Goal: Task Accomplishment & Management: Manage account settings

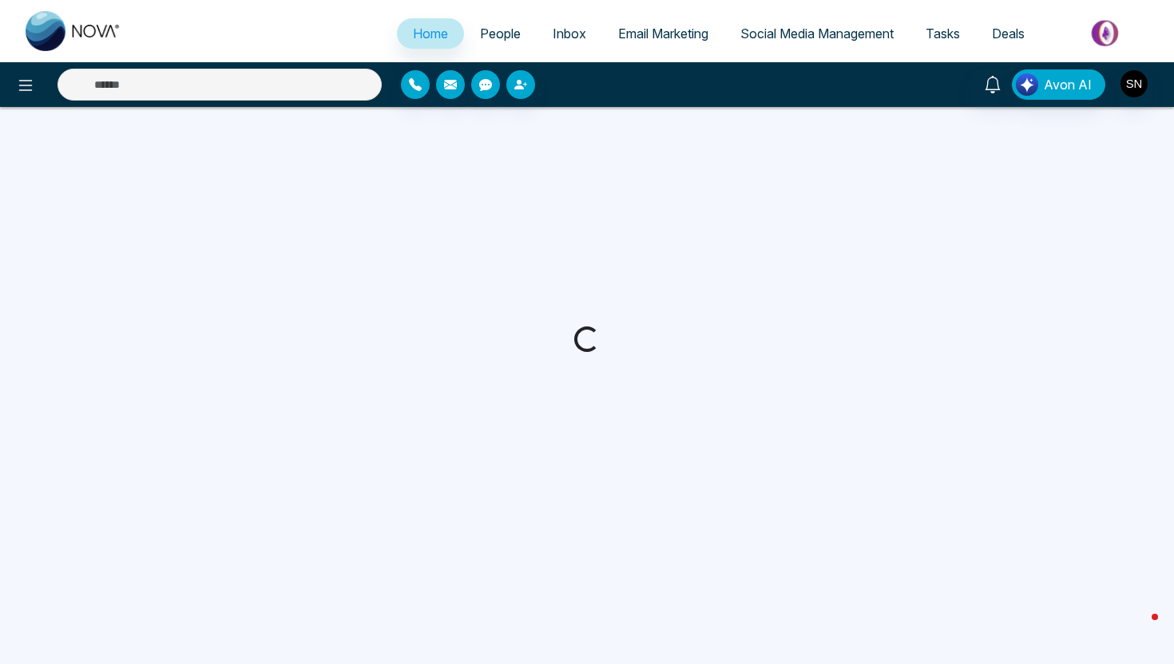
select select "*"
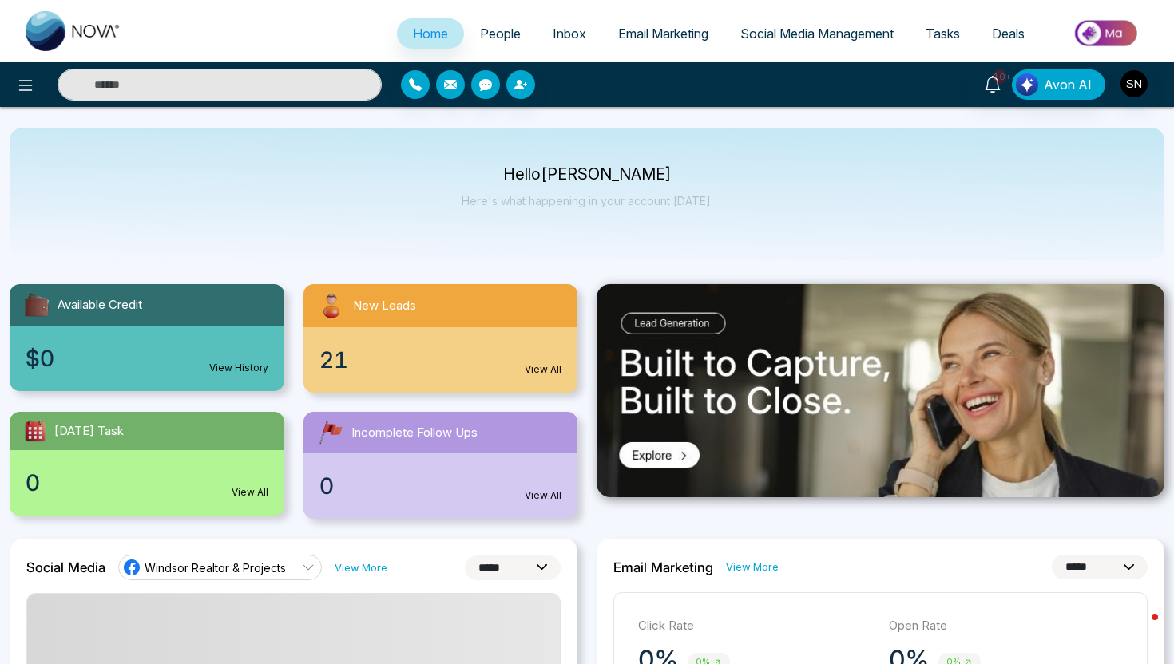
click at [492, 34] on span "People" at bounding box center [500, 34] width 41 height 16
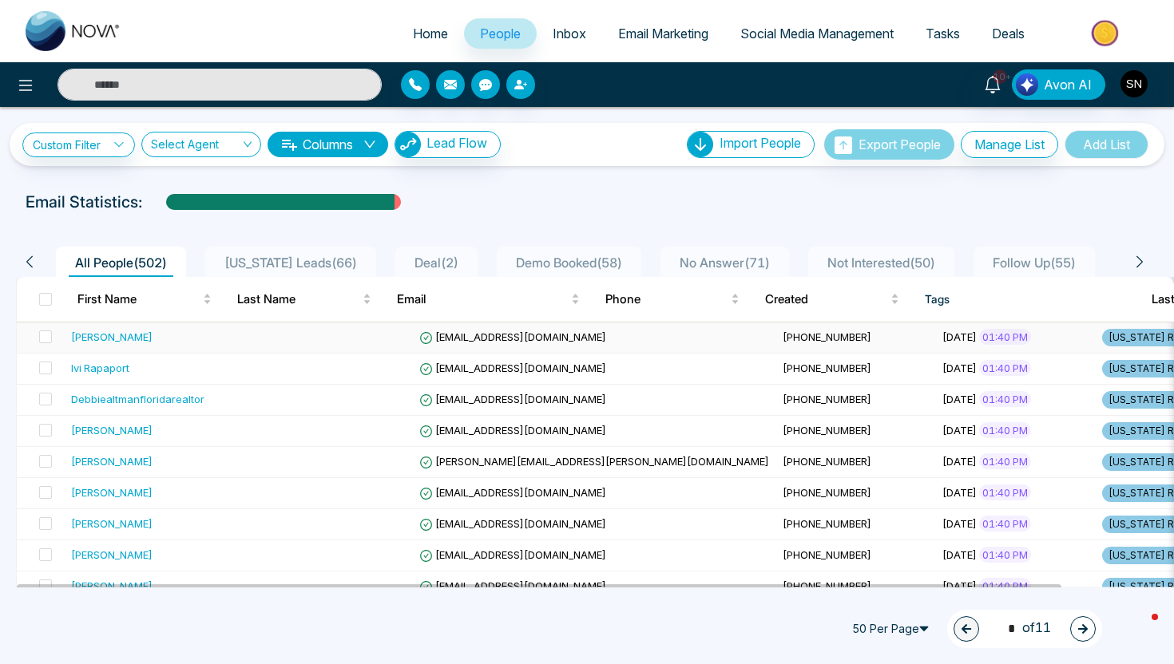
click at [532, 339] on td "[EMAIL_ADDRESS][DOMAIN_NAME]" at bounding box center [594, 338] width 363 height 31
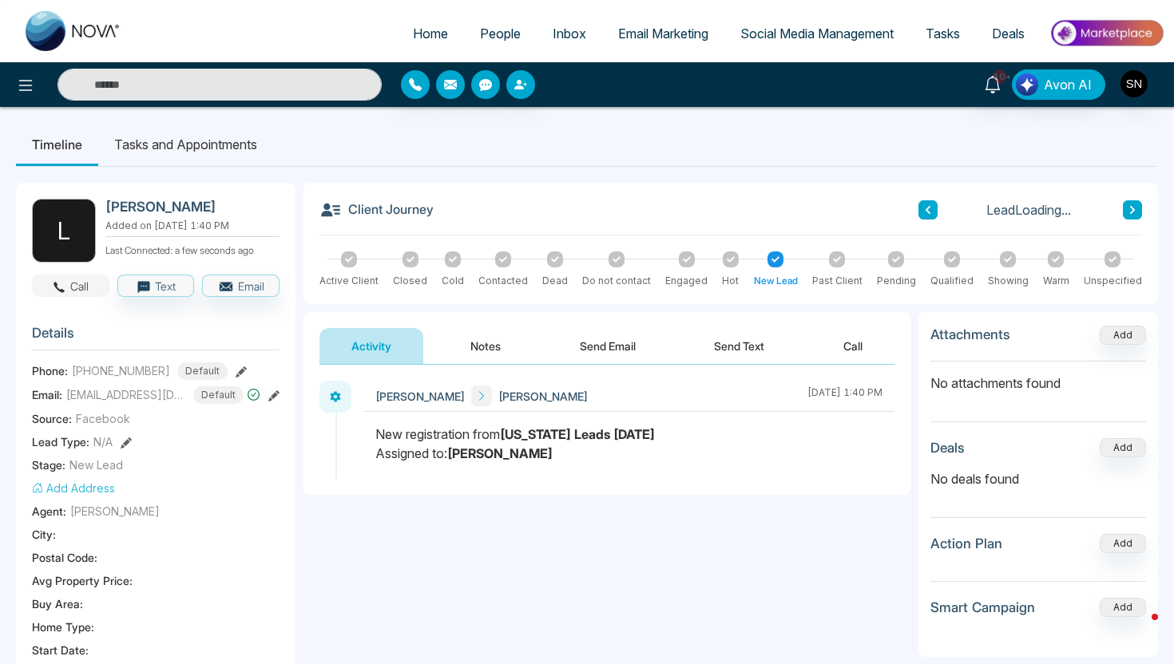
click at [71, 285] on button "Call" at bounding box center [70, 286] width 77 height 22
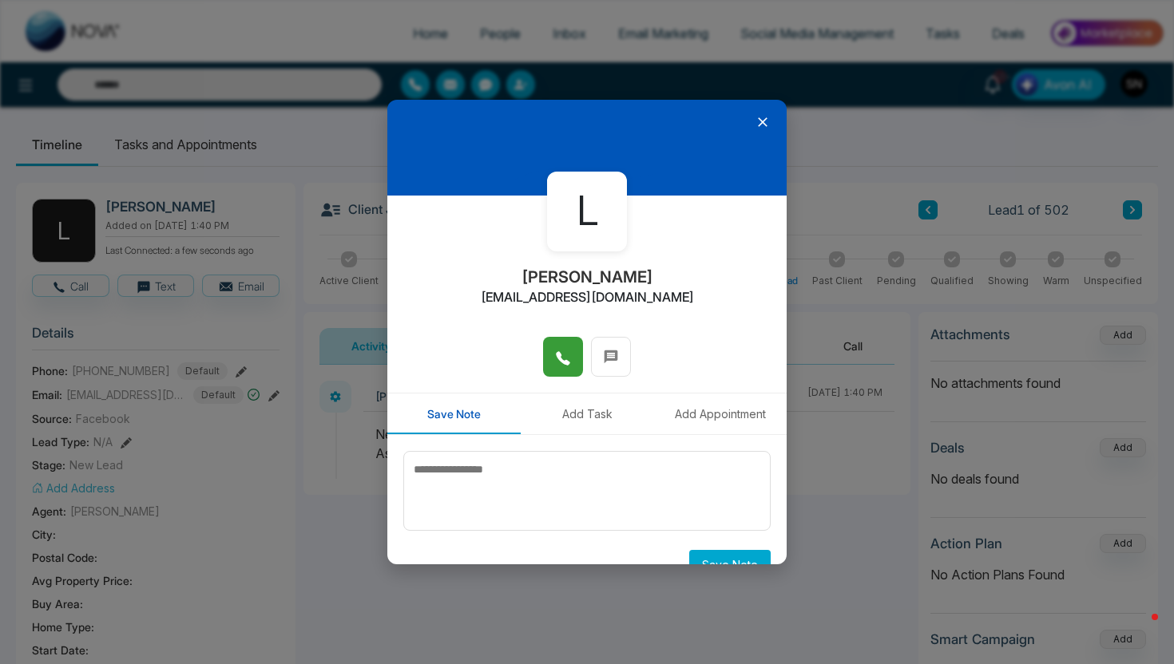
click at [576, 355] on button at bounding box center [563, 357] width 40 height 40
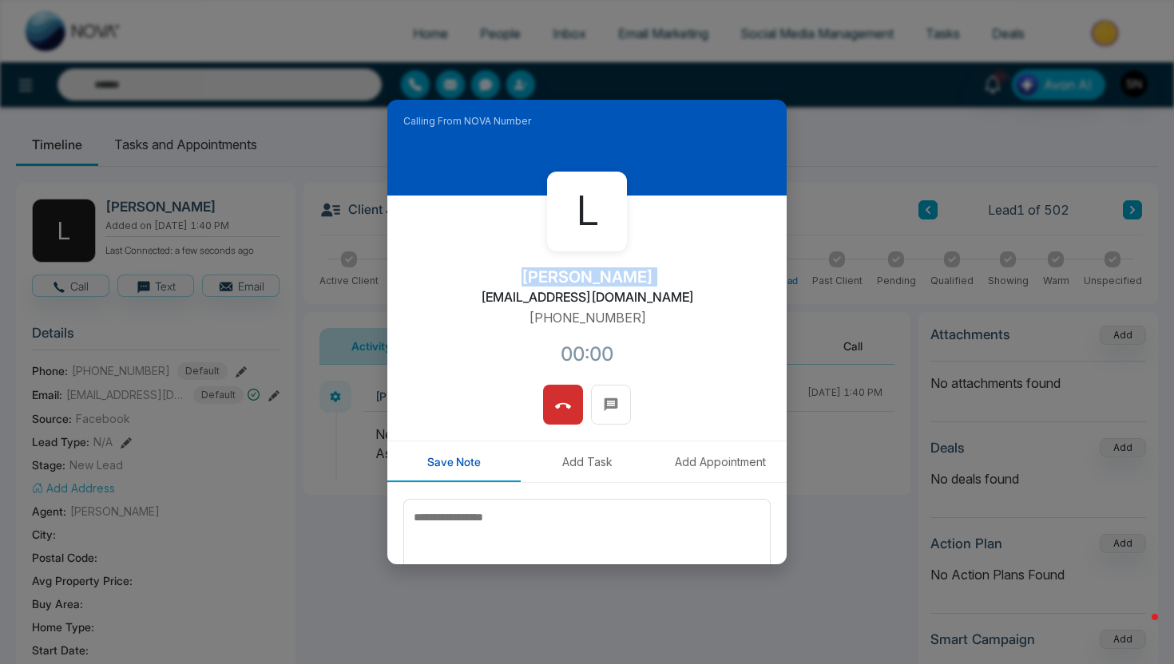
drag, startPoint x: 540, startPoint y: 272, endPoint x: 656, endPoint y: 273, distance: 116.6
click at [656, 273] on div "L [PERSON_NAME] [EMAIL_ADDRESS][DOMAIN_NAME] [PHONE_NUMBER]:00" at bounding box center [586, 290] width 399 height 189
copy h2 "[PERSON_NAME]"
click at [551, 412] on button at bounding box center [563, 405] width 40 height 40
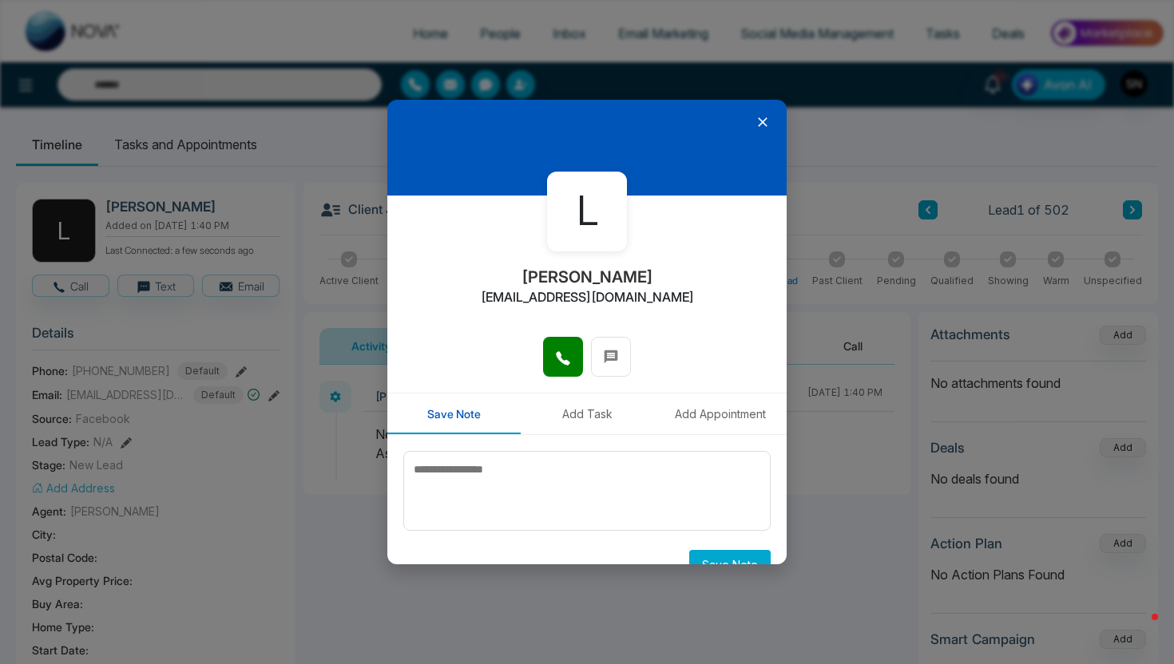
click at [770, 120] on icon at bounding box center [762, 122] width 16 height 16
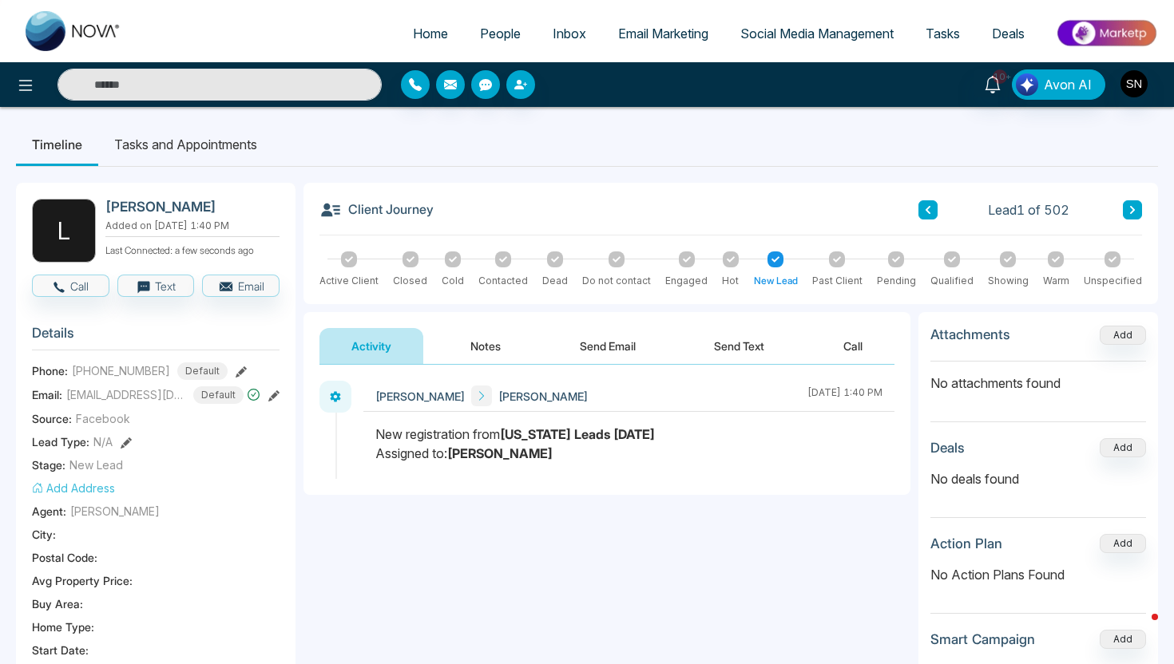
click at [738, 354] on button "Send Text" at bounding box center [739, 346] width 114 height 36
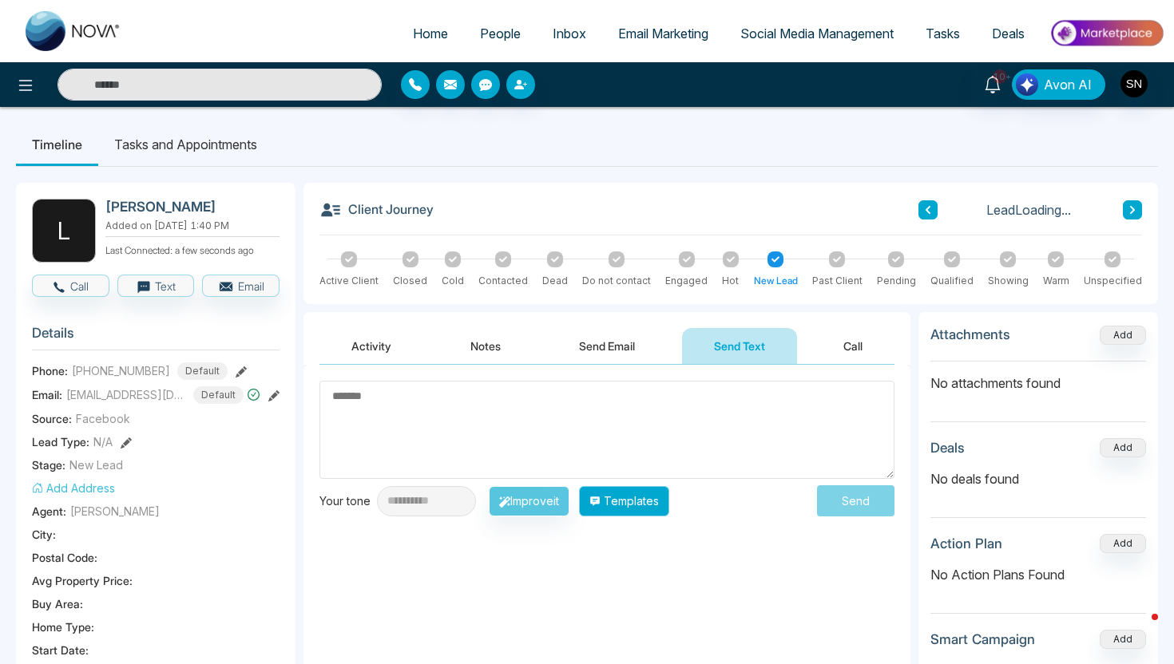
click at [669, 501] on button "Templates" at bounding box center [624, 501] width 90 height 30
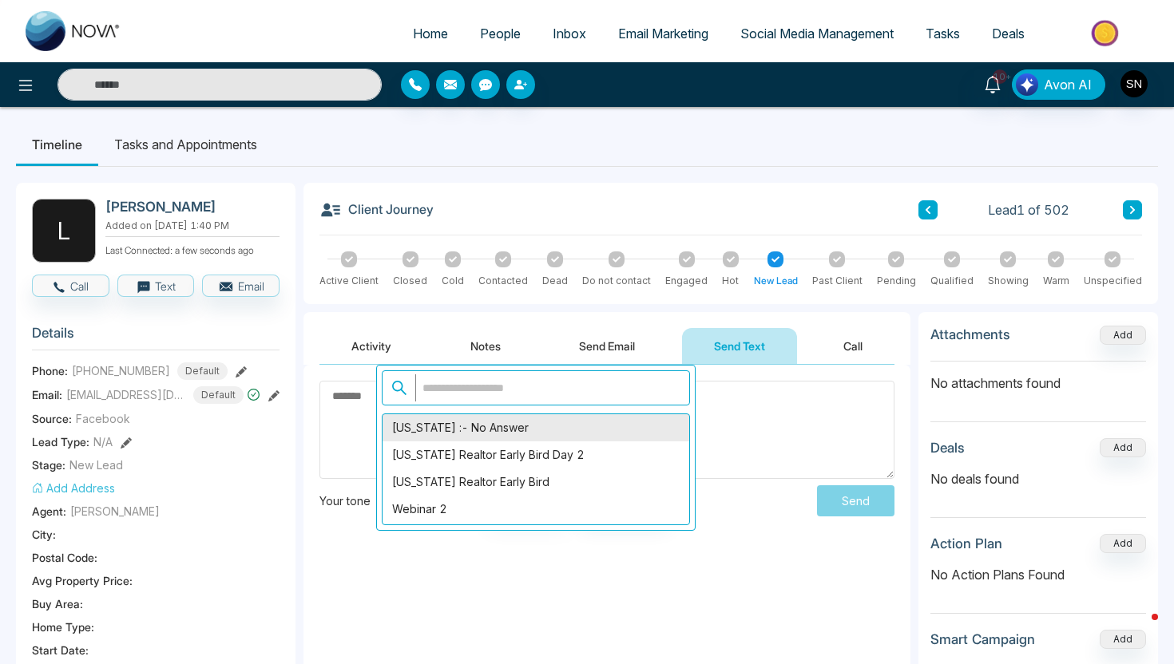
click at [517, 432] on div "[US_STATE] :- No Answer" at bounding box center [535, 427] width 307 height 27
type textarea "**********"
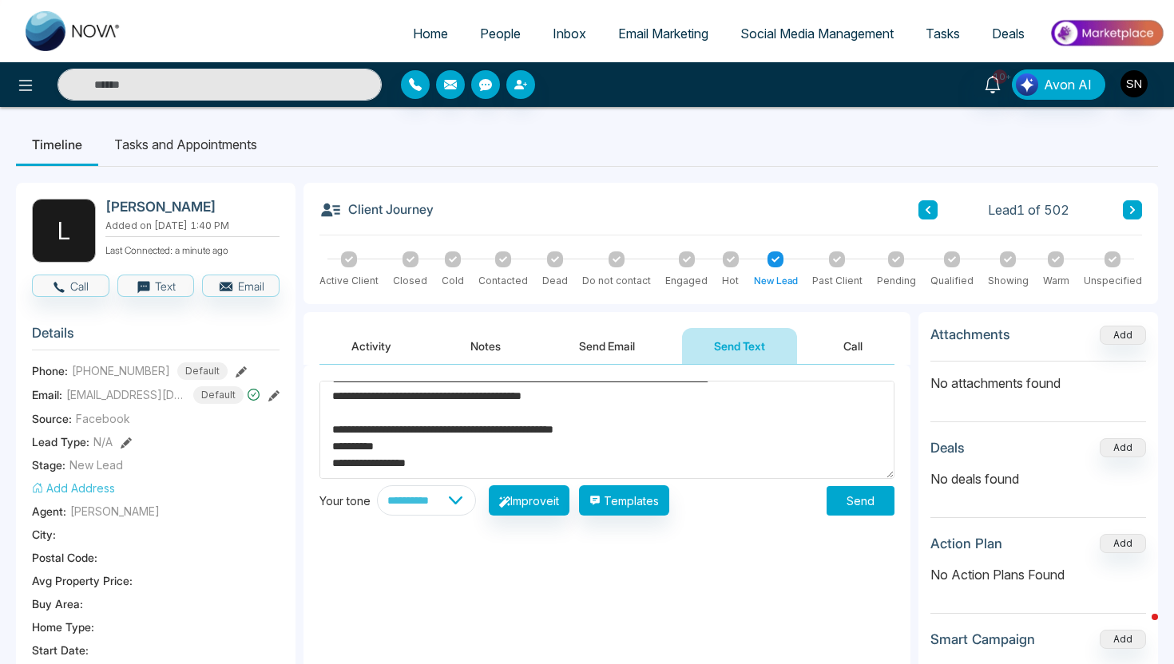
scroll to position [184, 0]
click at [849, 502] on button "Send" at bounding box center [860, 501] width 68 height 30
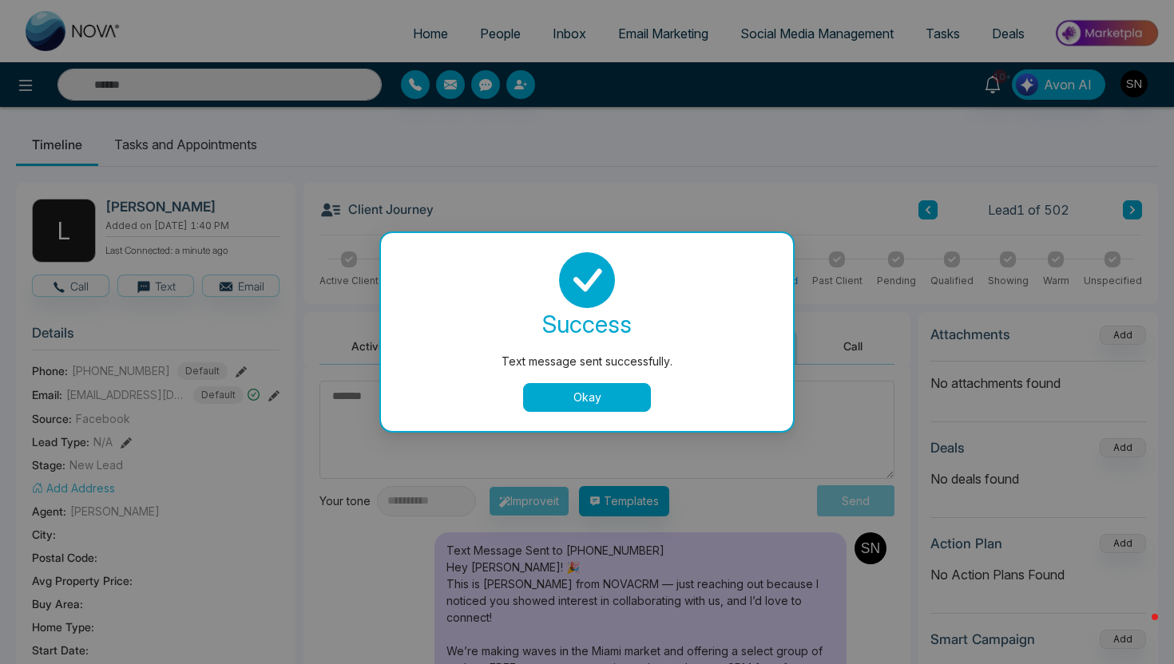
scroll to position [0, 0]
click at [615, 382] on div "success Text message sent successfully. Okay" at bounding box center [587, 332] width 374 height 160
click at [597, 388] on button "Okay" at bounding box center [587, 397] width 128 height 29
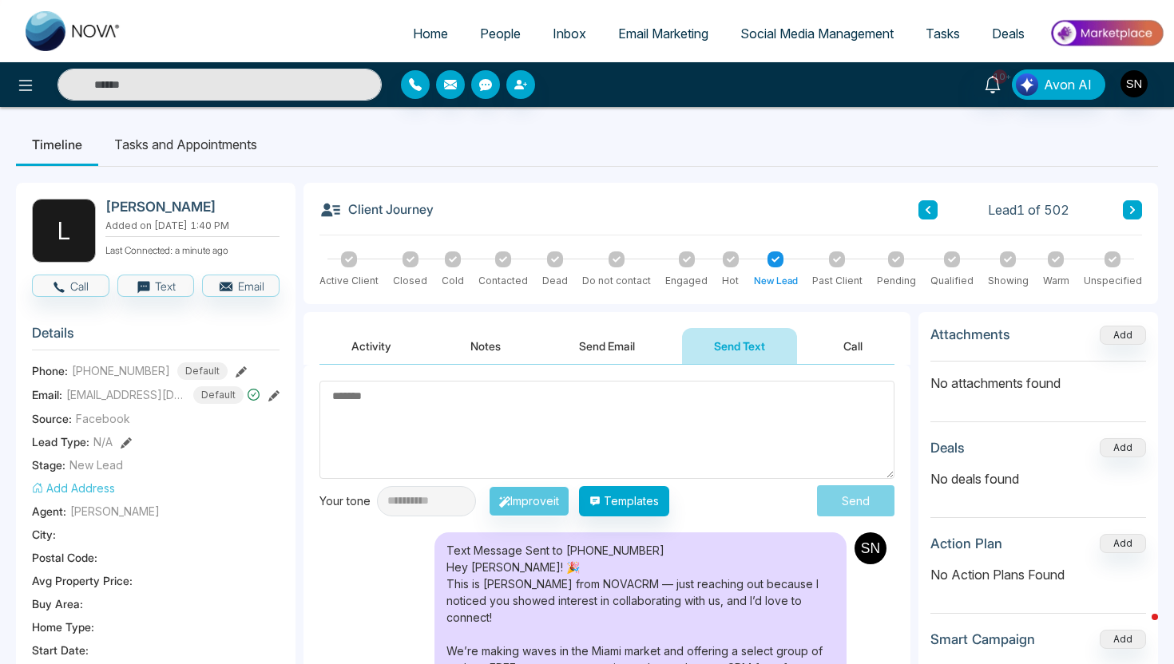
click at [1125, 208] on button at bounding box center [1132, 209] width 19 height 19
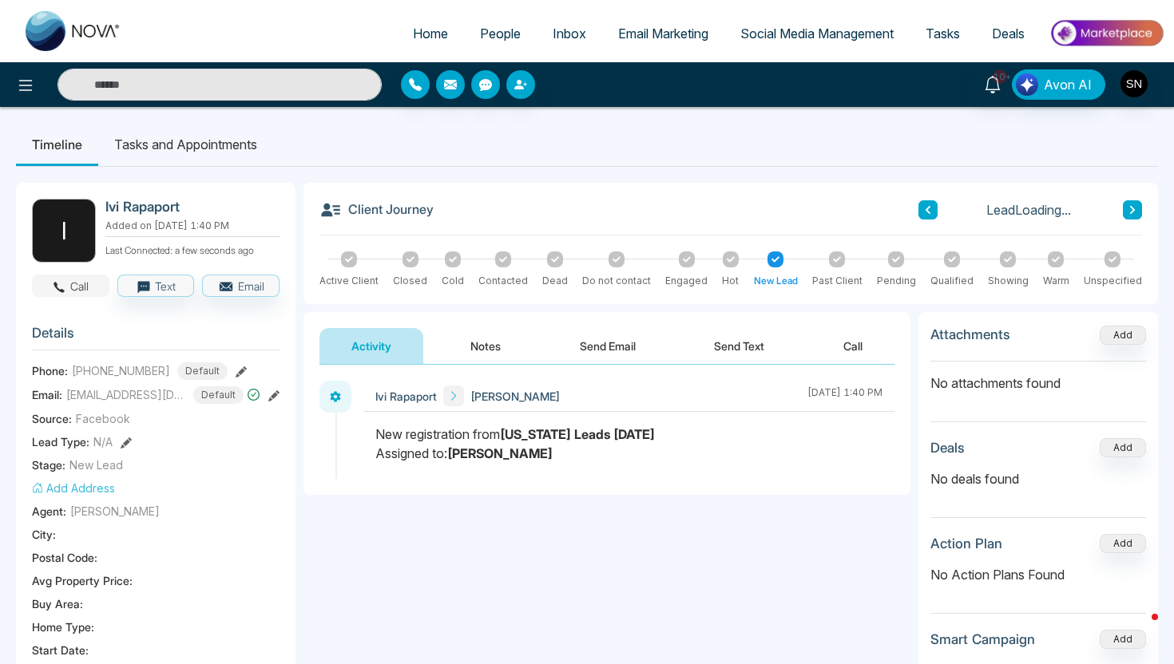
click at [88, 291] on button "Call" at bounding box center [70, 286] width 77 height 22
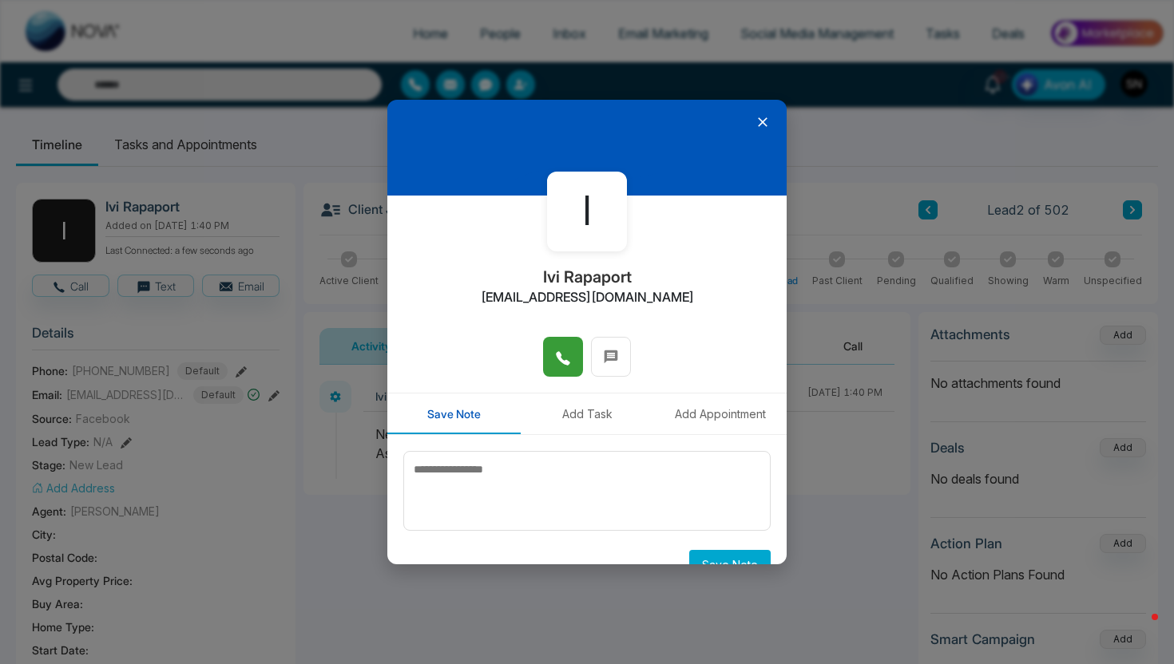
click at [556, 360] on icon at bounding box center [563, 358] width 16 height 16
click at [774, 118] on div at bounding box center [586, 148] width 399 height 96
click at [767, 117] on icon at bounding box center [762, 122] width 16 height 16
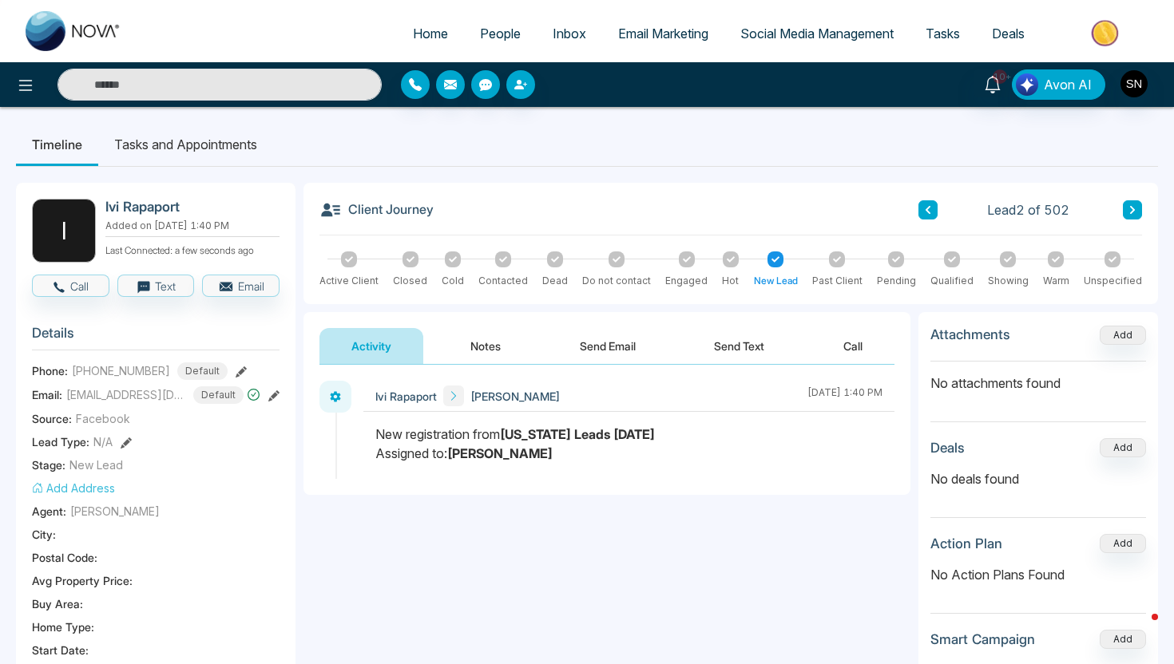
click at [731, 345] on button "Send Text" at bounding box center [739, 346] width 114 height 36
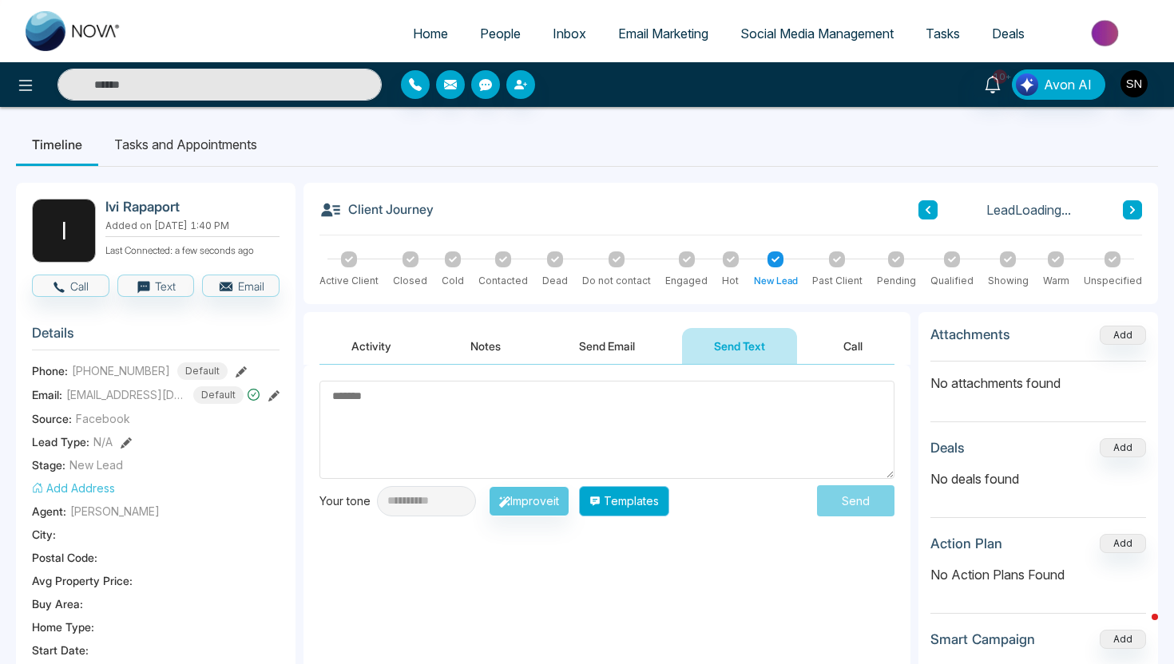
click at [669, 504] on button "Templates" at bounding box center [624, 501] width 90 height 30
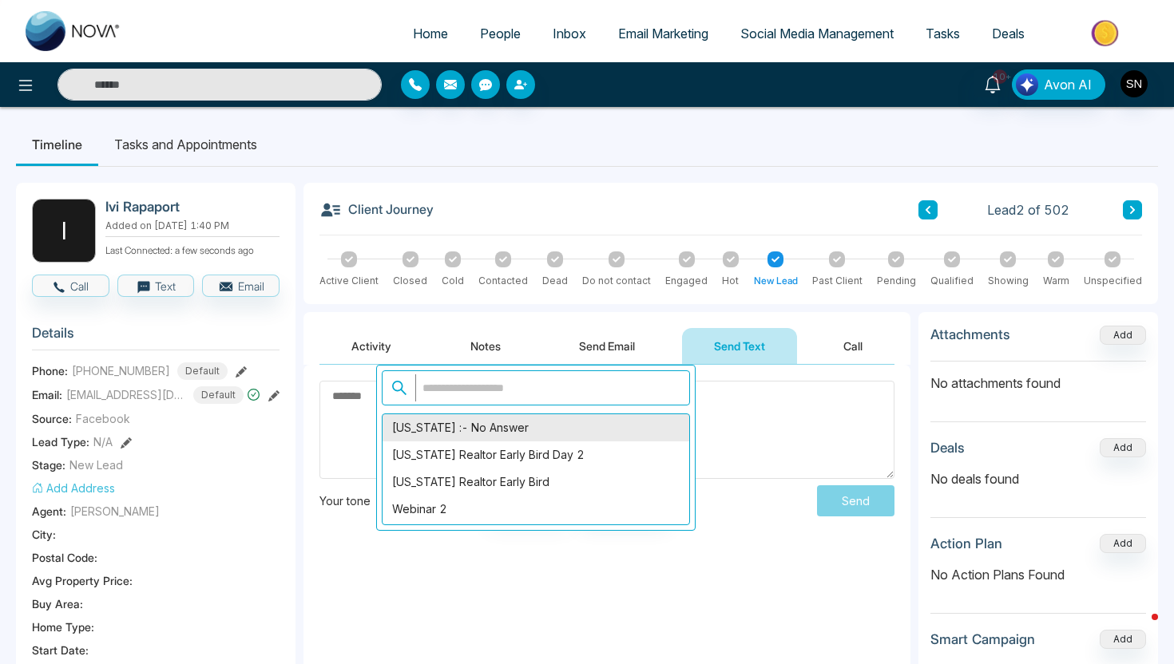
click at [522, 429] on div "[US_STATE] :- No Answer" at bounding box center [535, 427] width 307 height 27
type textarea "**********"
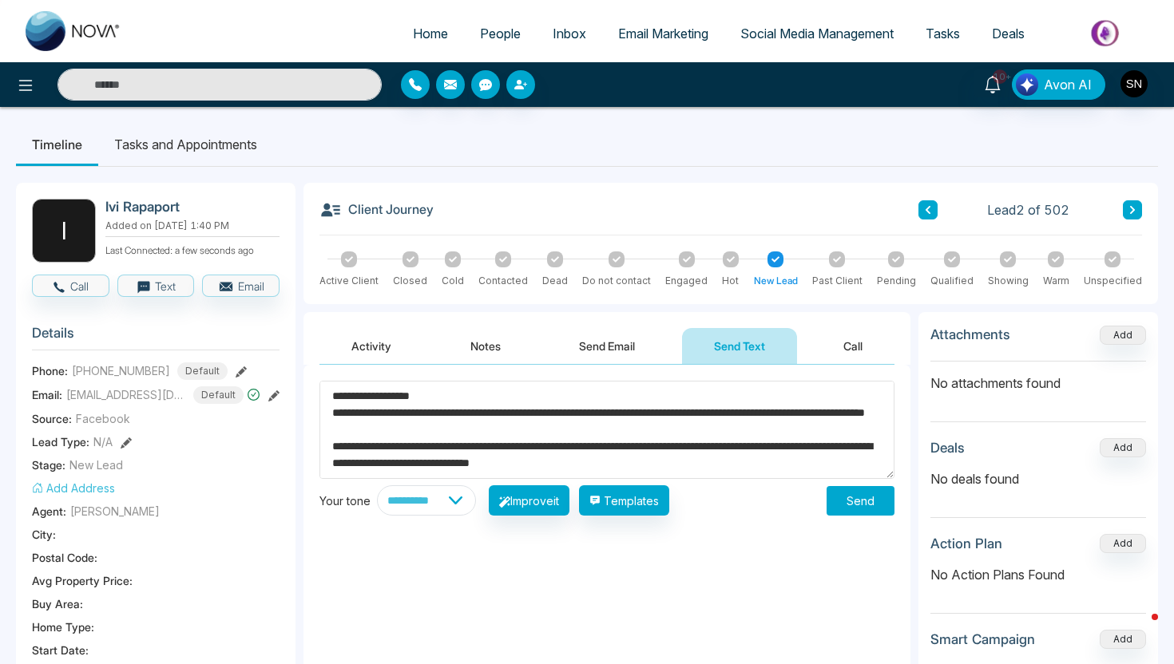
click at [885, 501] on button "Send" at bounding box center [860, 501] width 68 height 30
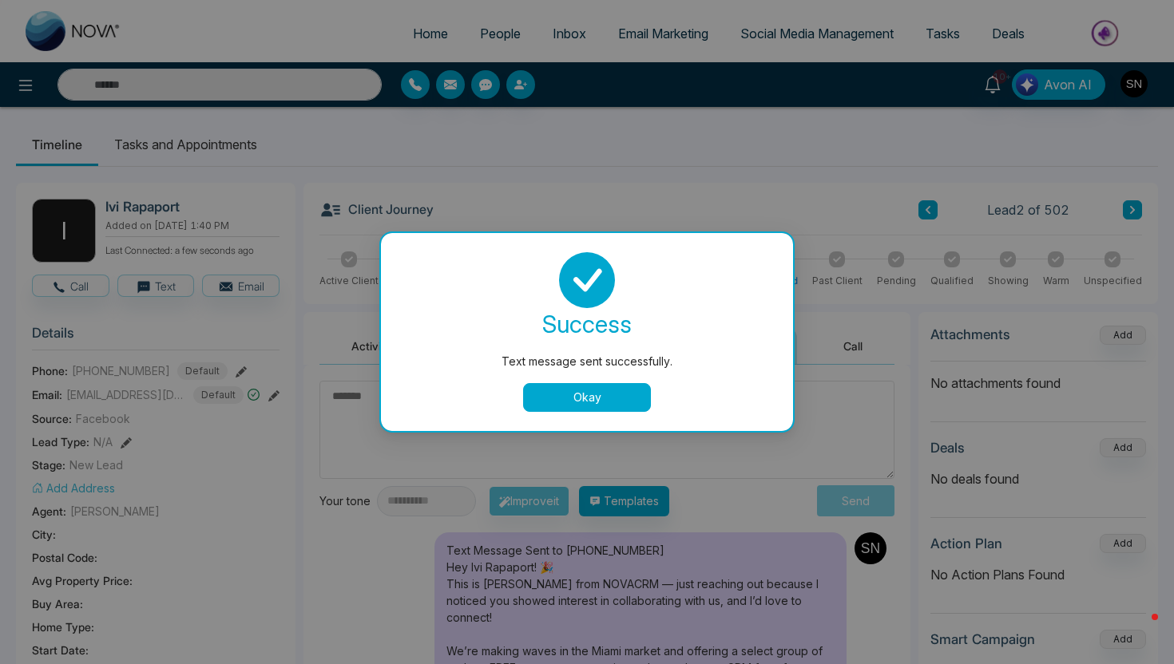
click at [648, 408] on button "Okay" at bounding box center [587, 397] width 128 height 29
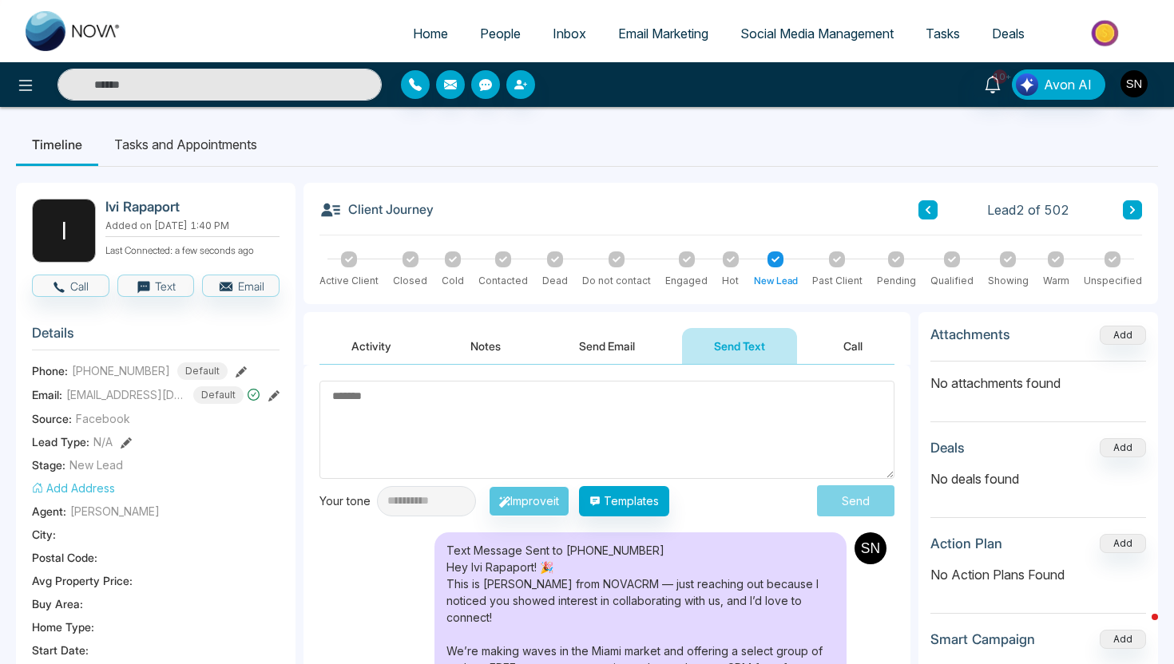
click at [1128, 200] on button at bounding box center [1132, 209] width 19 height 19
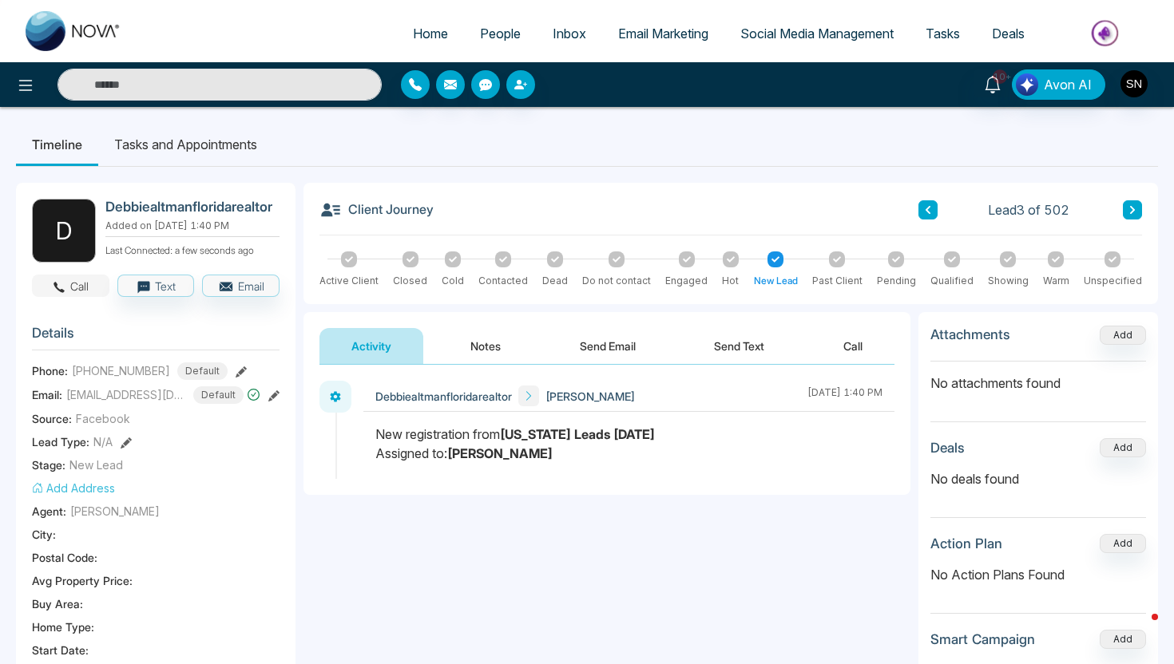
click at [40, 283] on button "Call" at bounding box center [70, 286] width 77 height 22
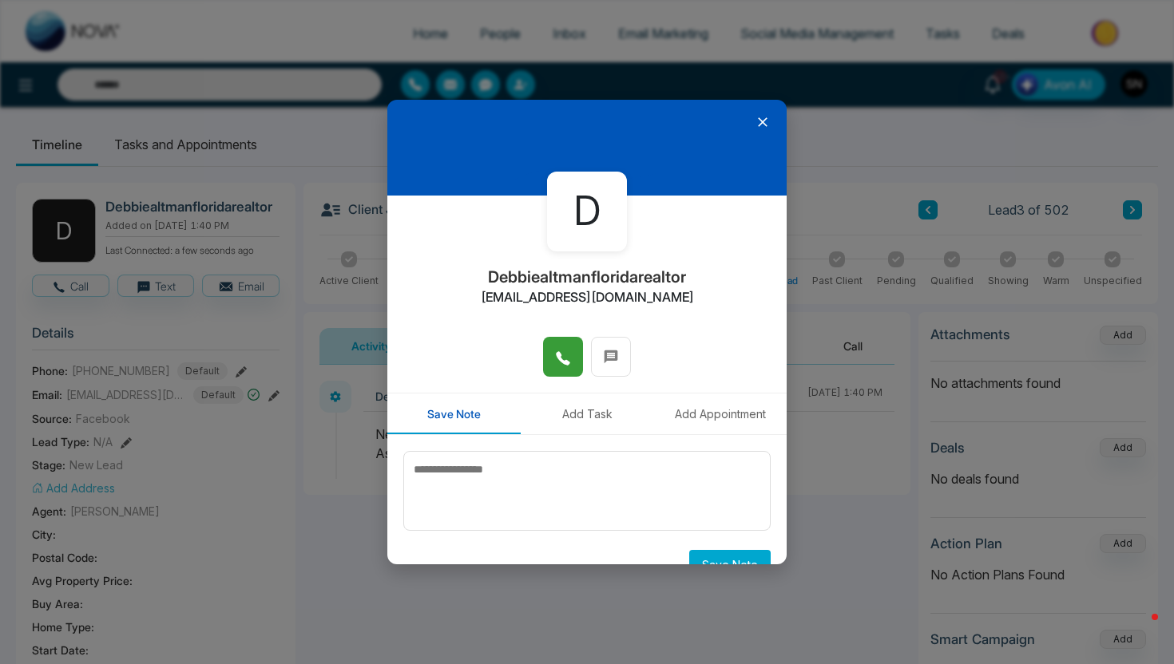
click at [572, 342] on button at bounding box center [563, 357] width 40 height 40
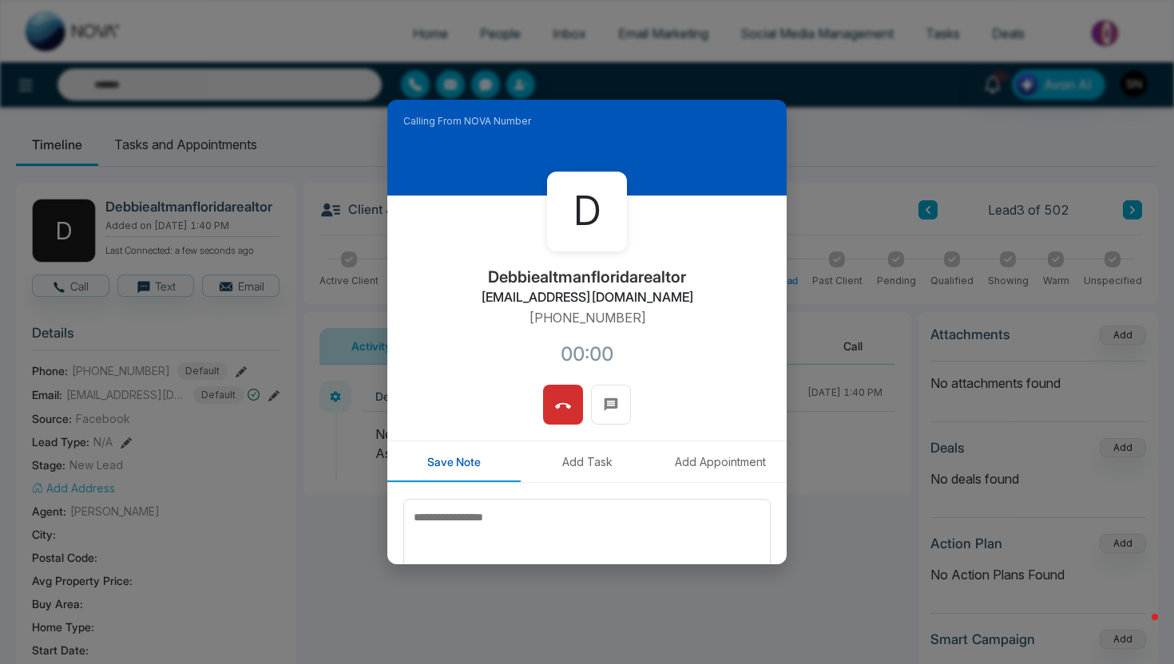
drag, startPoint x: 491, startPoint y: 299, endPoint x: 701, endPoint y: 299, distance: 210.0
click at [701, 299] on div "D Debbiealtmanfloridarealtor [EMAIL_ADDRESS][DOMAIN_NAME] [PHONE_NUMBER]:00" at bounding box center [586, 290] width 399 height 189
copy h2 "[EMAIL_ADDRESS][DOMAIN_NAME]"
click at [565, 389] on button at bounding box center [563, 405] width 40 height 40
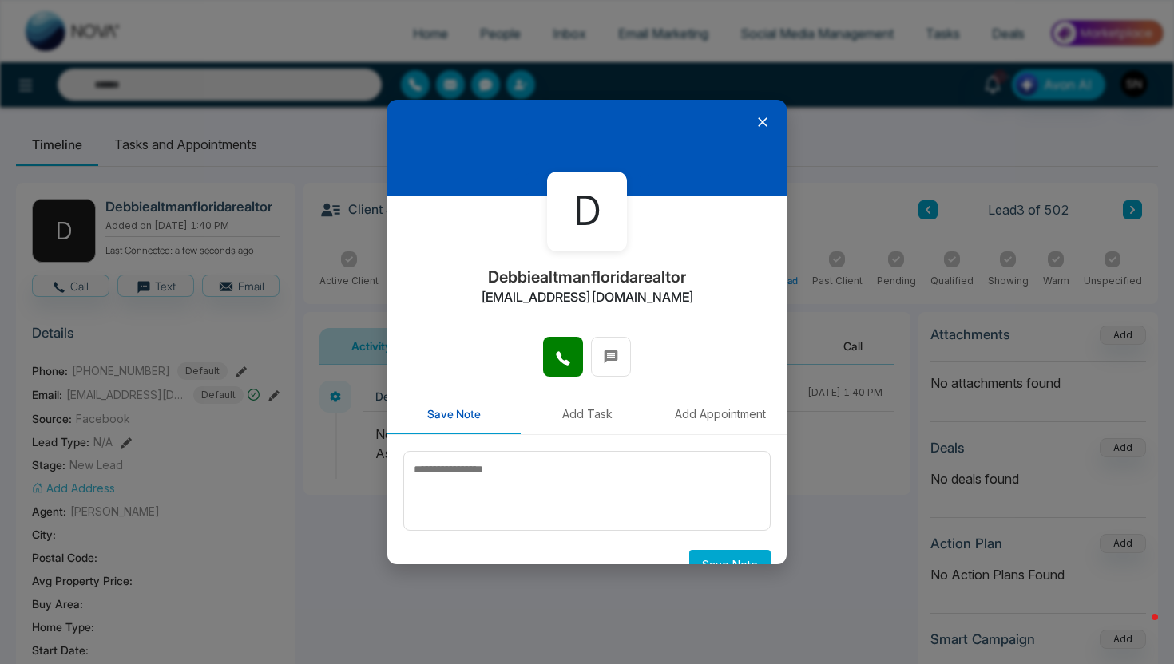
click at [763, 127] on icon at bounding box center [762, 122] width 16 height 16
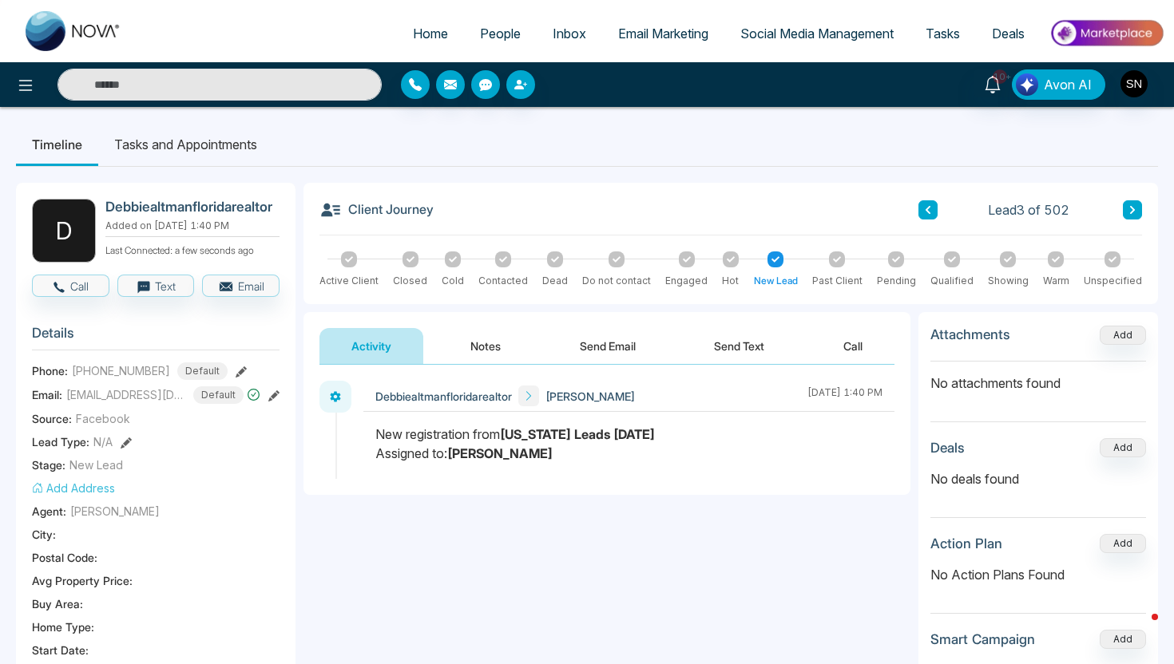
click at [732, 346] on button "Send Text" at bounding box center [739, 346] width 114 height 36
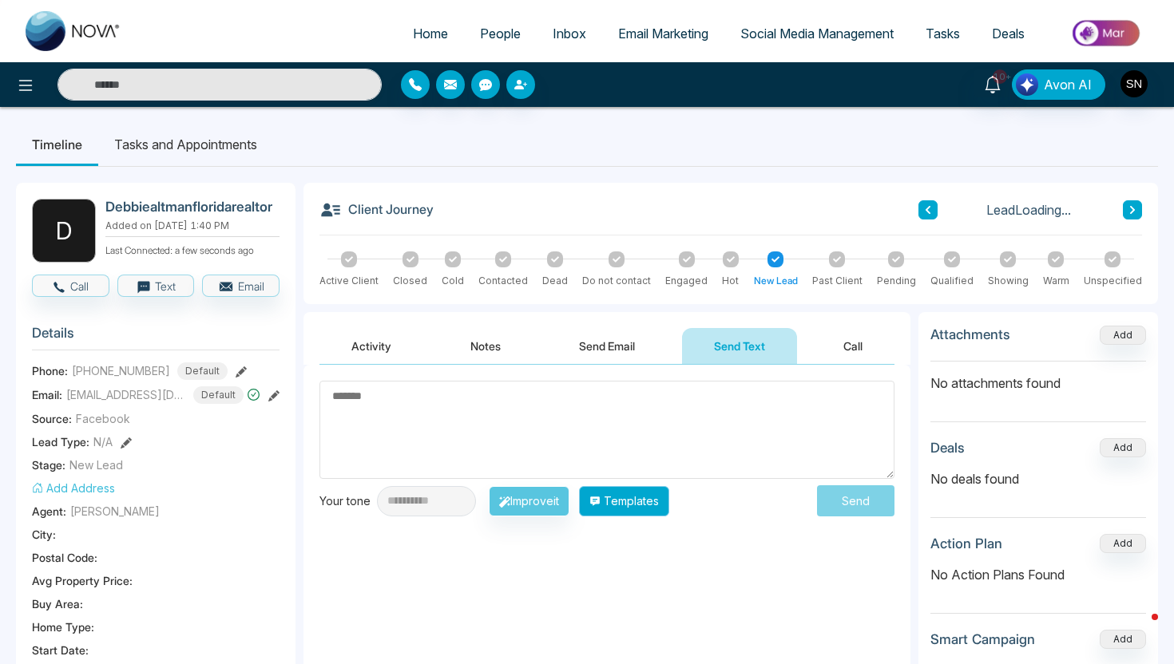
click at [641, 507] on button "Templates" at bounding box center [624, 501] width 90 height 30
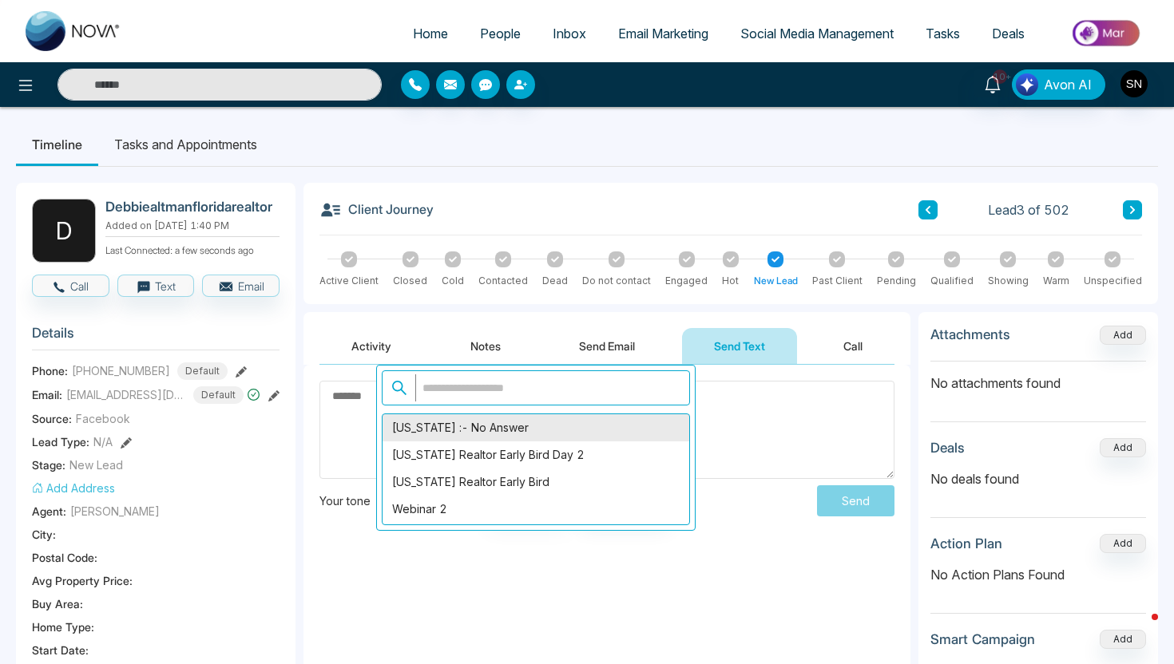
click at [515, 433] on div "[US_STATE] :- No Answer" at bounding box center [535, 427] width 307 height 27
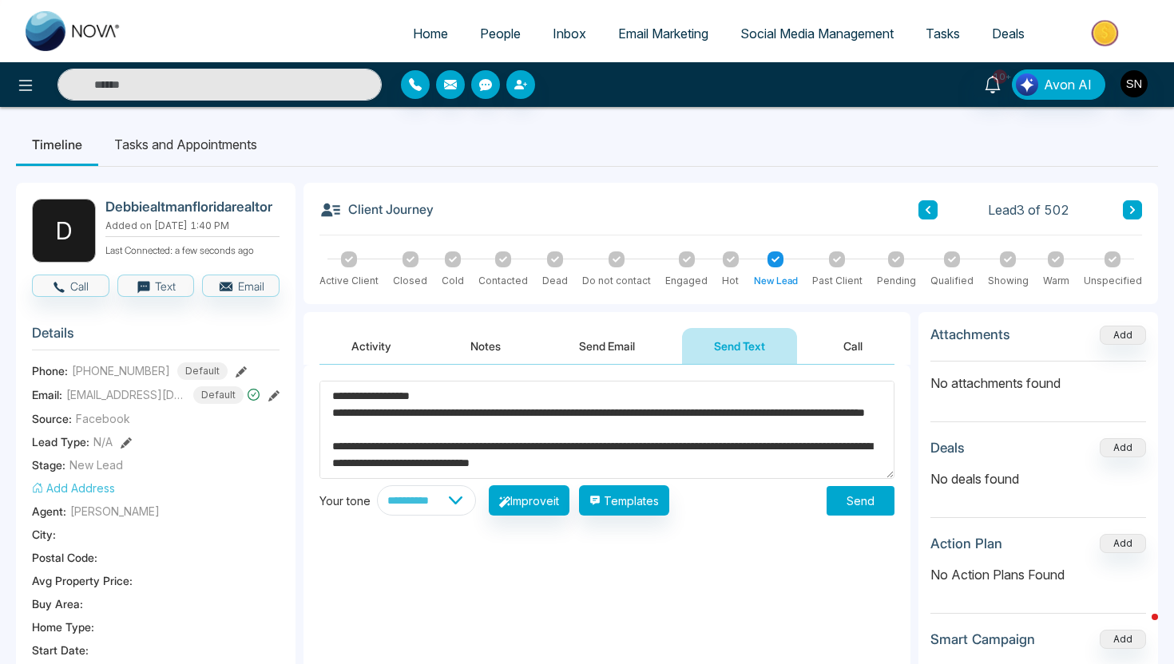
drag, startPoint x: 354, startPoint y: 396, endPoint x: 416, endPoint y: 398, distance: 61.5
click at [416, 398] on textarea "**********" at bounding box center [606, 430] width 575 height 98
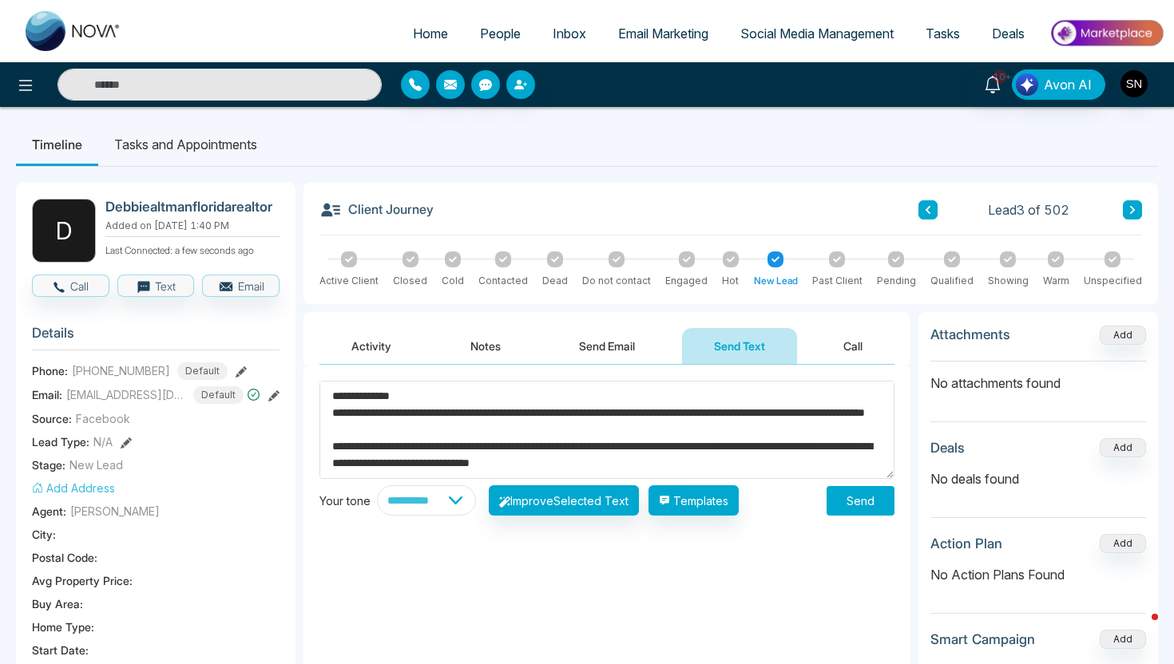
type textarea "**********"
click at [851, 501] on button "Send" at bounding box center [860, 501] width 68 height 30
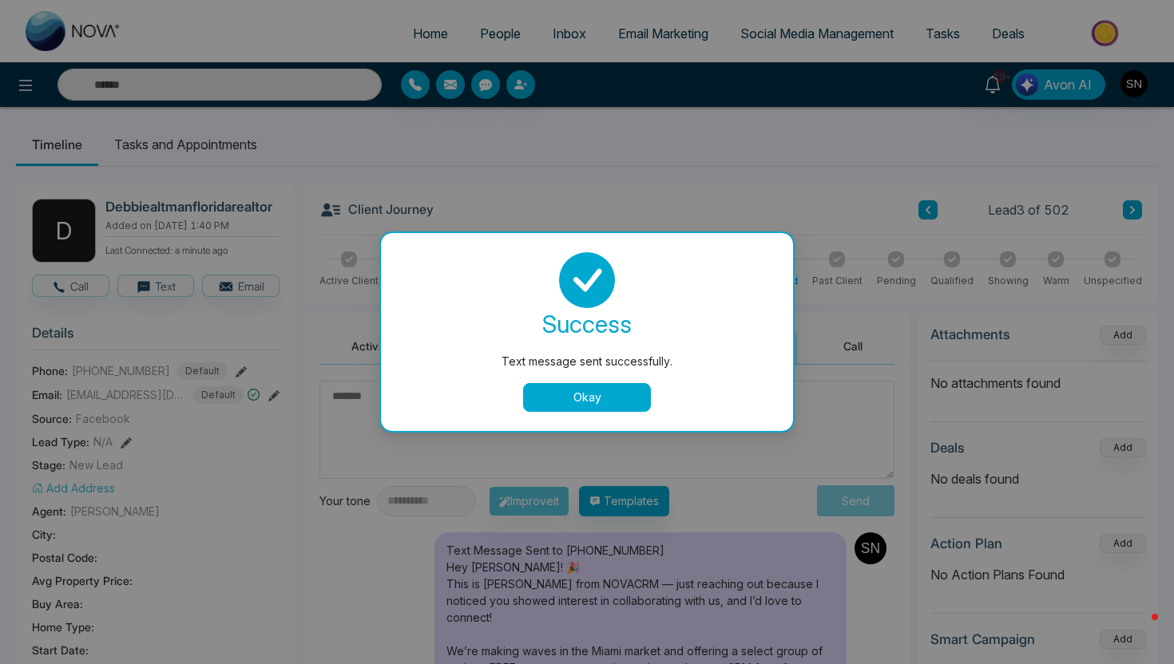
click at [608, 401] on button "Okay" at bounding box center [587, 397] width 128 height 29
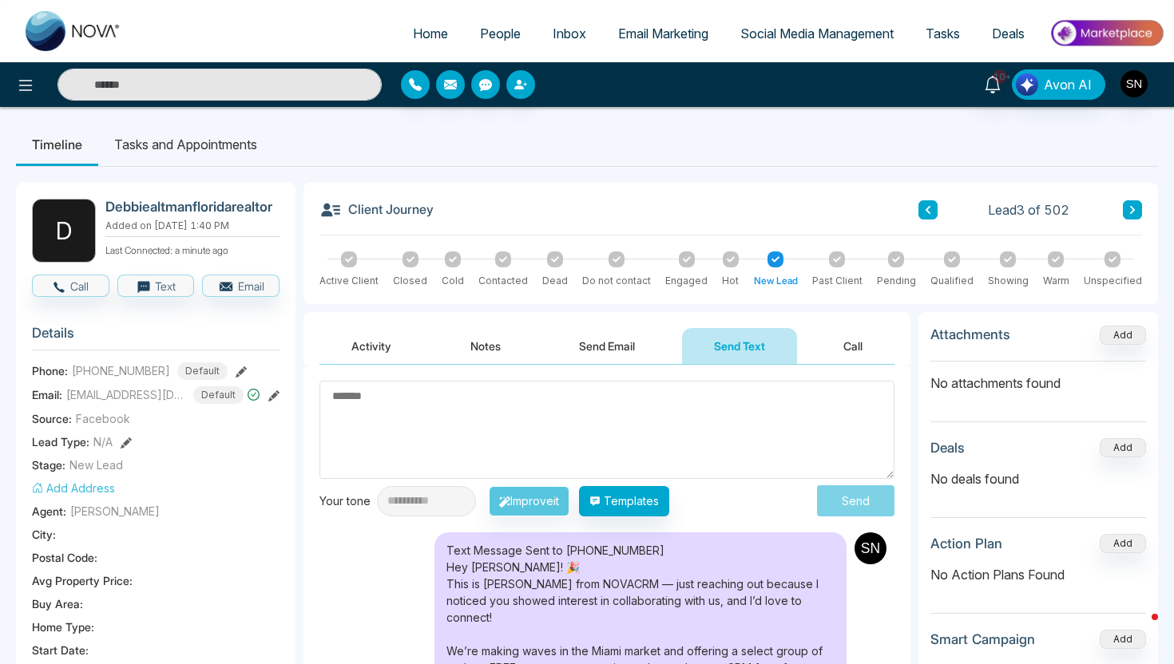
click at [1131, 216] on button at bounding box center [1132, 209] width 19 height 19
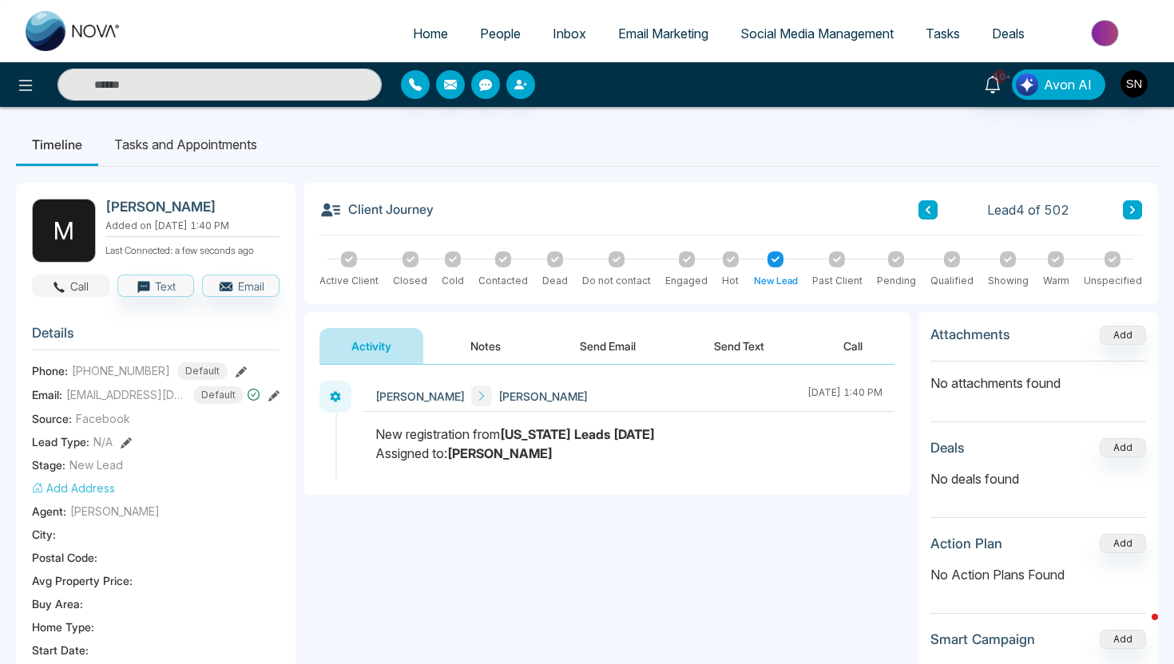
click at [81, 287] on button "Call" at bounding box center [70, 286] width 77 height 22
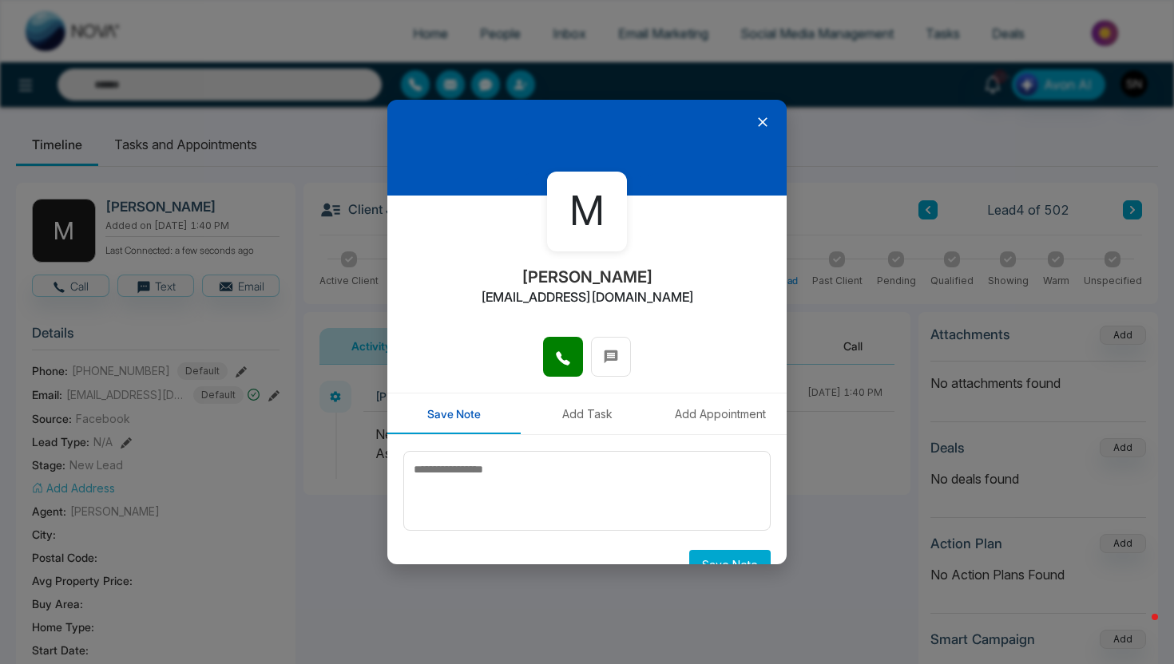
click at [765, 122] on icon at bounding box center [762, 122] width 16 height 16
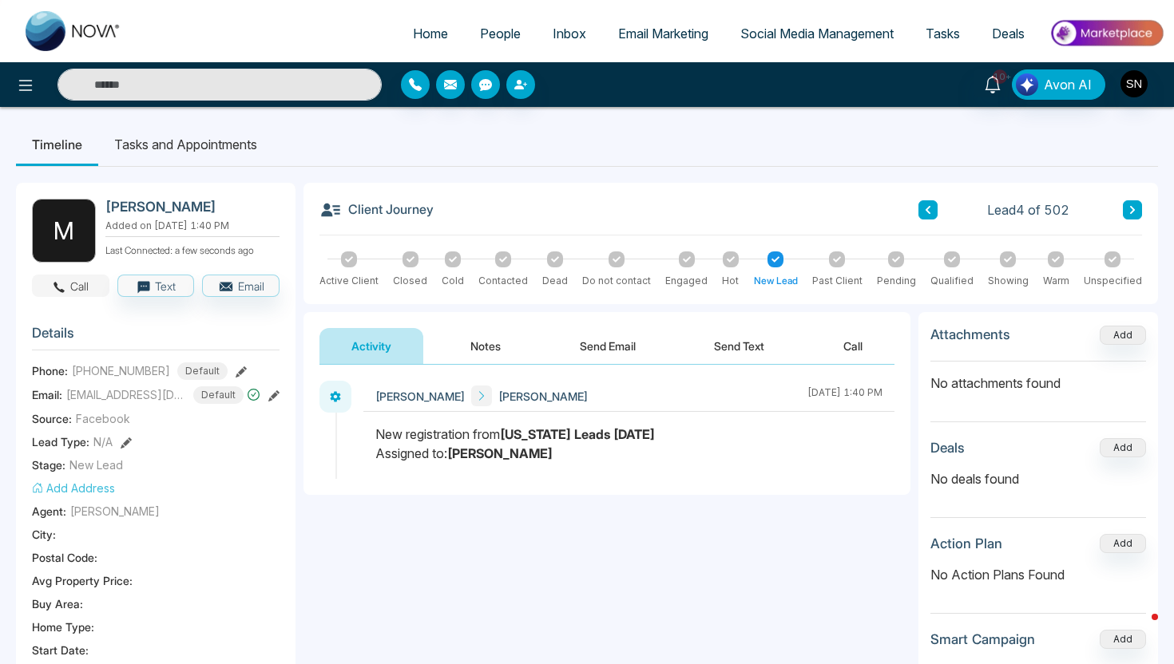
click at [64, 290] on icon "button" at bounding box center [59, 287] width 11 height 11
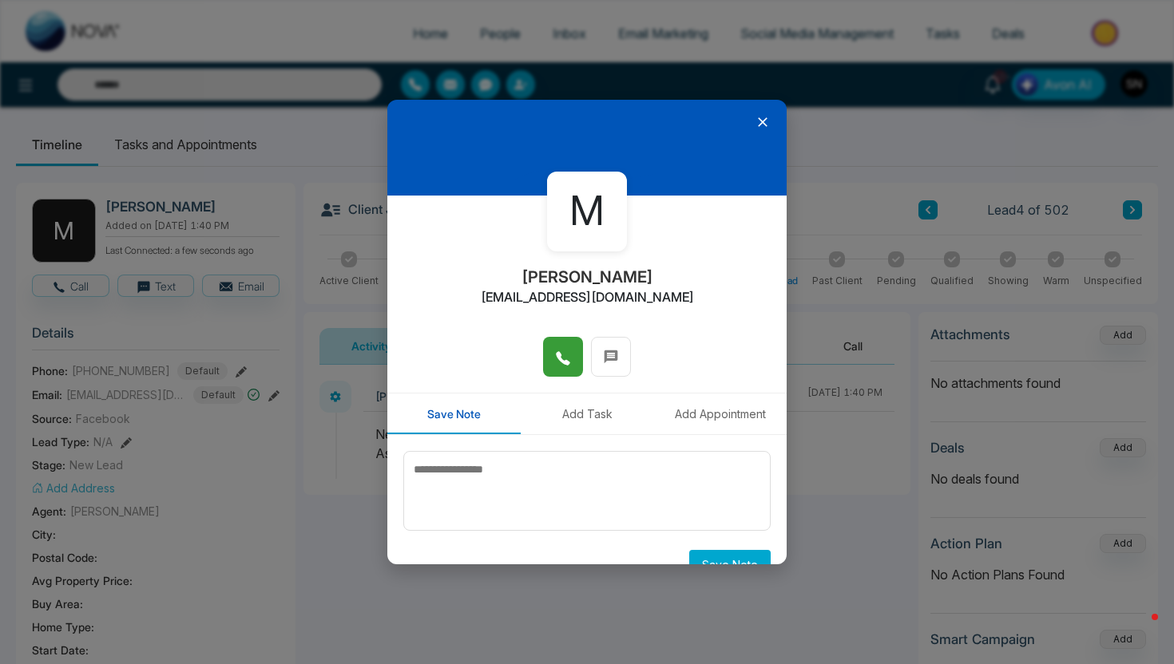
click at [560, 358] on icon at bounding box center [563, 358] width 14 height 14
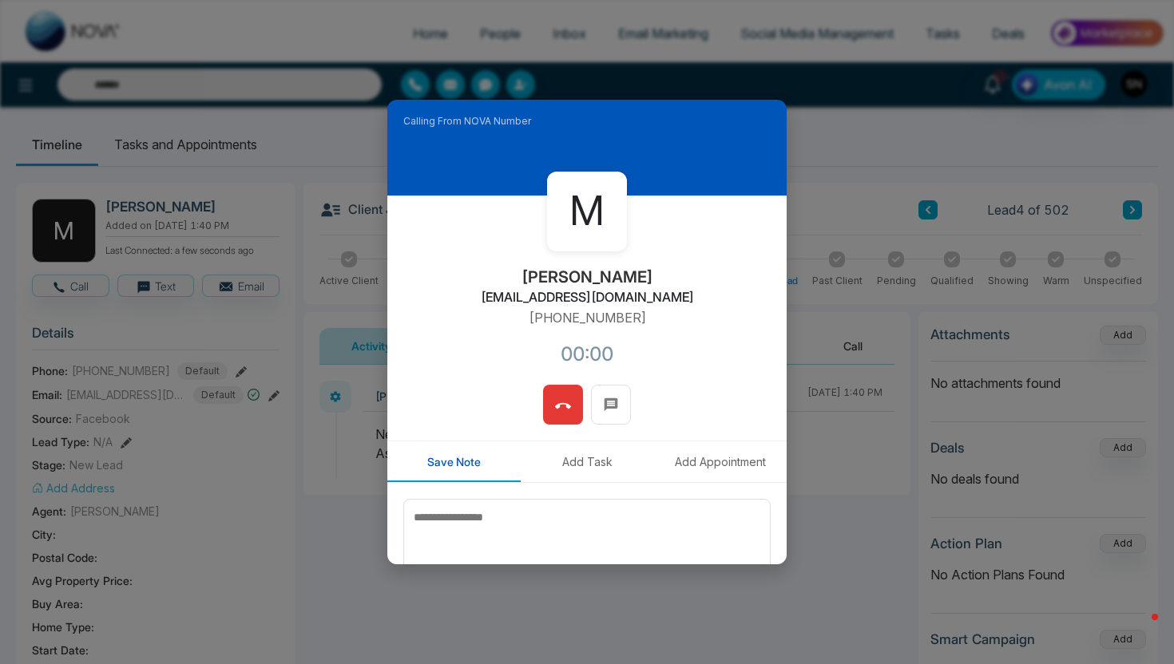
drag, startPoint x: 517, startPoint y: 274, endPoint x: 652, endPoint y: 274, distance: 134.9
click at [652, 274] on div "M [PERSON_NAME] [EMAIL_ADDRESS][DOMAIN_NAME] [PHONE_NUMBER]:00" at bounding box center [586, 290] width 399 height 189
copy h2 "[PERSON_NAME]"
click at [560, 378] on div "M [PERSON_NAME] [EMAIL_ADDRESS][DOMAIN_NAME] [PHONE_NUMBER]:21" at bounding box center [586, 290] width 399 height 189
click at [564, 406] on icon at bounding box center [563, 406] width 16 height 16
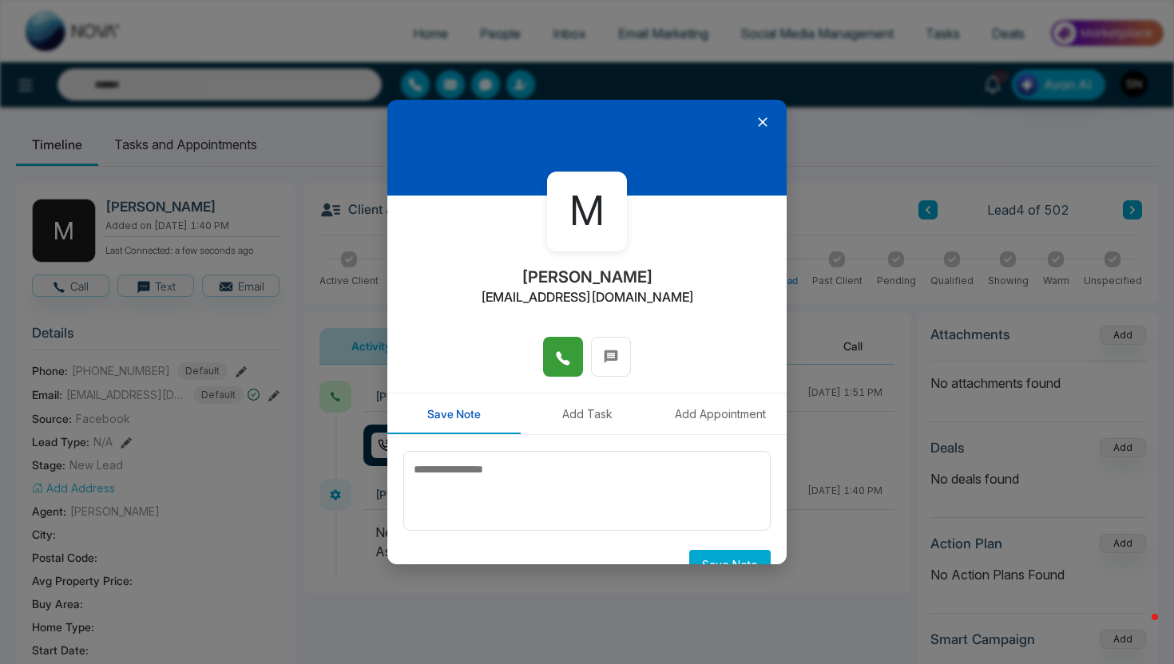
click at [770, 116] on div at bounding box center [586, 148] width 399 height 96
click at [754, 121] on icon at bounding box center [762, 122] width 16 height 16
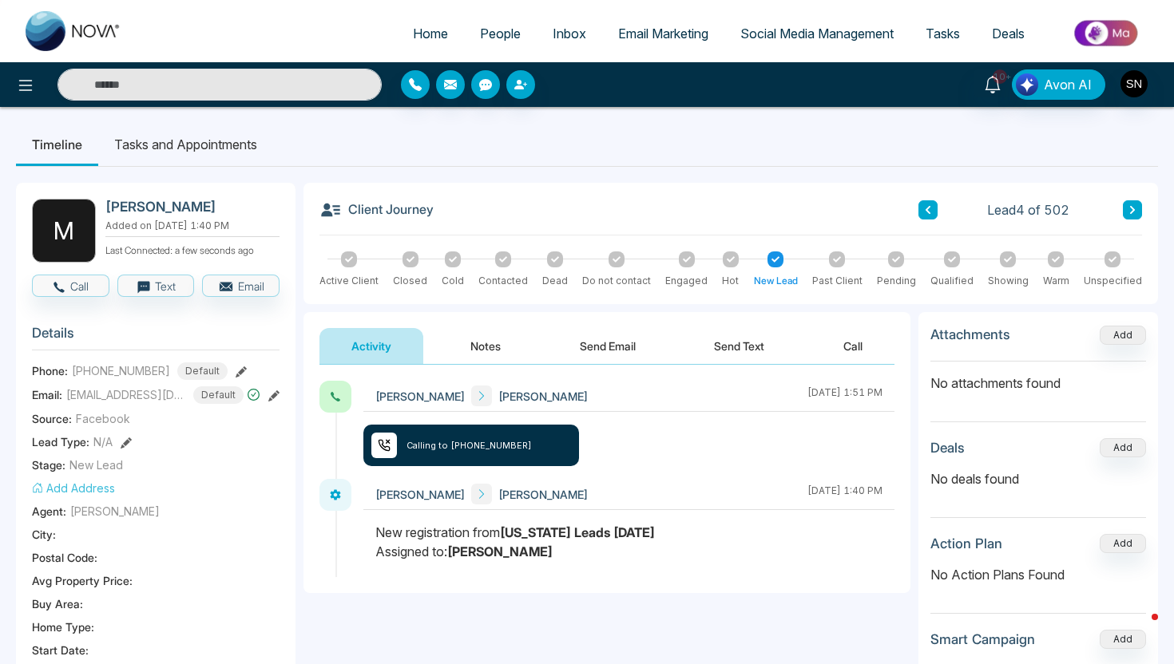
click at [724, 327] on div "Activity Notes Send Email Send Text Call" at bounding box center [606, 338] width 607 height 53
click at [724, 335] on button "Send Text" at bounding box center [739, 346] width 114 height 36
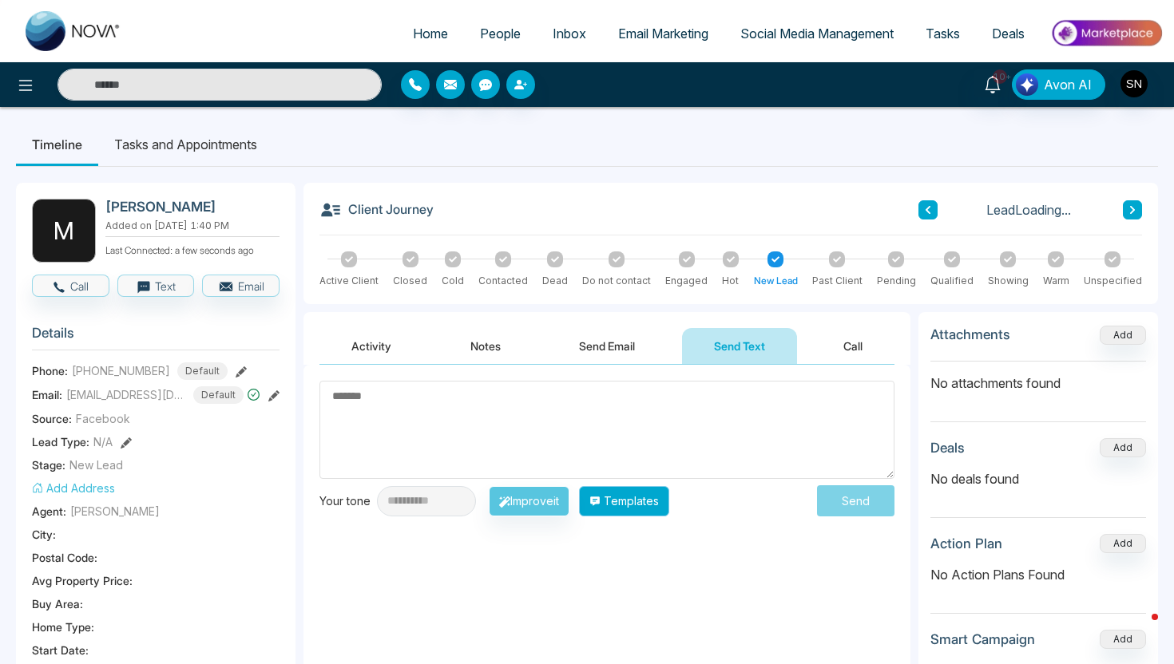
click at [669, 501] on button "Templates" at bounding box center [624, 501] width 90 height 30
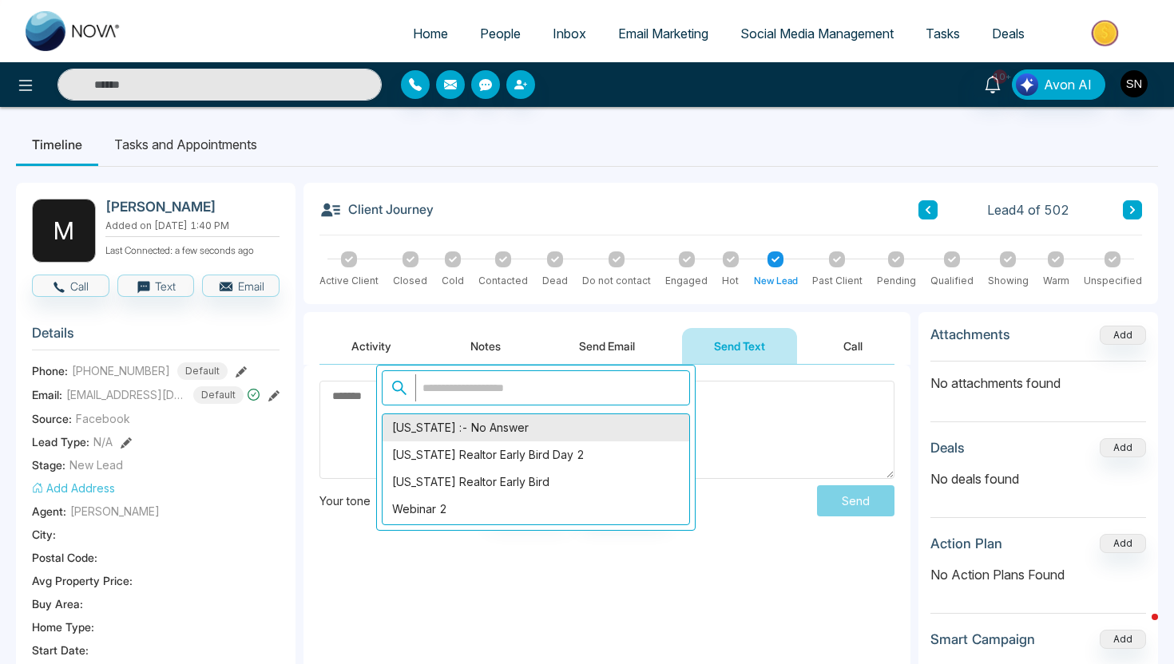
click at [529, 435] on div "[US_STATE] :- No Answer" at bounding box center [535, 427] width 307 height 27
type textarea "**********"
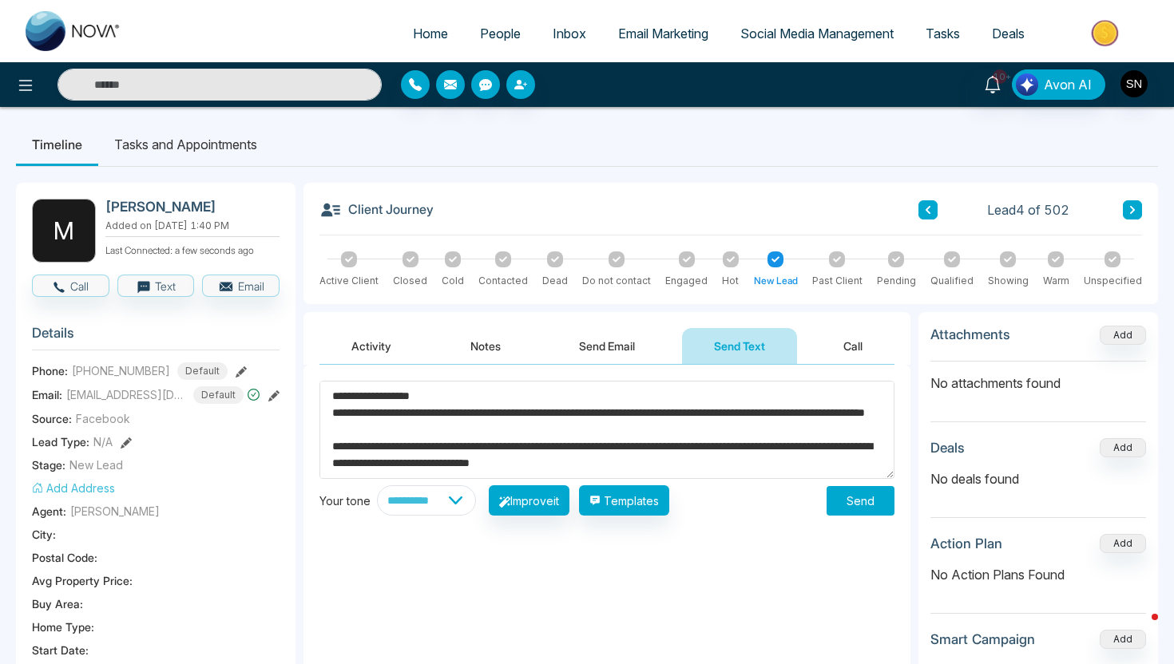
click at [862, 513] on button "Send" at bounding box center [860, 501] width 68 height 30
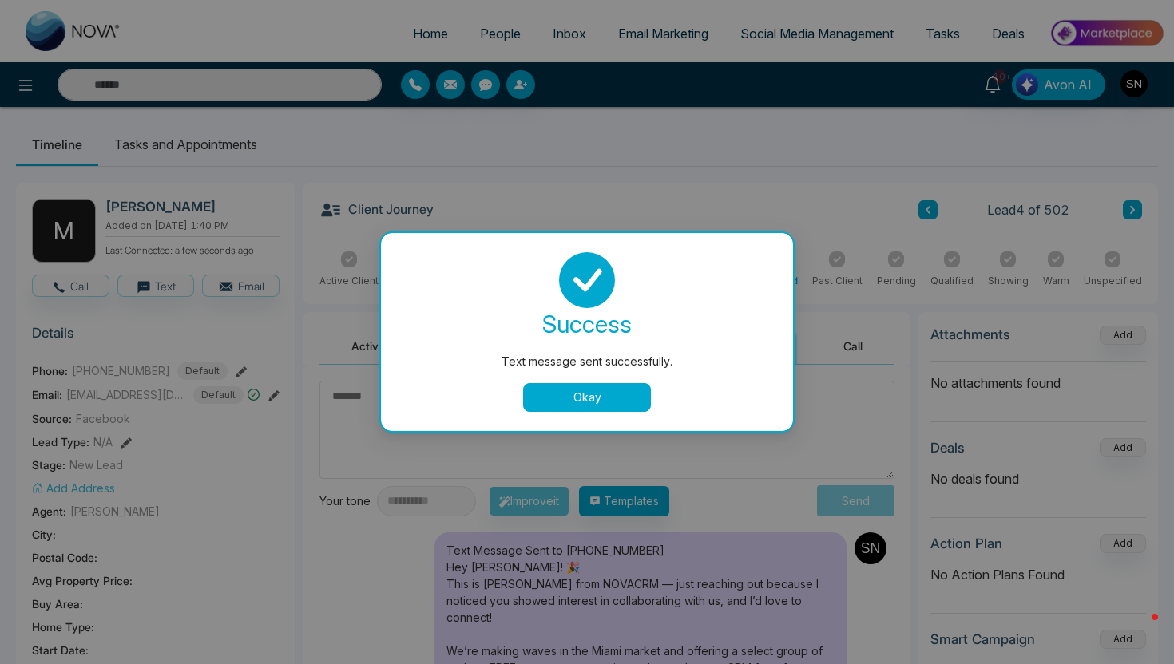
click at [590, 414] on div "success Text message sent successfully. Okay" at bounding box center [587, 332] width 412 height 198
click at [590, 405] on button "Okay" at bounding box center [587, 397] width 128 height 29
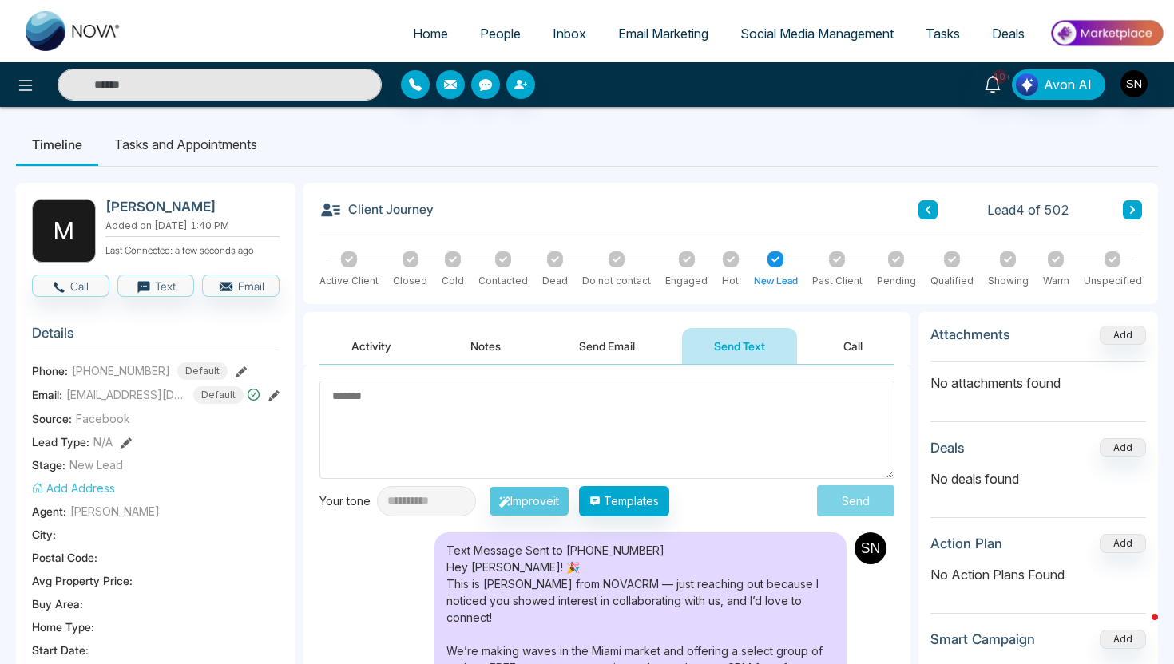
click at [1123, 200] on div "Lead 4 of 502" at bounding box center [1030, 209] width 224 height 19
click at [1135, 210] on icon at bounding box center [1132, 210] width 8 height 10
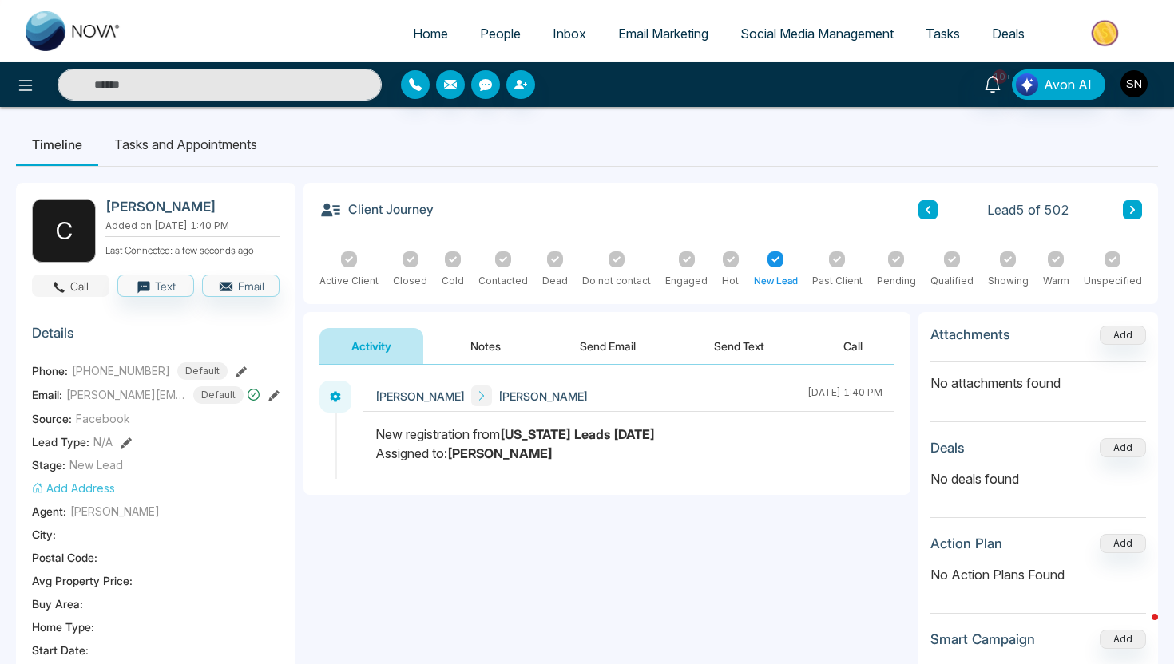
click at [87, 287] on button "Call" at bounding box center [70, 286] width 77 height 22
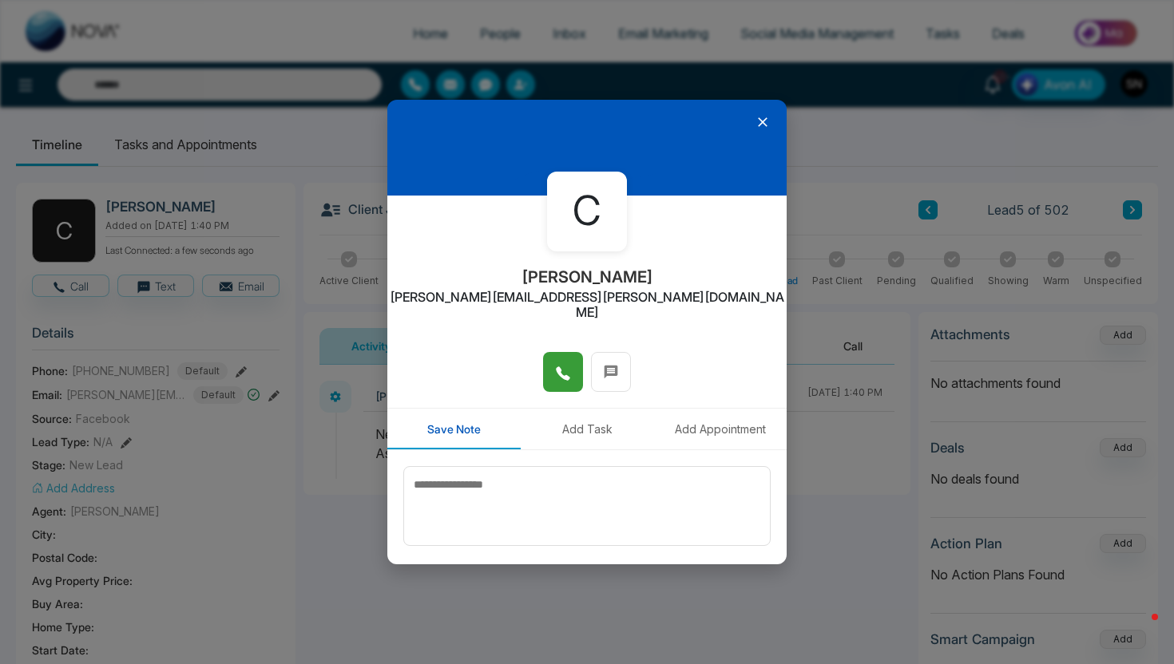
click at [570, 366] on icon at bounding box center [563, 374] width 16 height 16
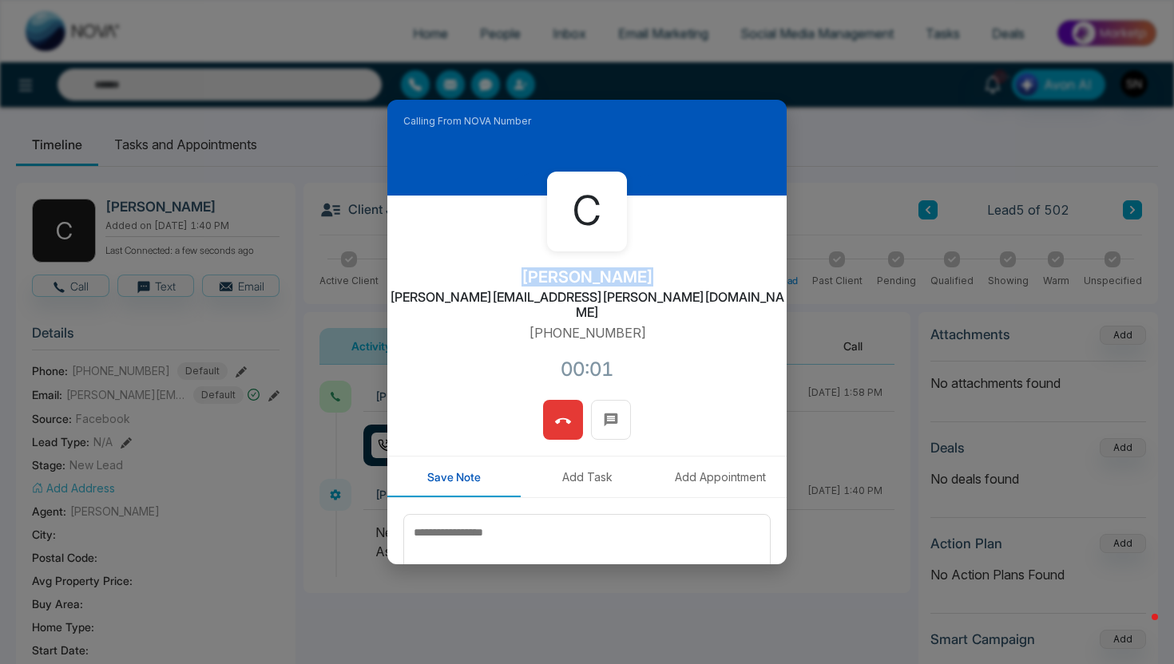
drag, startPoint x: 537, startPoint y: 279, endPoint x: 638, endPoint y: 266, distance: 102.3
click at [638, 271] on div "C [PERSON_NAME] [PERSON_NAME][EMAIL_ADDRESS][PERSON_NAME][DOMAIN_NAME] [PHONE_N…" at bounding box center [586, 298] width 399 height 204
copy h2 "[PERSON_NAME]"
click at [553, 404] on button at bounding box center [563, 420] width 40 height 40
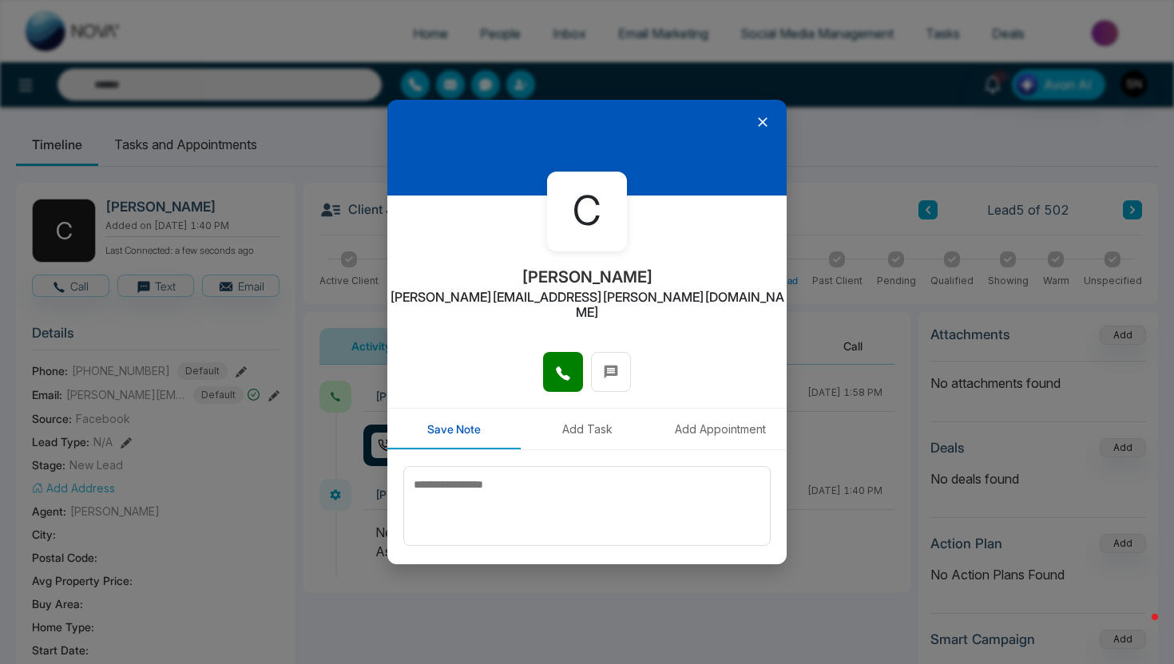
click at [750, 112] on div at bounding box center [586, 148] width 399 height 96
click at [760, 117] on icon at bounding box center [762, 122] width 16 height 16
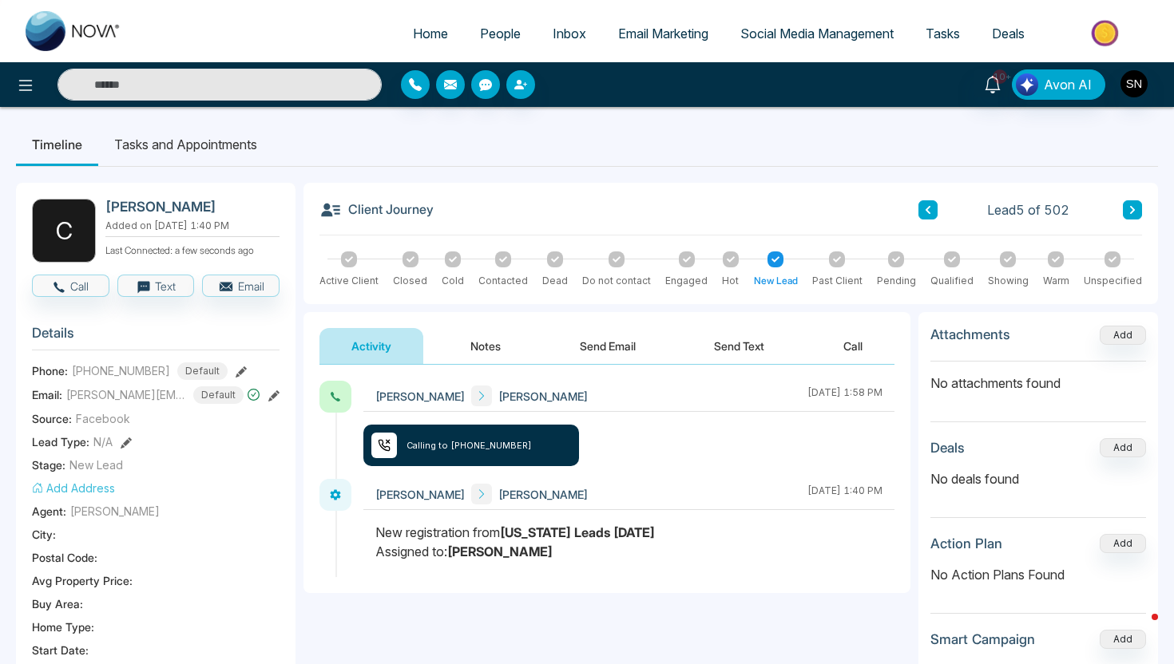
click at [732, 355] on button "Send Text" at bounding box center [739, 346] width 114 height 36
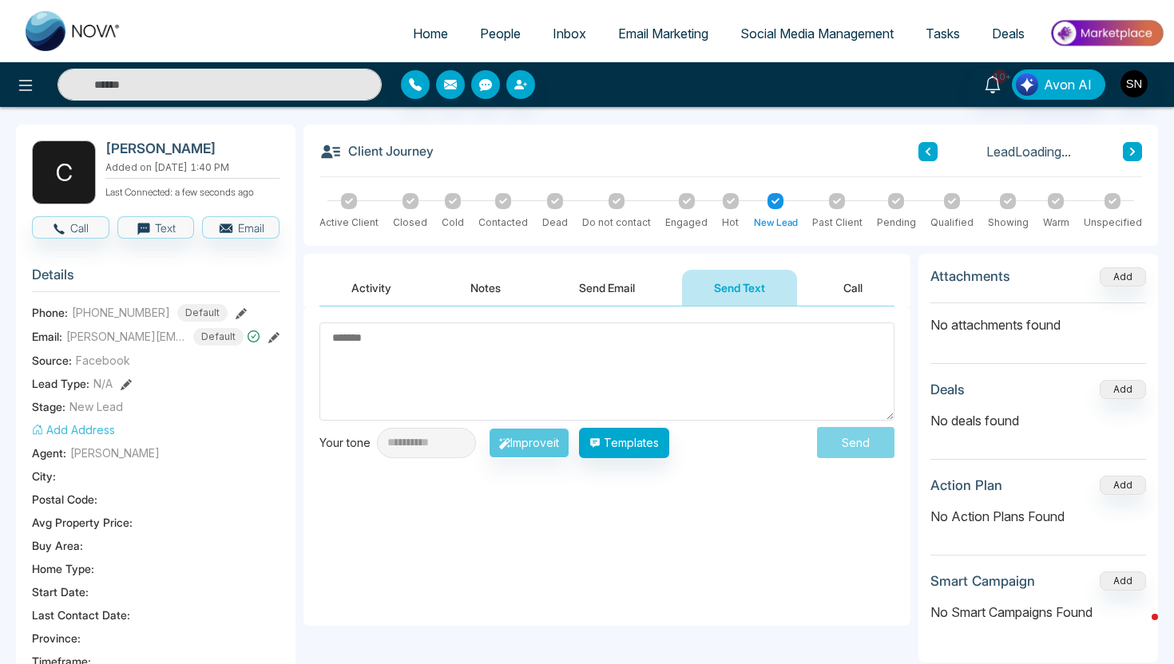
scroll to position [72, 0]
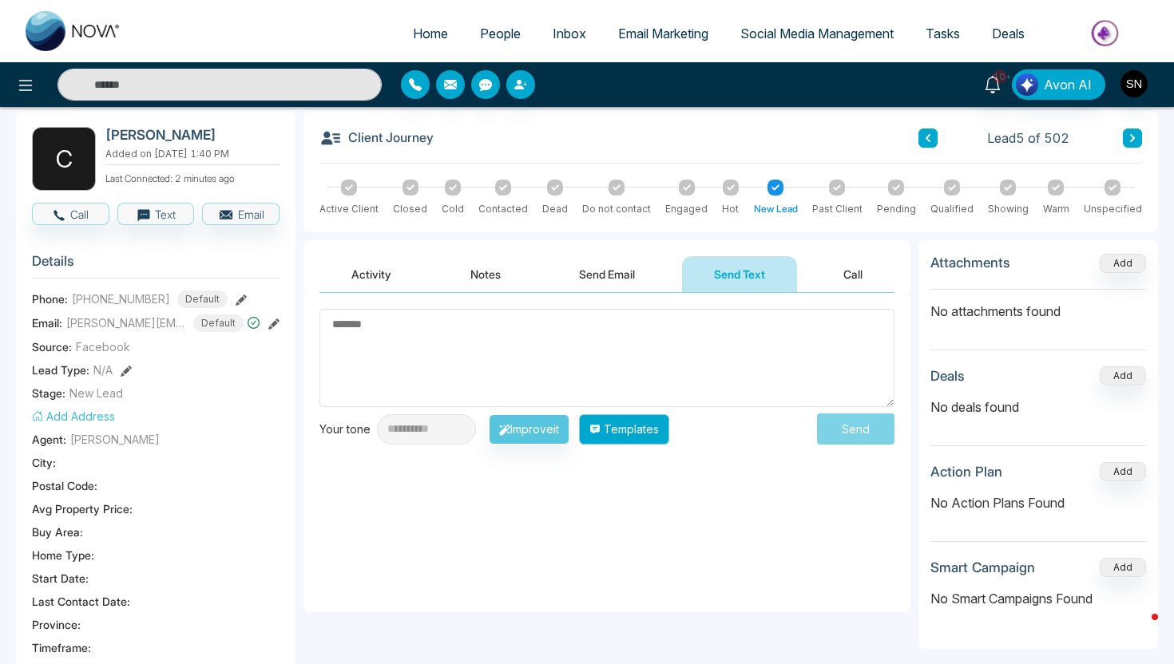
click at [633, 431] on button "Templates" at bounding box center [624, 429] width 90 height 30
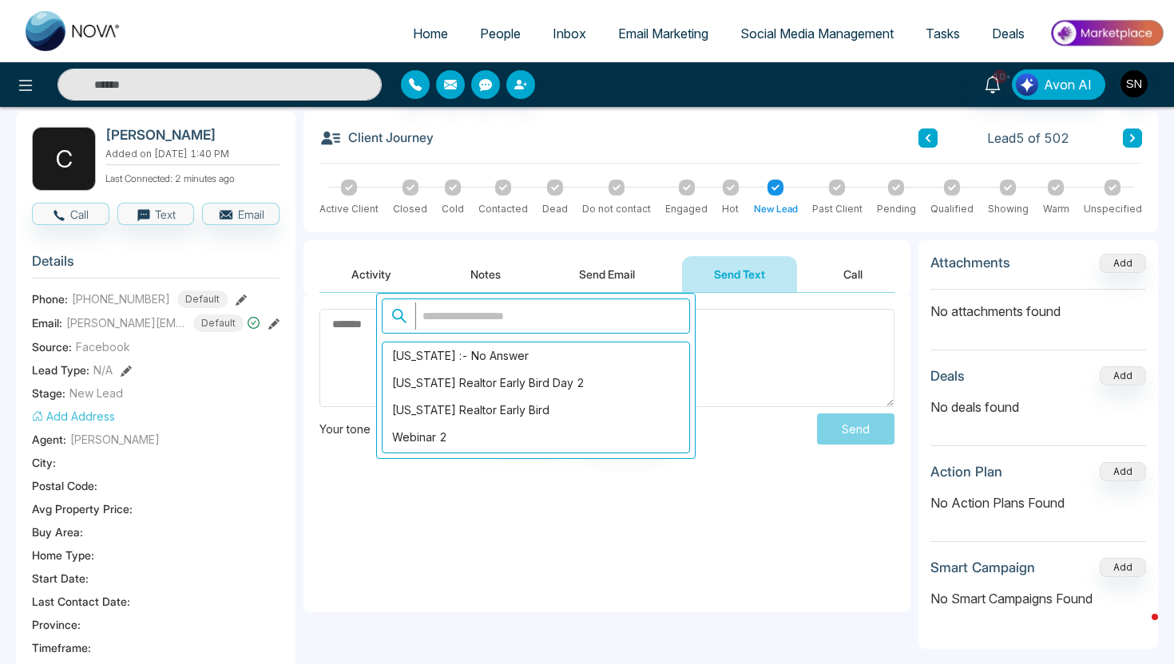
click at [332, 250] on div "Activity Notes Send Email Send Text Call" at bounding box center [606, 266] width 607 height 53
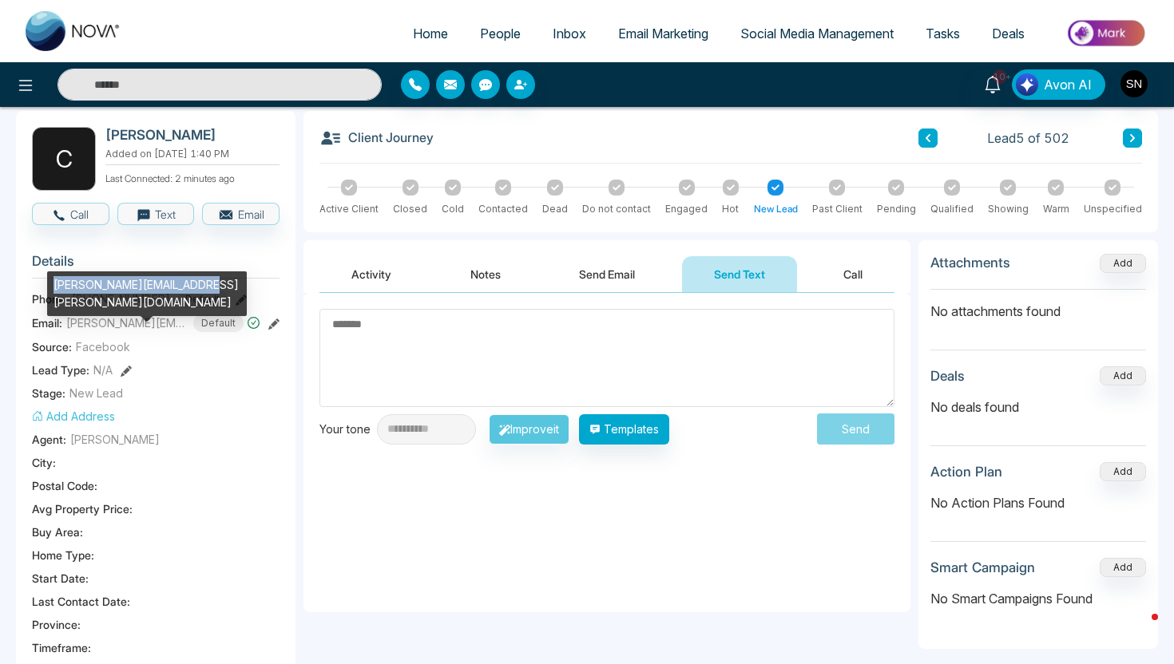
drag, startPoint x: 50, startPoint y: 286, endPoint x: 202, endPoint y: 285, distance: 151.7
click at [202, 286] on div "[PERSON_NAME][EMAIL_ADDRESS][PERSON_NAME][DOMAIN_NAME]" at bounding box center [147, 293] width 200 height 45
copy div "[PERSON_NAME][EMAIL_ADDRESS][PERSON_NAME][DOMAIN_NAME]"
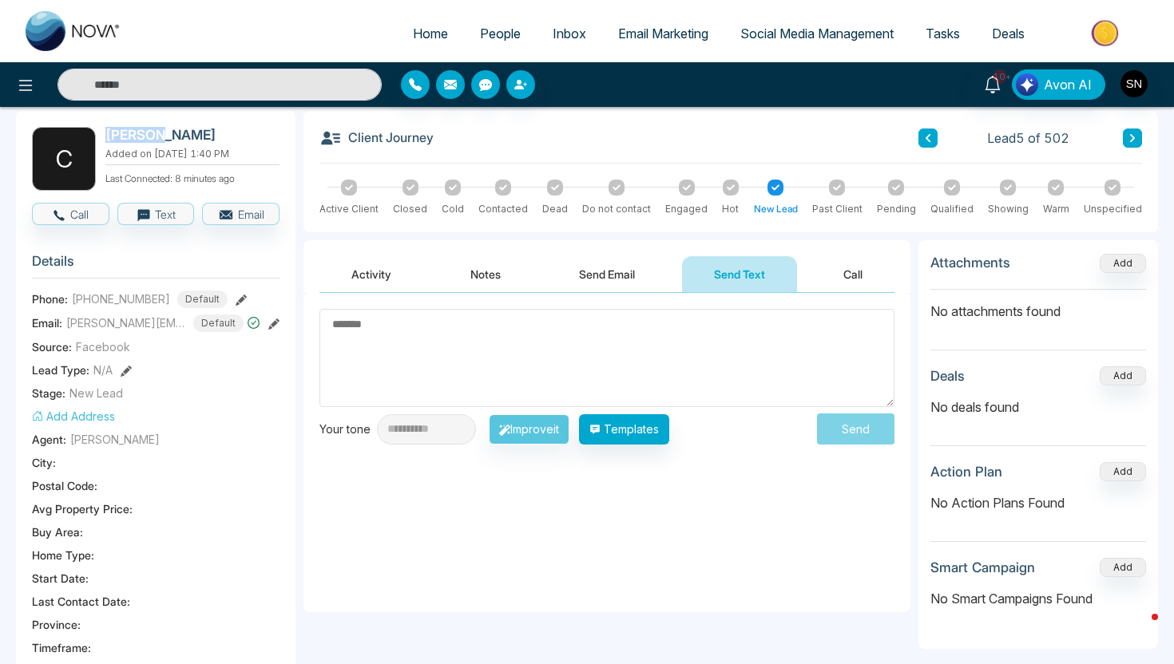
drag, startPoint x: 107, startPoint y: 137, endPoint x: 152, endPoint y: 140, distance: 45.6
click at [152, 140] on h2 "[PERSON_NAME]" at bounding box center [189, 135] width 168 height 16
copy h2 "[PERSON_NAME]"
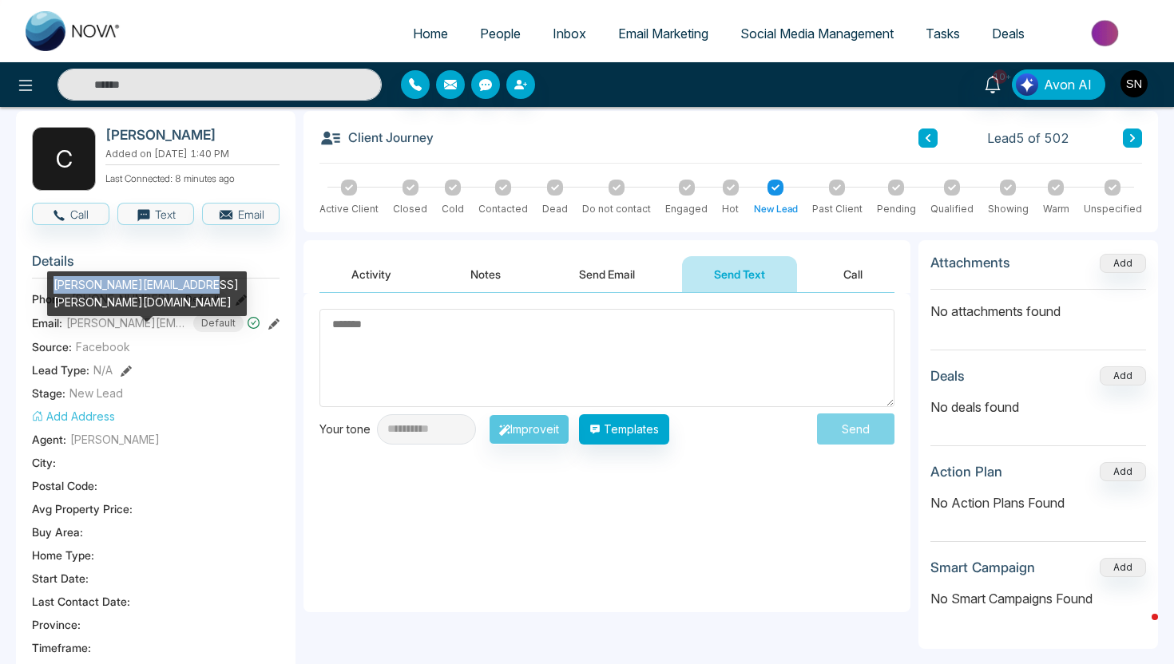
drag, startPoint x: 50, startPoint y: 283, endPoint x: 199, endPoint y: 293, distance: 148.9
click at [199, 293] on div "[PERSON_NAME][EMAIL_ADDRESS][PERSON_NAME][DOMAIN_NAME]" at bounding box center [147, 293] width 200 height 45
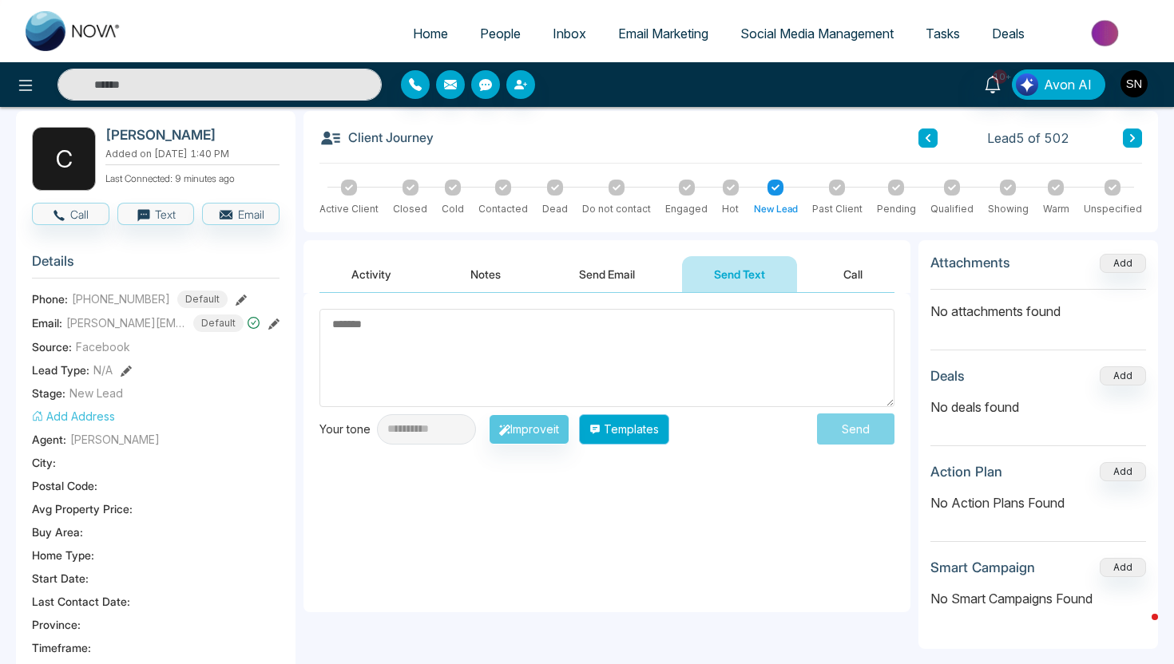
click at [656, 441] on button "Templates" at bounding box center [624, 429] width 90 height 30
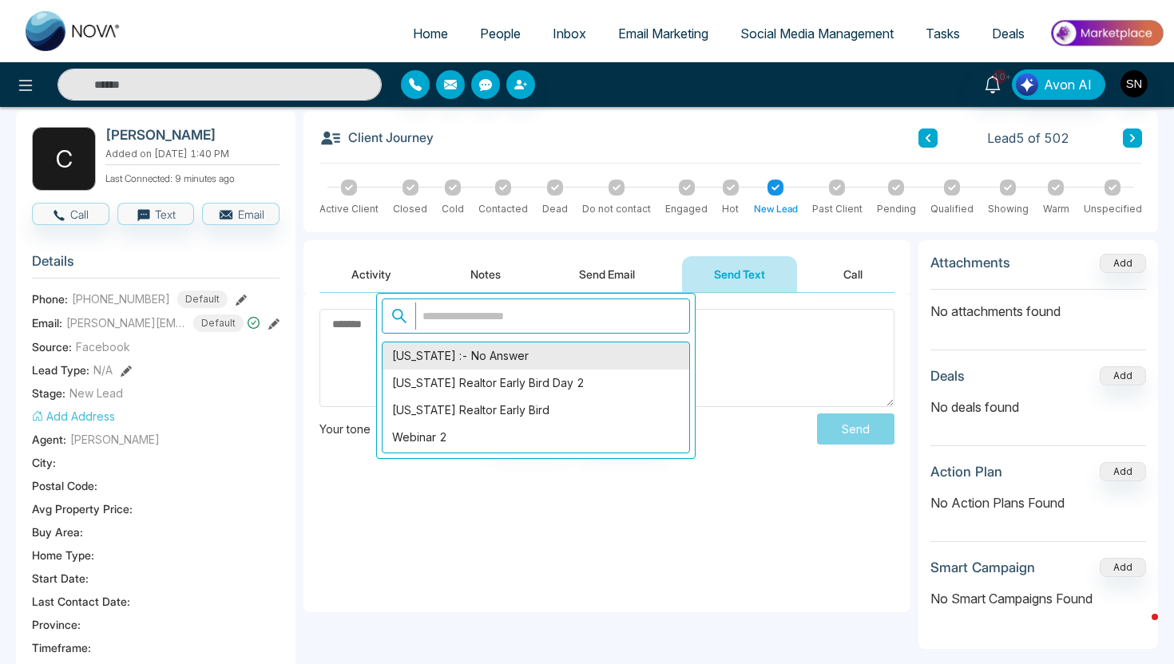
click at [546, 367] on div "[US_STATE] :- No Answer" at bounding box center [535, 356] width 307 height 27
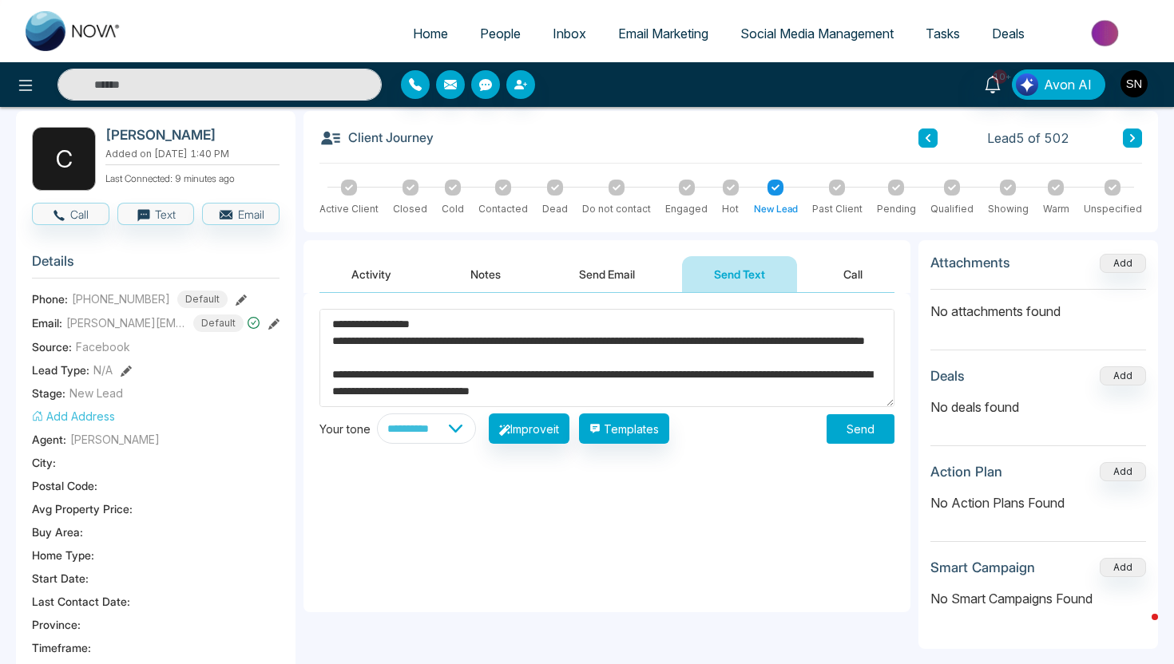
drag, startPoint x: 354, startPoint y: 323, endPoint x: 418, endPoint y: 330, distance: 63.5
click at [418, 330] on textarea "**********" at bounding box center [606, 358] width 575 height 98
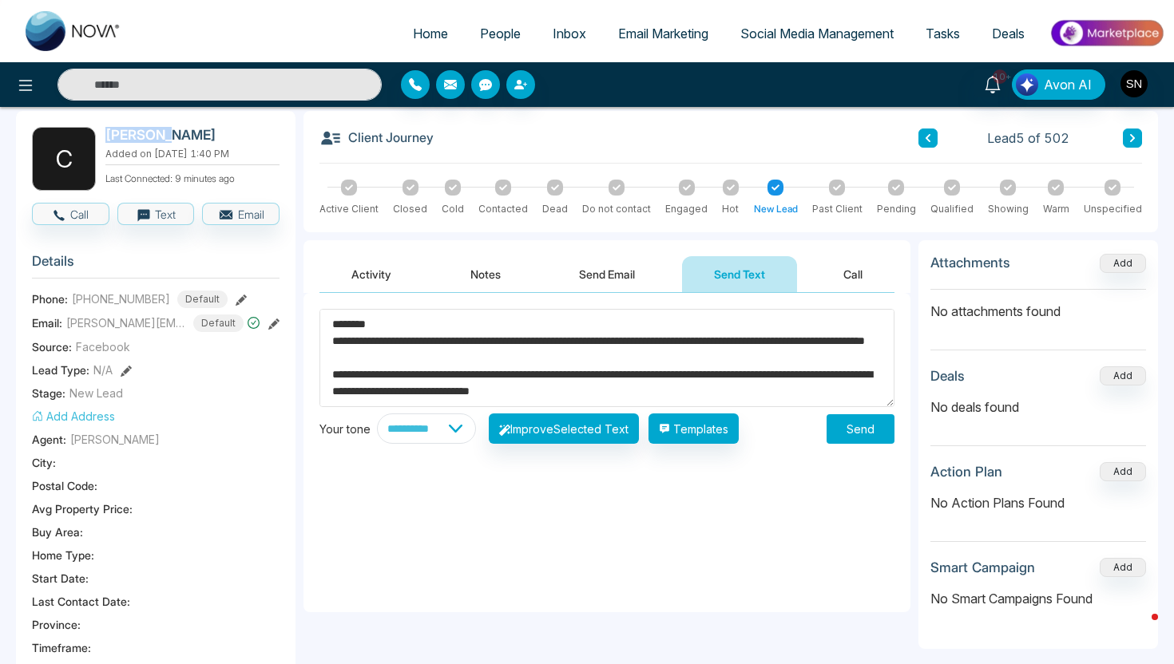
drag, startPoint x: 101, startPoint y: 132, endPoint x: 159, endPoint y: 134, distance: 57.5
click at [159, 134] on div "C [PERSON_NAME] Added on [DATE] 1:40 PM Last Connected: 9 minutes ago" at bounding box center [155, 159] width 247 height 64
copy h2 "[PERSON_NAME]"
click at [358, 326] on textarea "**********" at bounding box center [606, 358] width 575 height 98
paste textarea "********"
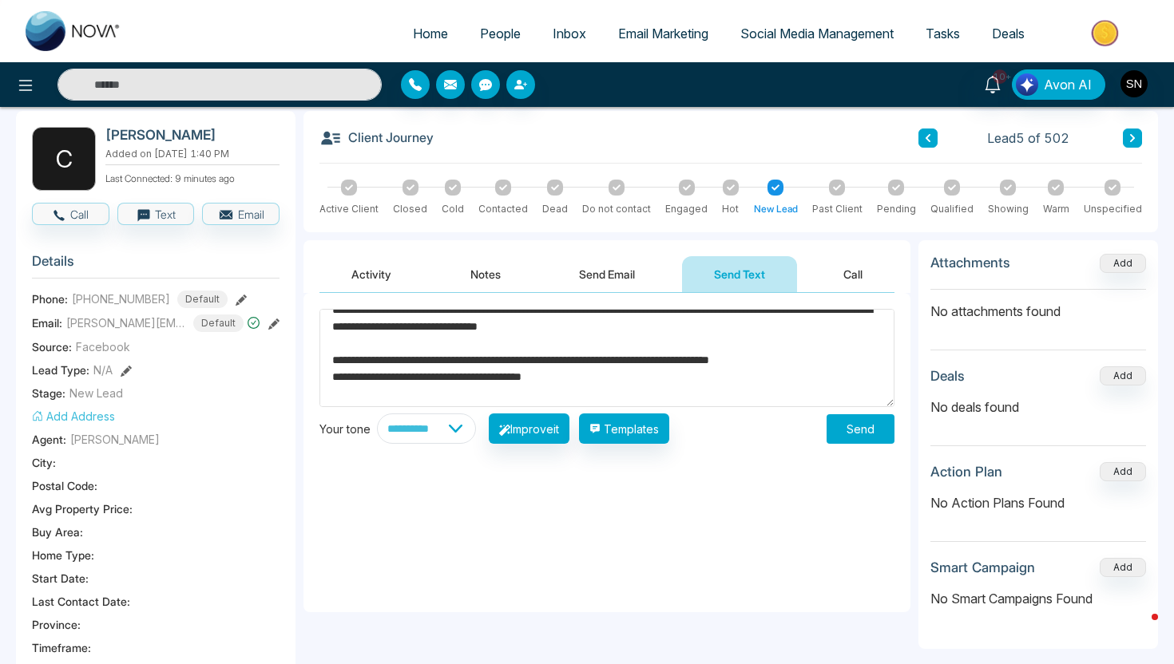
scroll to position [184, 0]
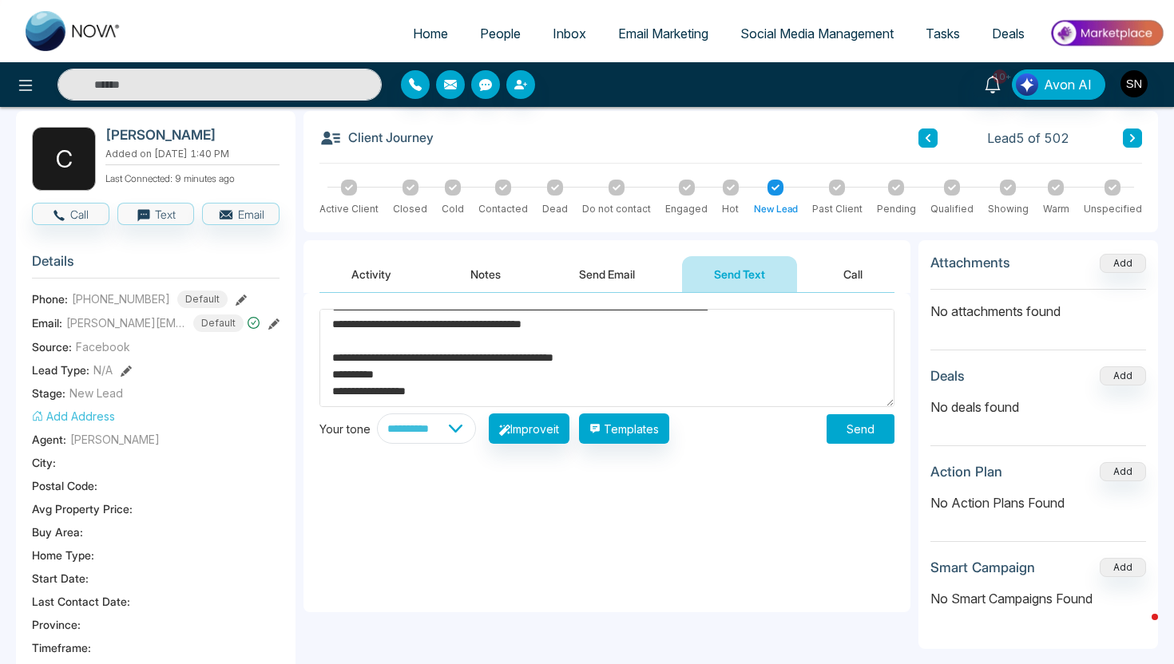
type textarea "**********"
click at [862, 430] on button "Send" at bounding box center [860, 429] width 68 height 30
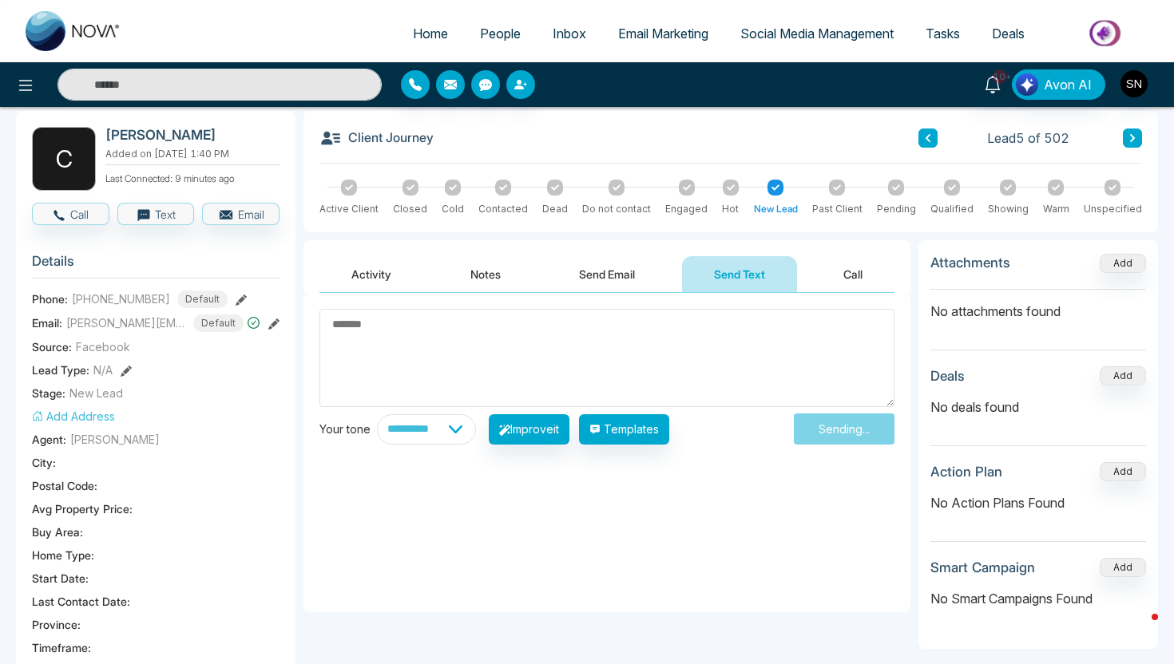
scroll to position [0, 0]
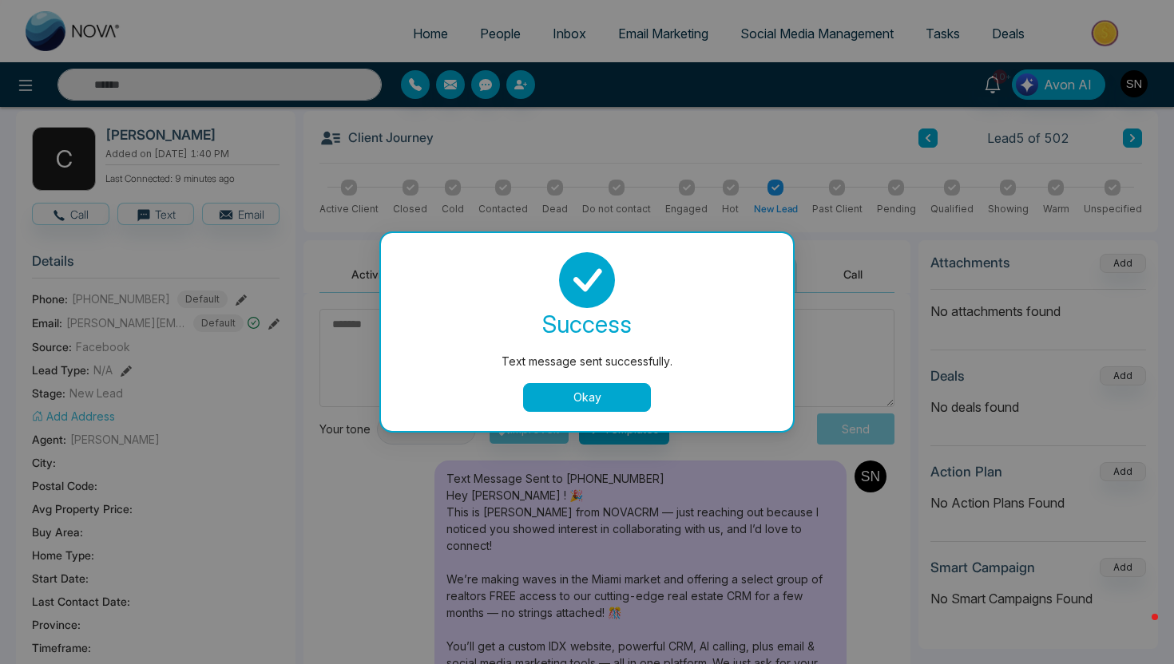
click at [608, 395] on button "Okay" at bounding box center [587, 397] width 128 height 29
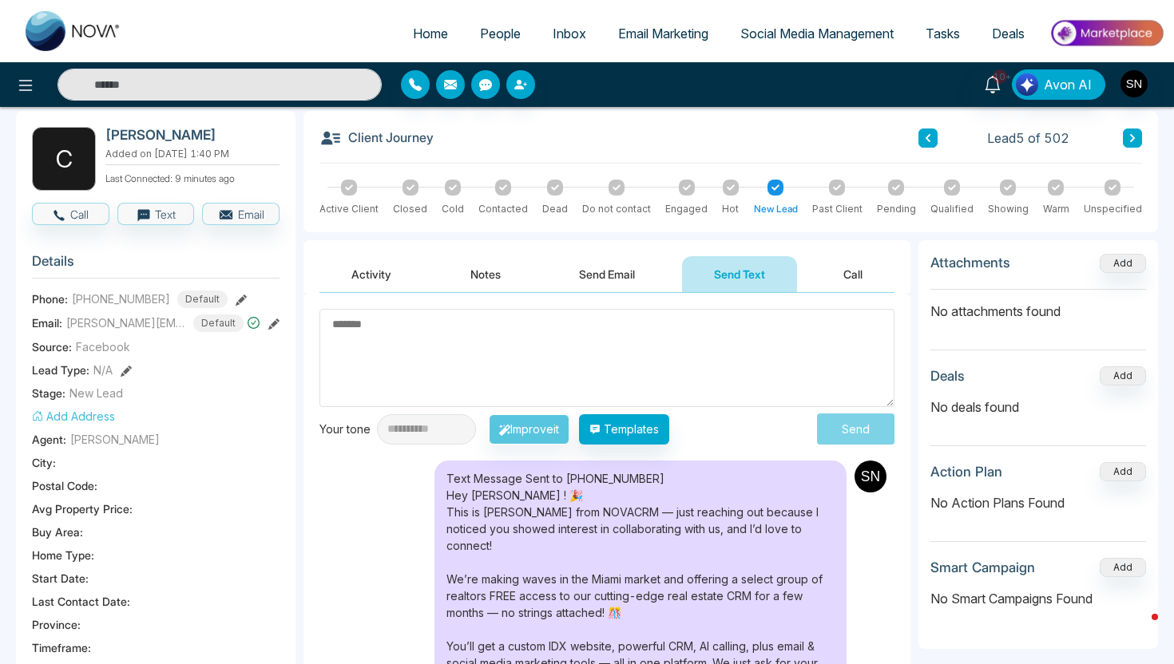
click at [359, 285] on button "Activity" at bounding box center [371, 274] width 104 height 36
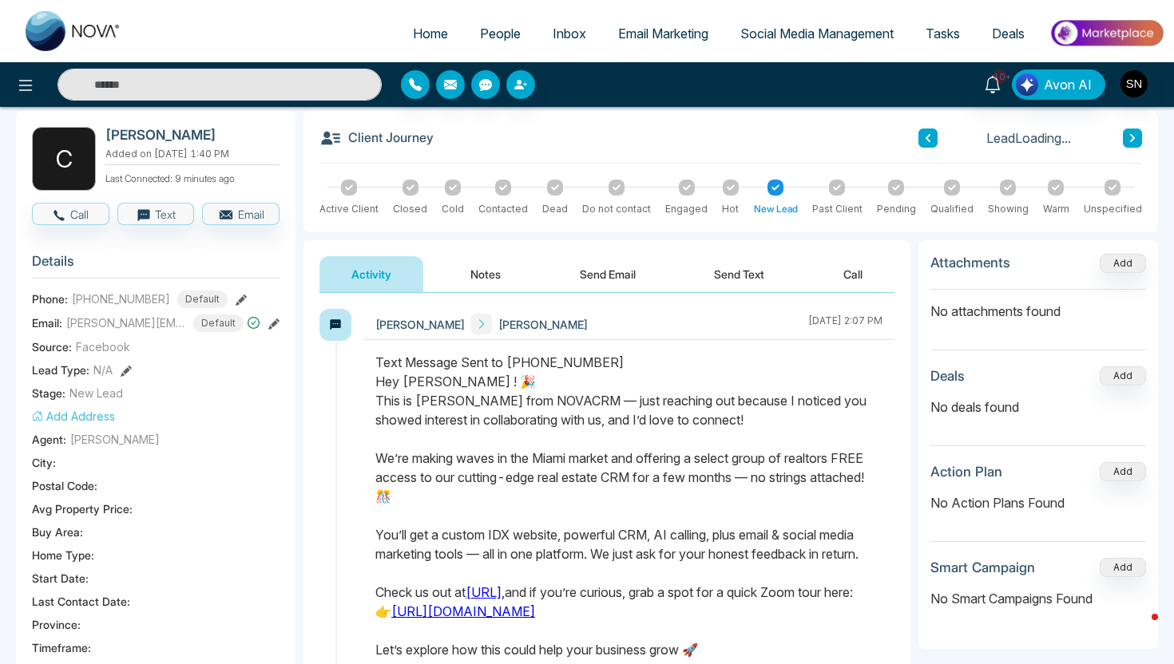
click at [509, 269] on button "Notes" at bounding box center [485, 274] width 94 height 36
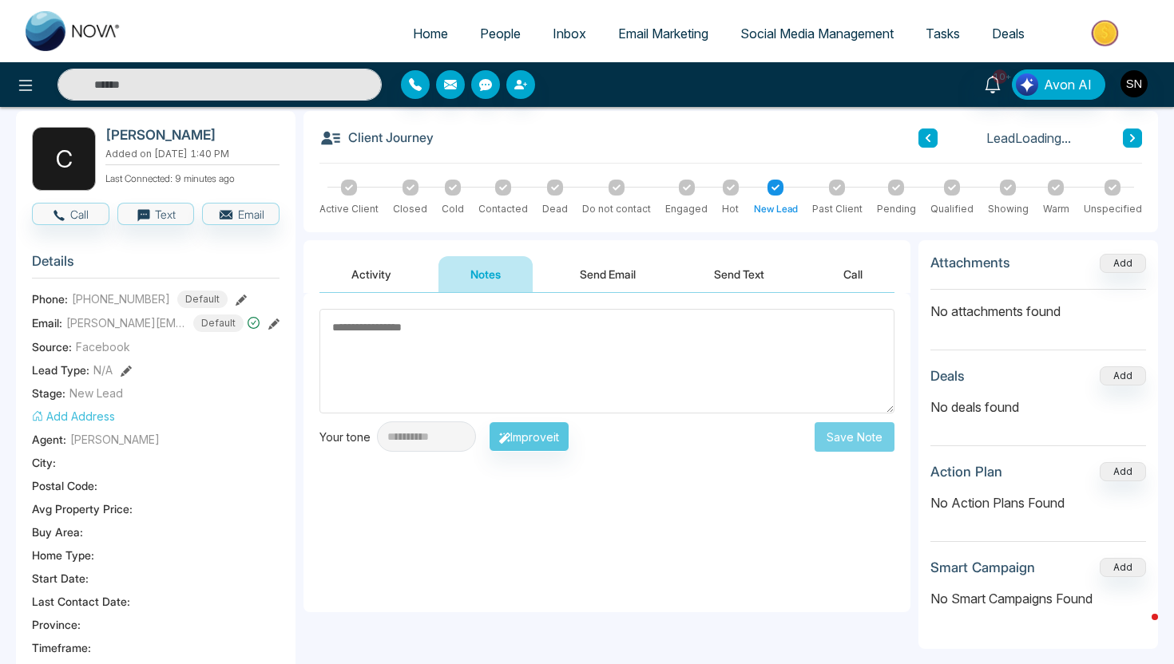
click at [477, 382] on textarea at bounding box center [606, 361] width 575 height 105
type textarea "**********"
click at [834, 430] on button "Save Note" at bounding box center [854, 437] width 80 height 30
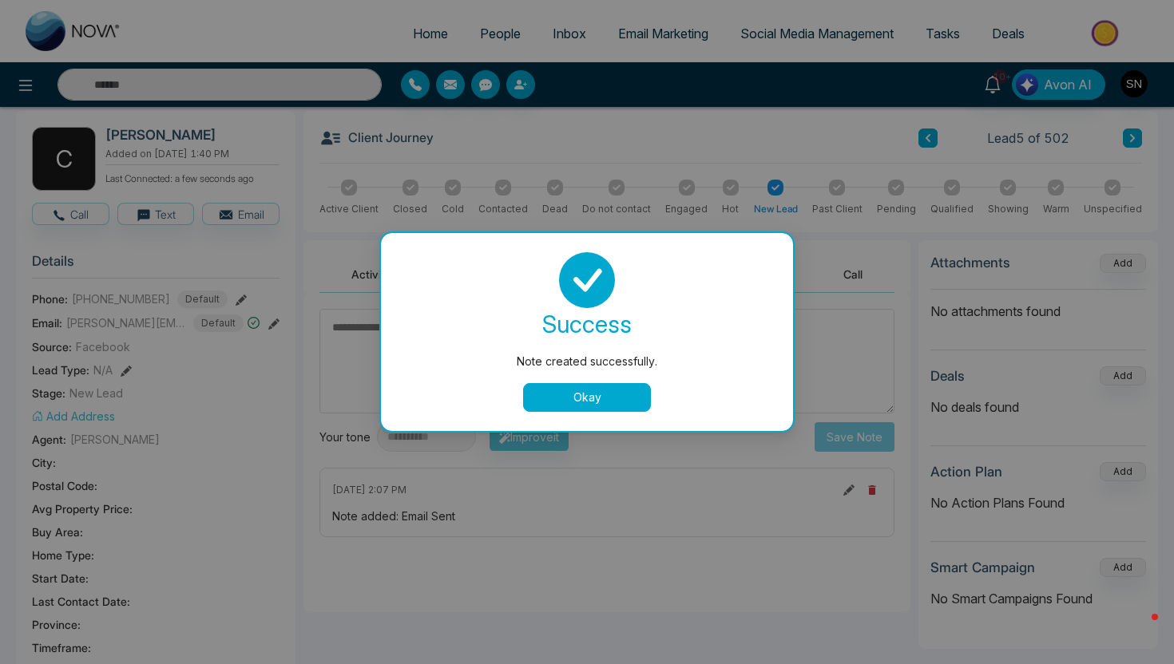
click at [616, 403] on button "Okay" at bounding box center [587, 397] width 128 height 29
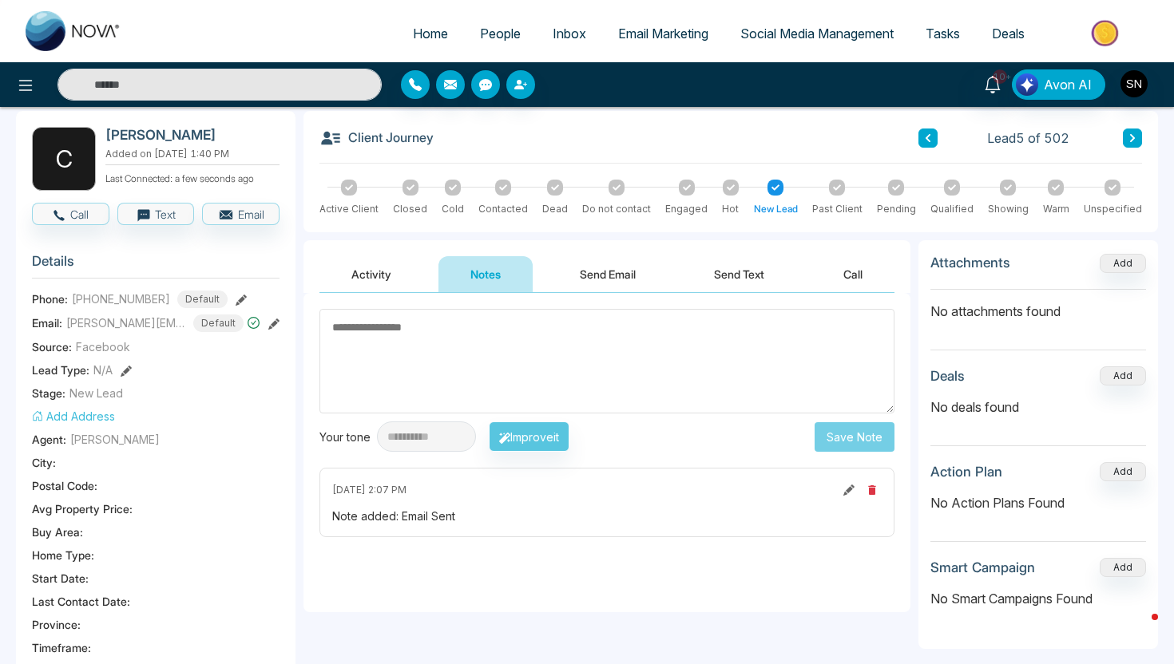
click at [1134, 134] on icon at bounding box center [1132, 138] width 8 height 10
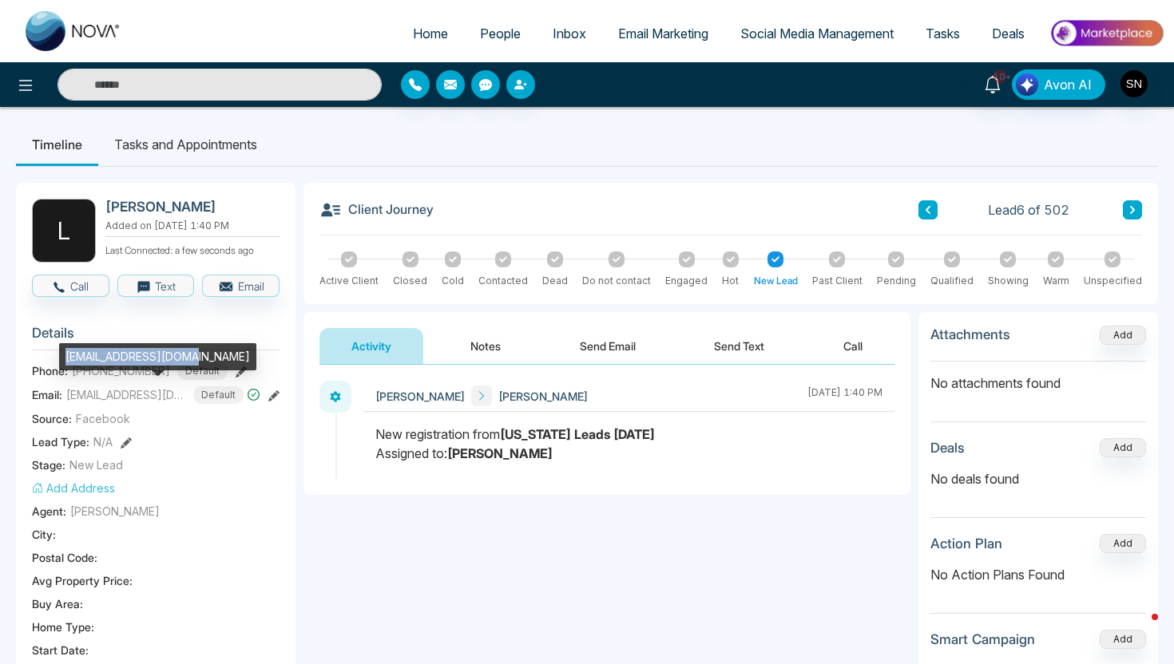
drag, startPoint x: 61, startPoint y: 357, endPoint x: 183, endPoint y: 365, distance: 121.6
click at [184, 366] on div "[EMAIL_ADDRESS][DOMAIN_NAME]" at bounding box center [157, 356] width 197 height 27
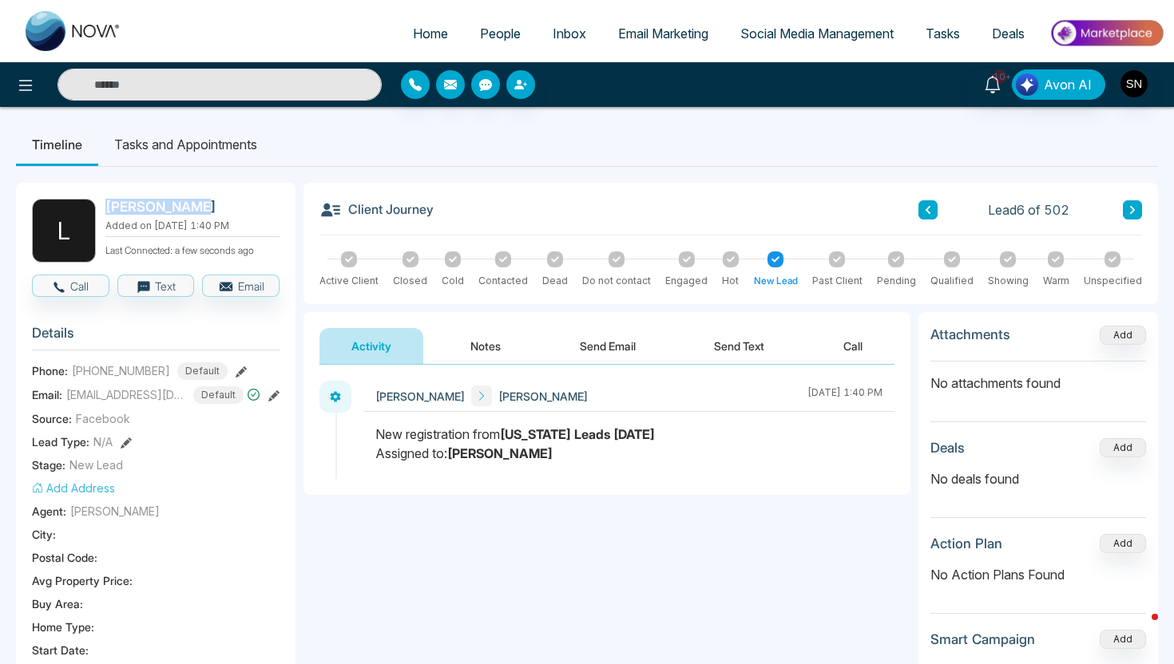
drag, startPoint x: 109, startPoint y: 207, endPoint x: 182, endPoint y: 211, distance: 73.6
click at [182, 211] on h2 "[PERSON_NAME]" at bounding box center [189, 207] width 168 height 16
click at [480, 32] on span "People" at bounding box center [500, 34] width 41 height 16
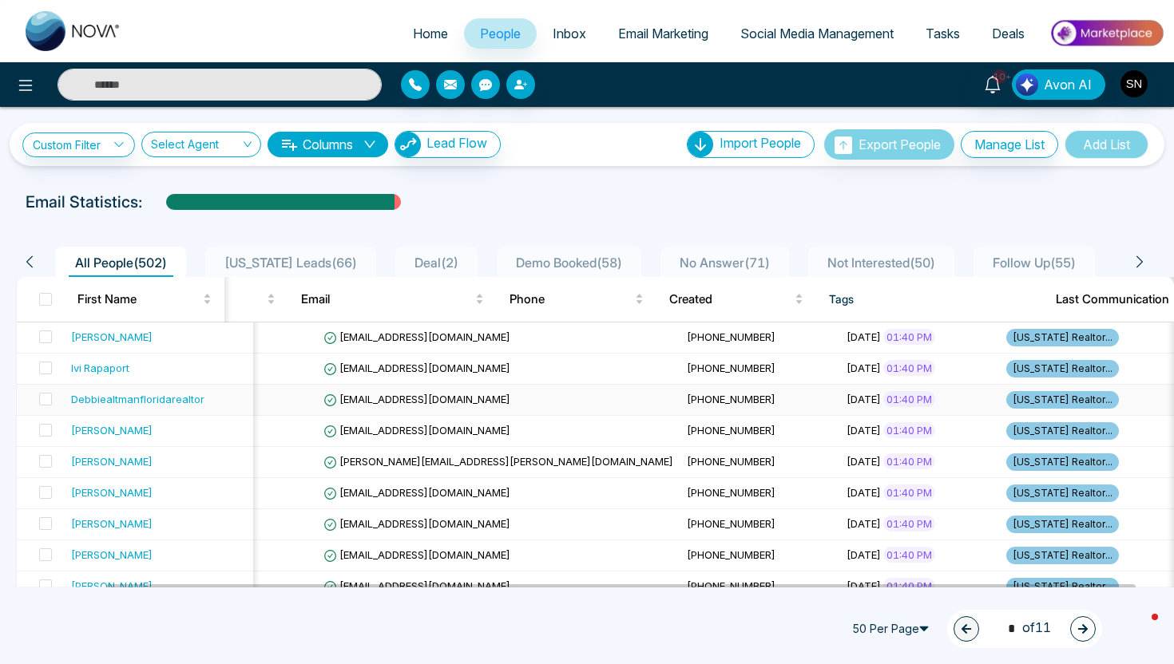
scroll to position [0, 144]
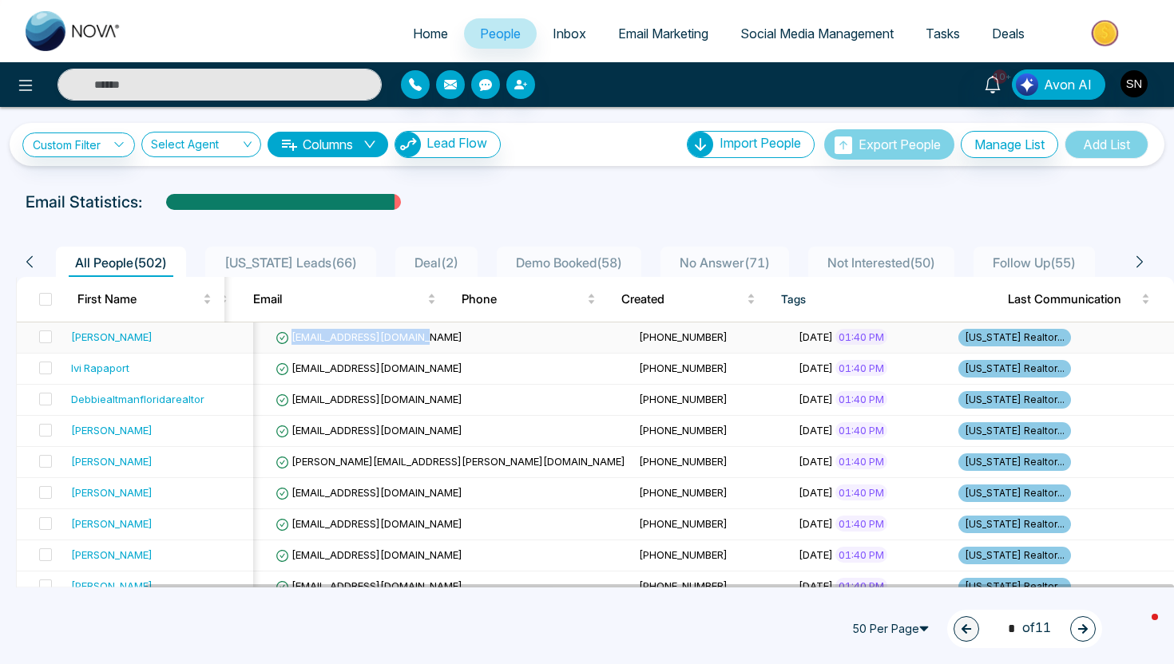
drag, startPoint x: 262, startPoint y: 339, endPoint x: 377, endPoint y: 346, distance: 115.2
click at [377, 346] on td "[EMAIL_ADDRESS][DOMAIN_NAME]" at bounding box center [450, 338] width 363 height 31
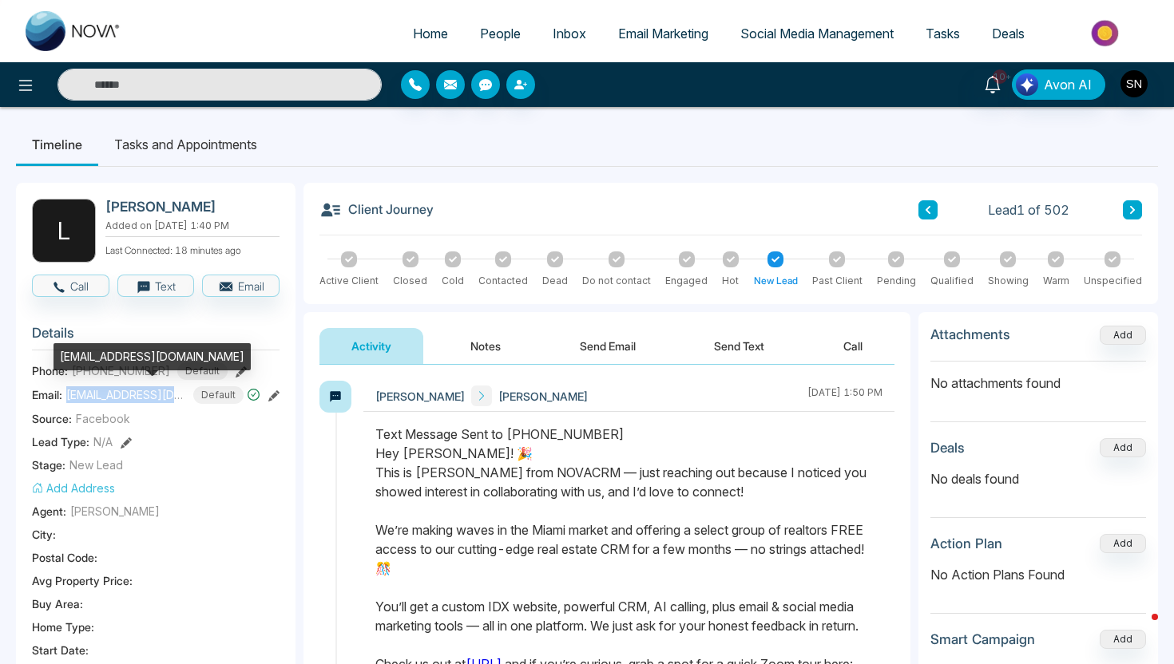
drag, startPoint x: 65, startPoint y: 391, endPoint x: 188, endPoint y: 402, distance: 123.5
click at [188, 402] on section "Details Phone: [PHONE_NUMBER] Default Email: [EMAIL_ADDRESS][DOMAIN_NAME] Defau…" at bounding box center [155, 535] width 247 height 444
copy span "[EMAIL_ADDRESS][DOMAIN_NAME]"
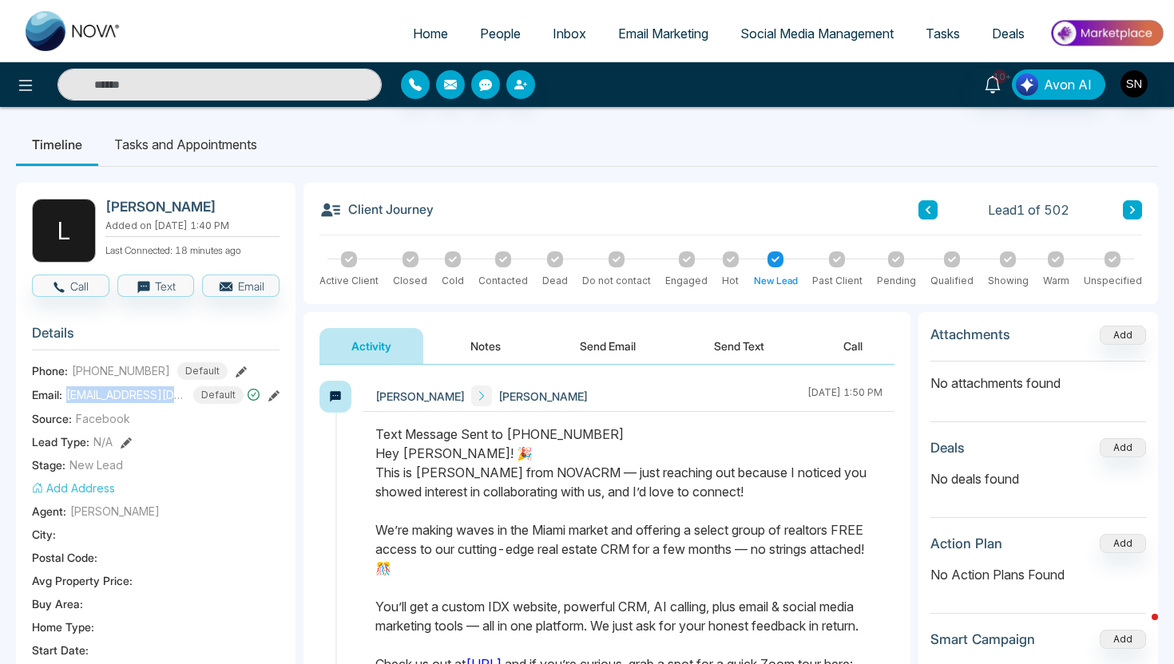
click at [493, 350] on button "Notes" at bounding box center [485, 346] width 94 height 36
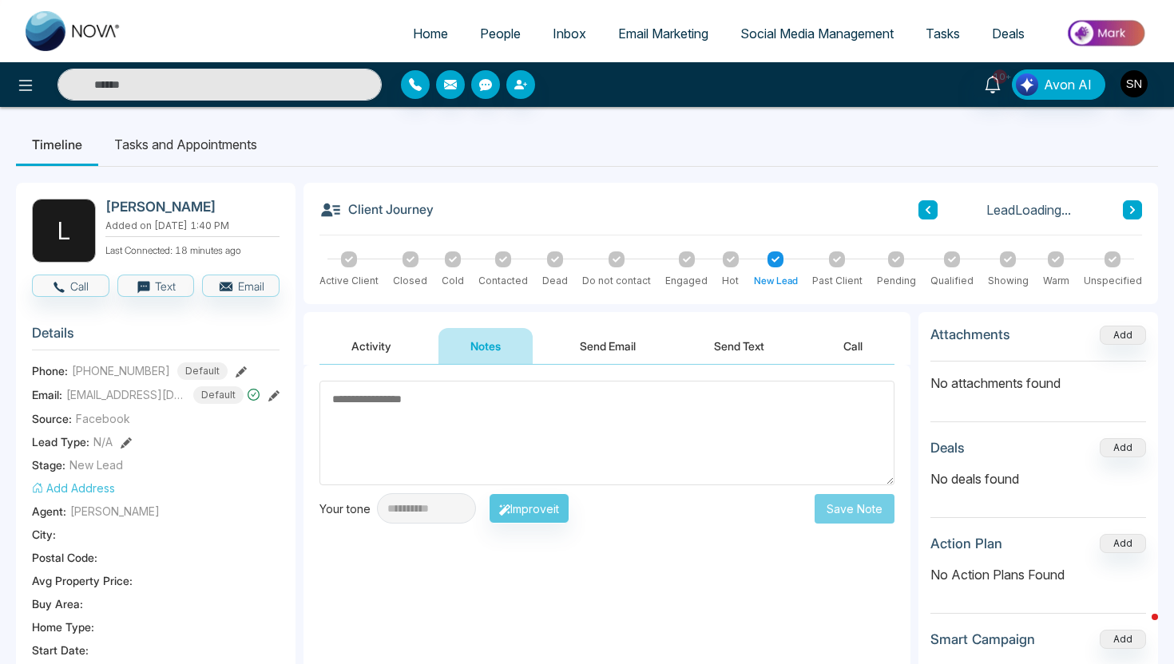
click at [475, 408] on textarea at bounding box center [606, 433] width 575 height 105
type textarea "**********"
click at [877, 518] on button "Save Note" at bounding box center [854, 509] width 80 height 30
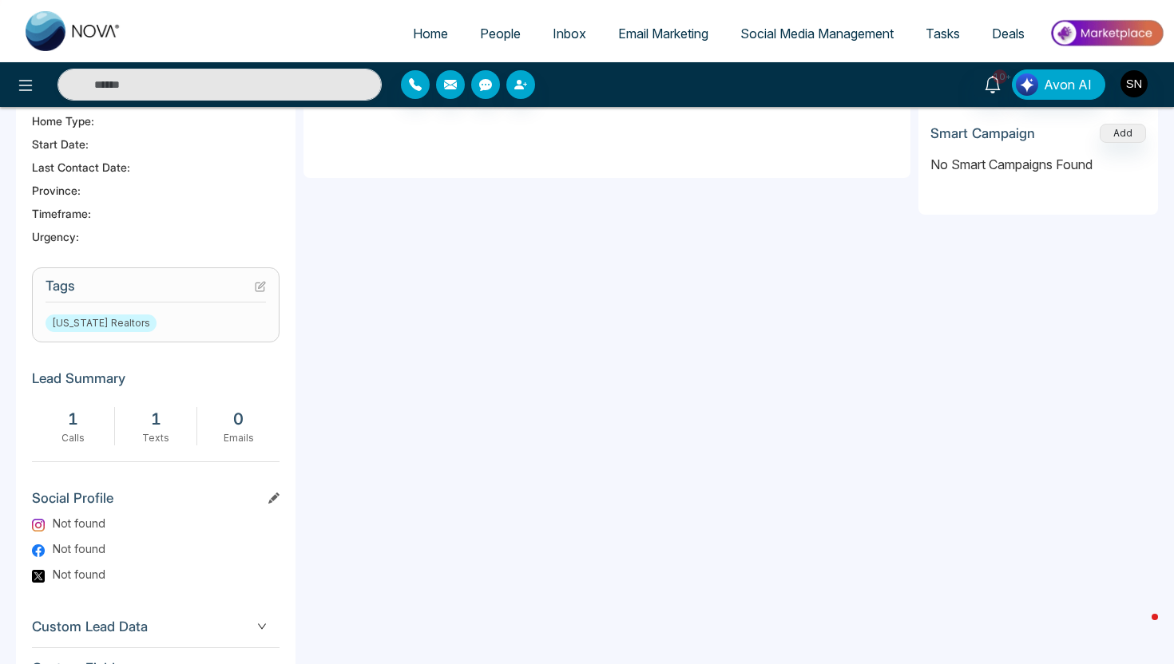
scroll to position [503, 0]
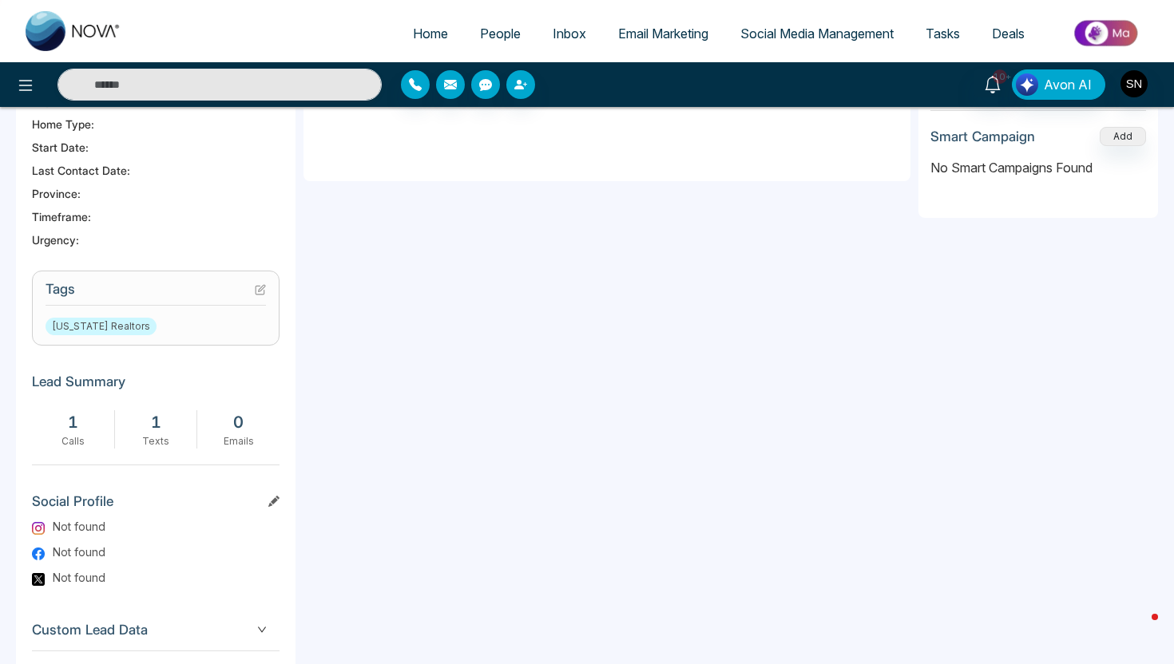
click at [255, 297] on h3 "Tags" at bounding box center [156, 293] width 220 height 25
click at [263, 285] on icon at bounding box center [262, 288] width 6 height 6
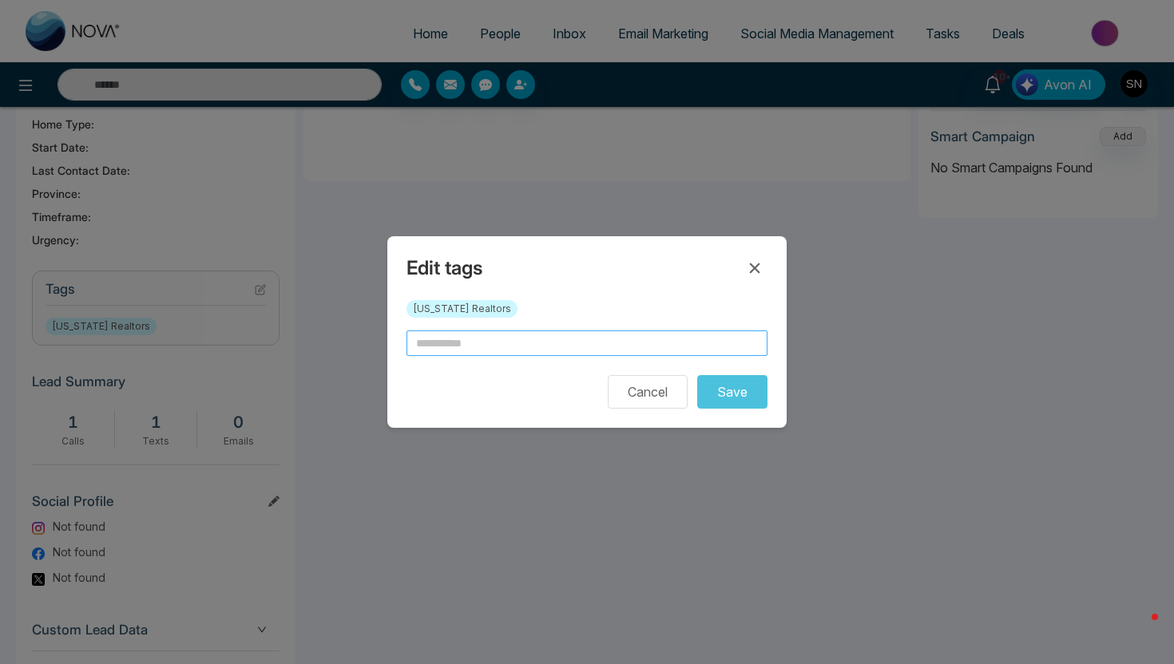
click at [466, 352] on input "text" at bounding box center [586, 344] width 361 height 26
type input "*********"
click at [711, 395] on button "Save" at bounding box center [732, 392] width 70 height 34
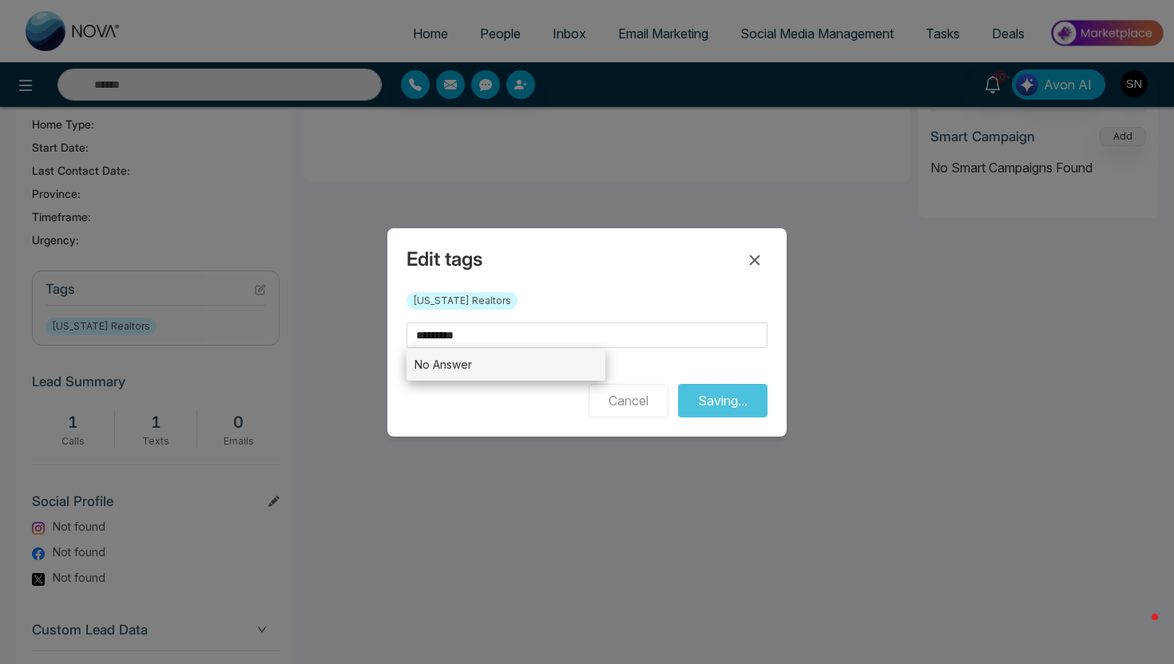
click at [540, 365] on li "No Answer" at bounding box center [505, 364] width 199 height 33
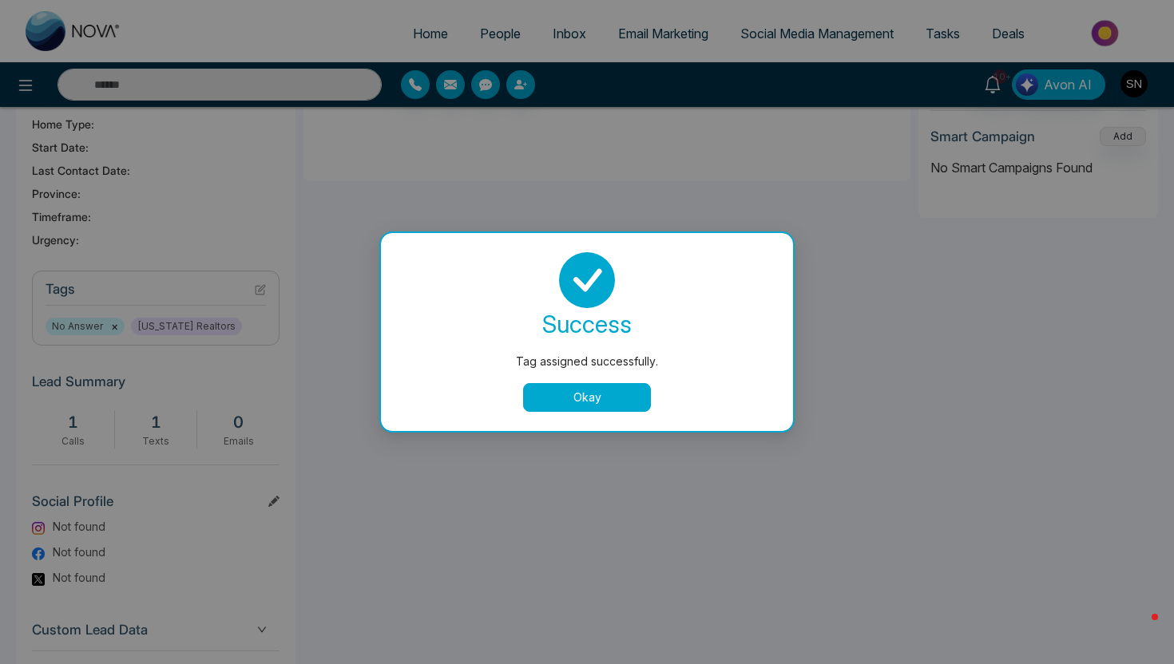
click at [588, 398] on button "Okay" at bounding box center [587, 397] width 128 height 29
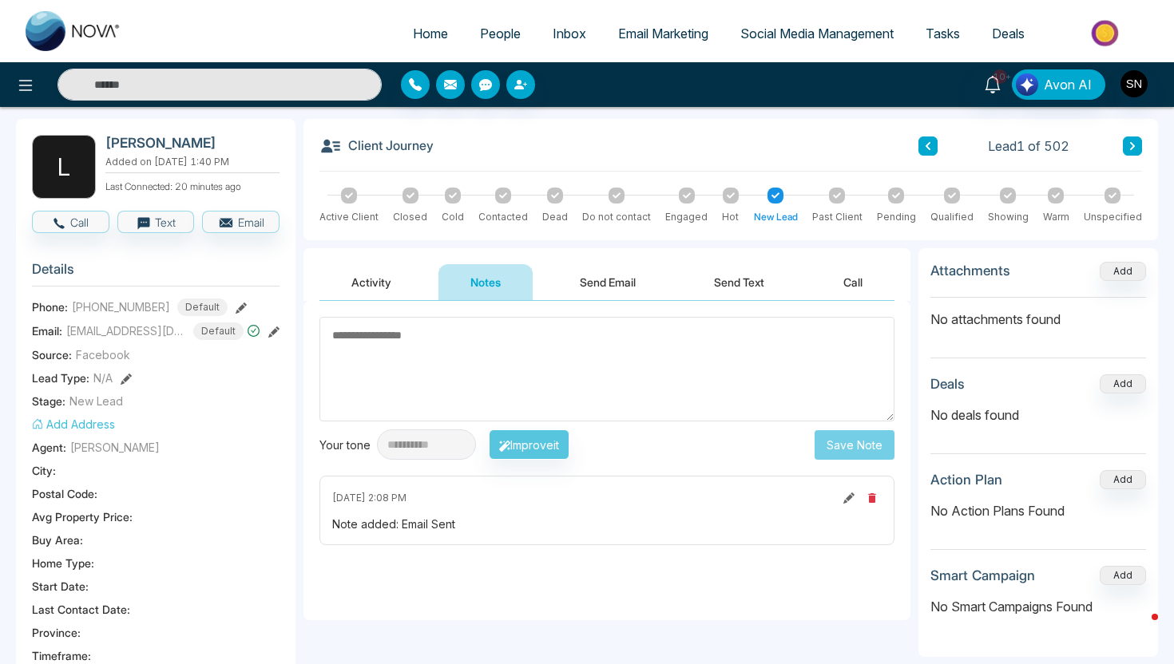
scroll to position [0, 0]
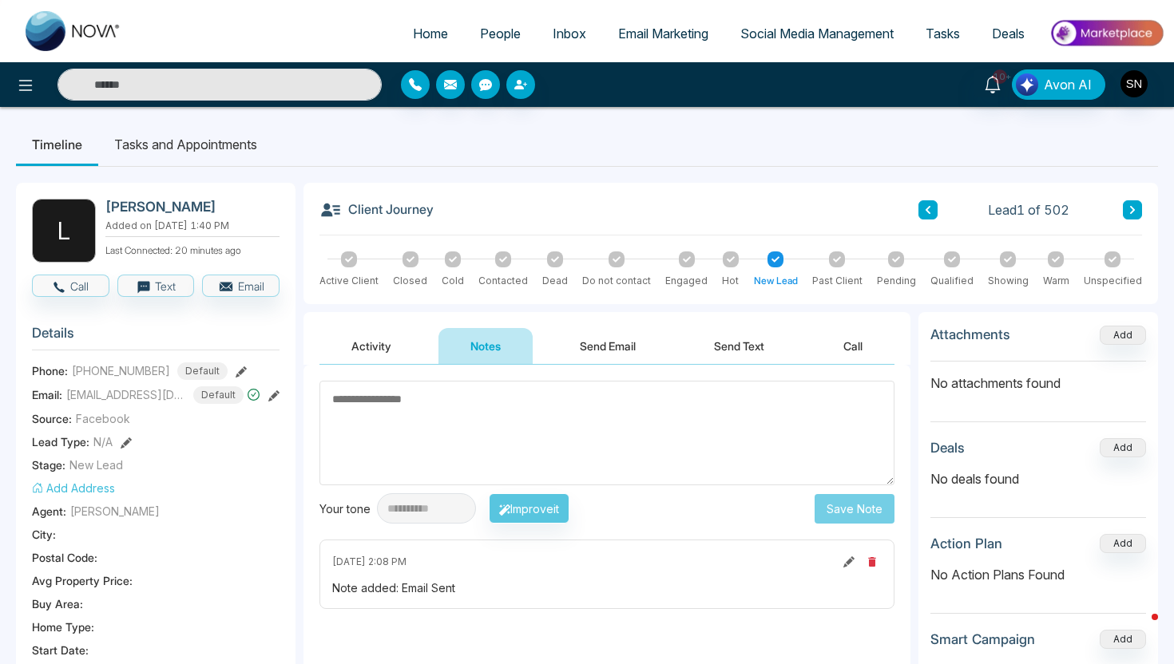
click at [1120, 209] on div "Lead 1 of 502" at bounding box center [1030, 209] width 224 height 19
click at [1133, 209] on icon at bounding box center [1132, 210] width 5 height 8
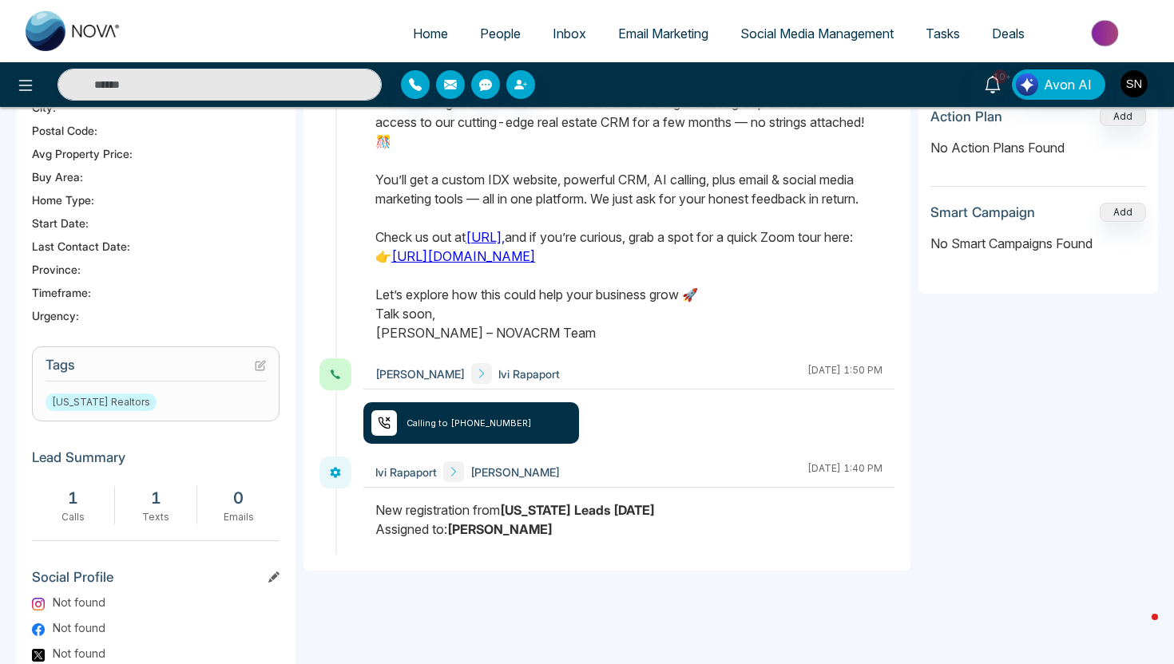
scroll to position [426, 0]
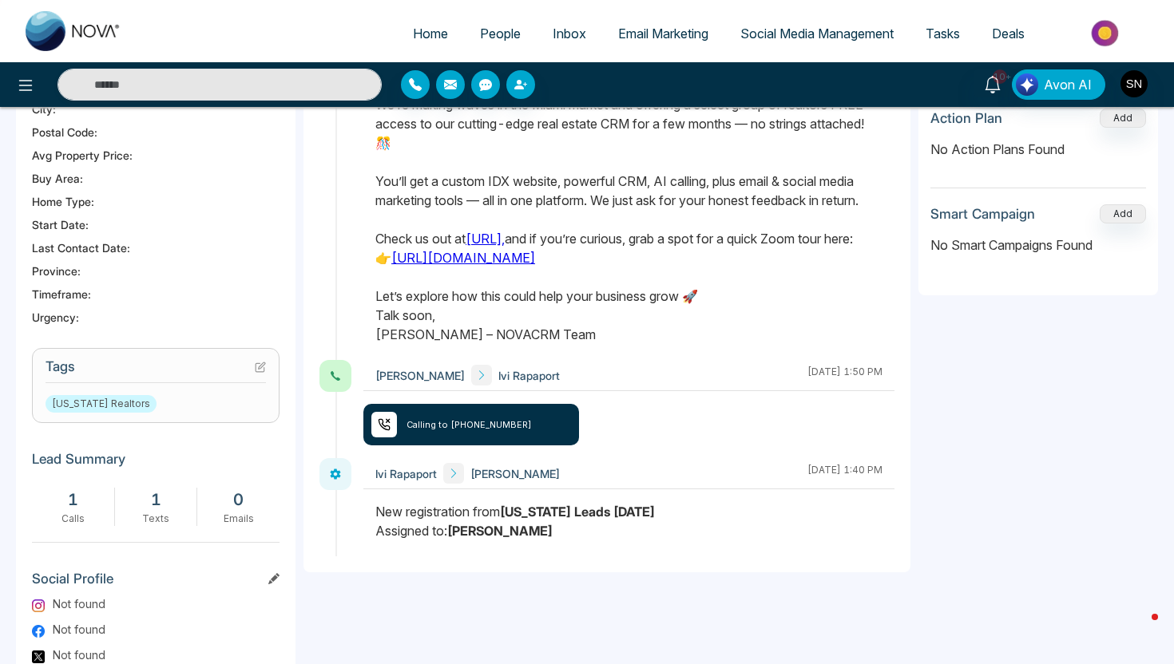
click at [480, 32] on span "People" at bounding box center [500, 34] width 41 height 16
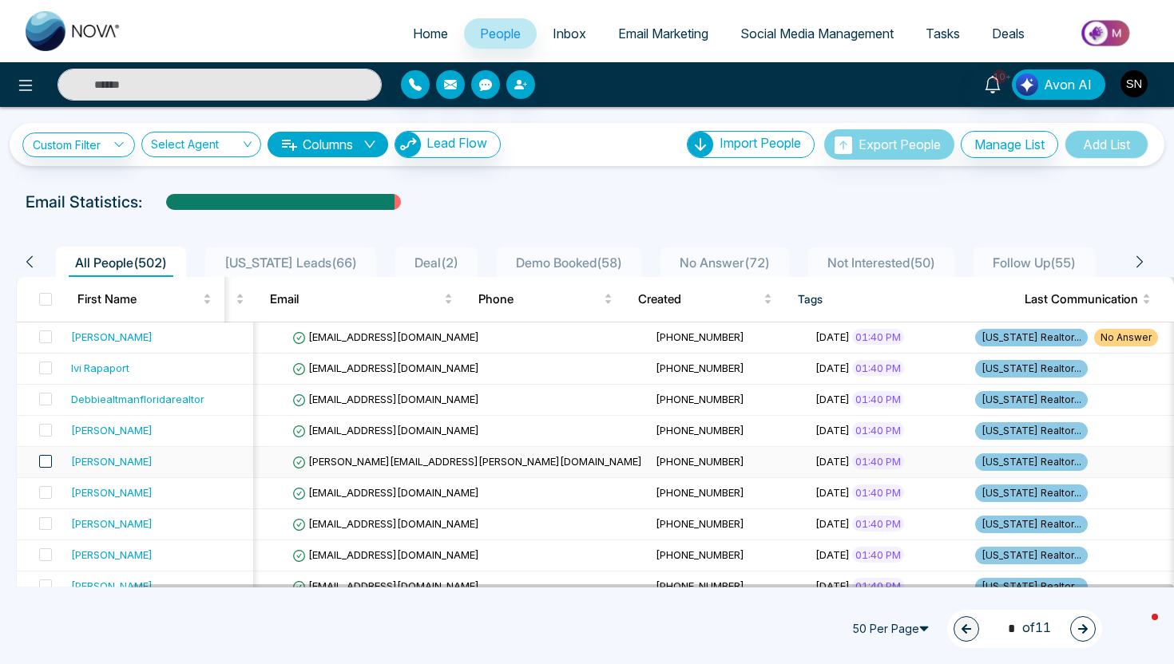
click at [50, 463] on span at bounding box center [45, 461] width 13 height 13
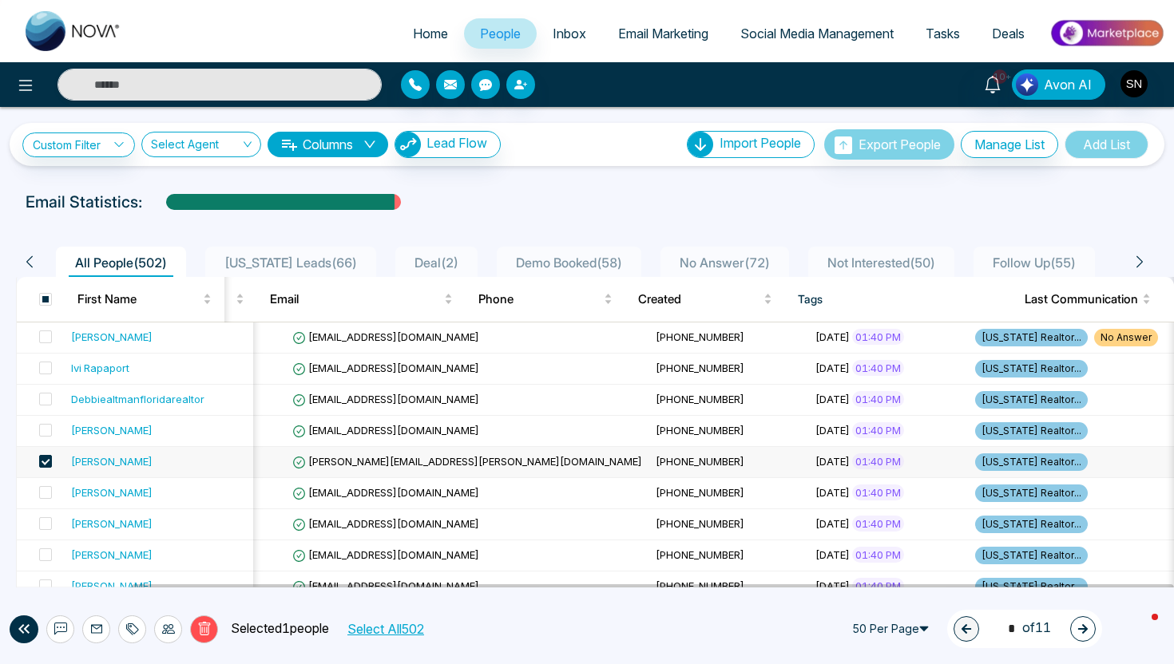
click at [134, 632] on icon at bounding box center [133, 629] width 11 height 11
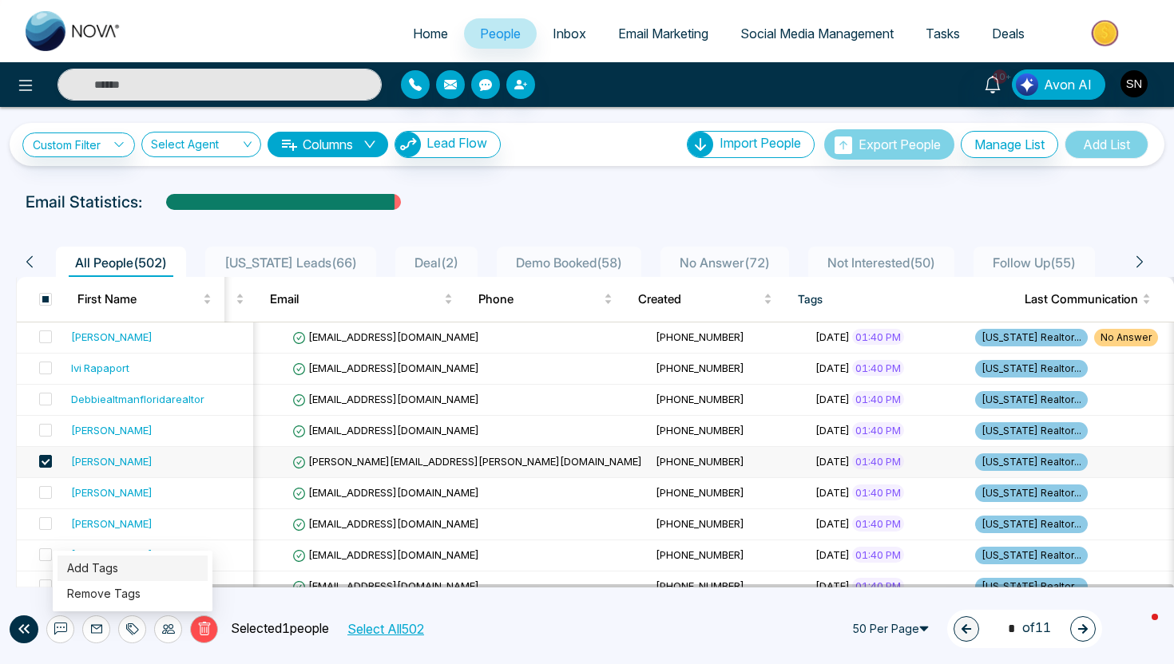
click at [118, 575] on link "Add Tags" at bounding box center [92, 568] width 51 height 14
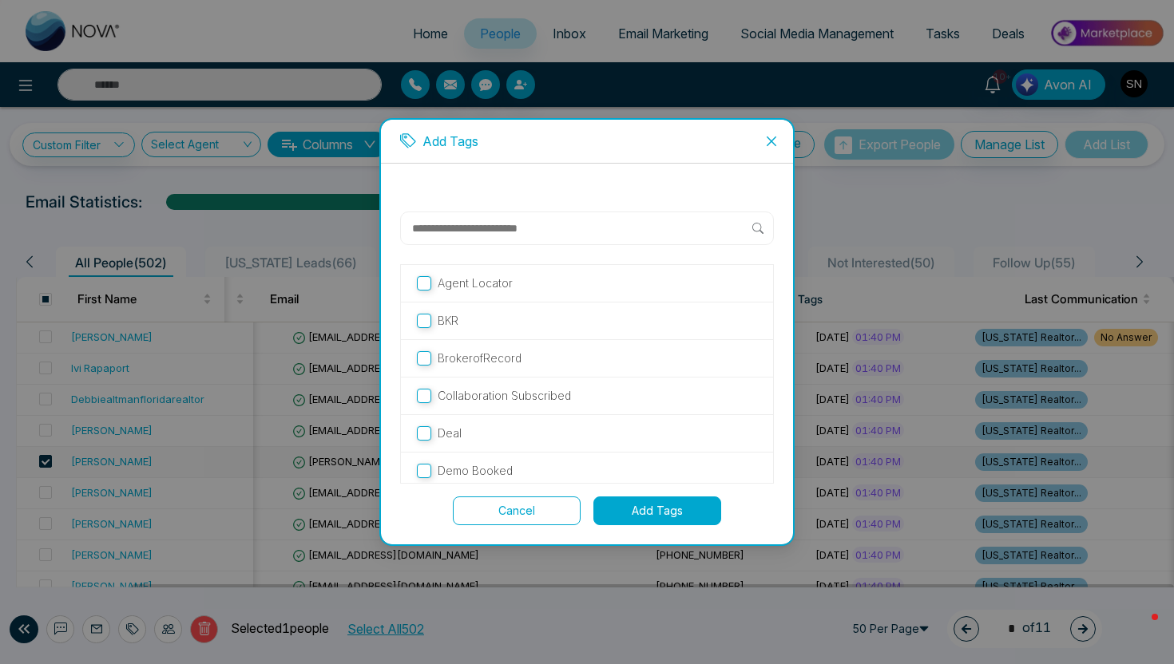
click at [457, 228] on input "text" at bounding box center [581, 228] width 342 height 19
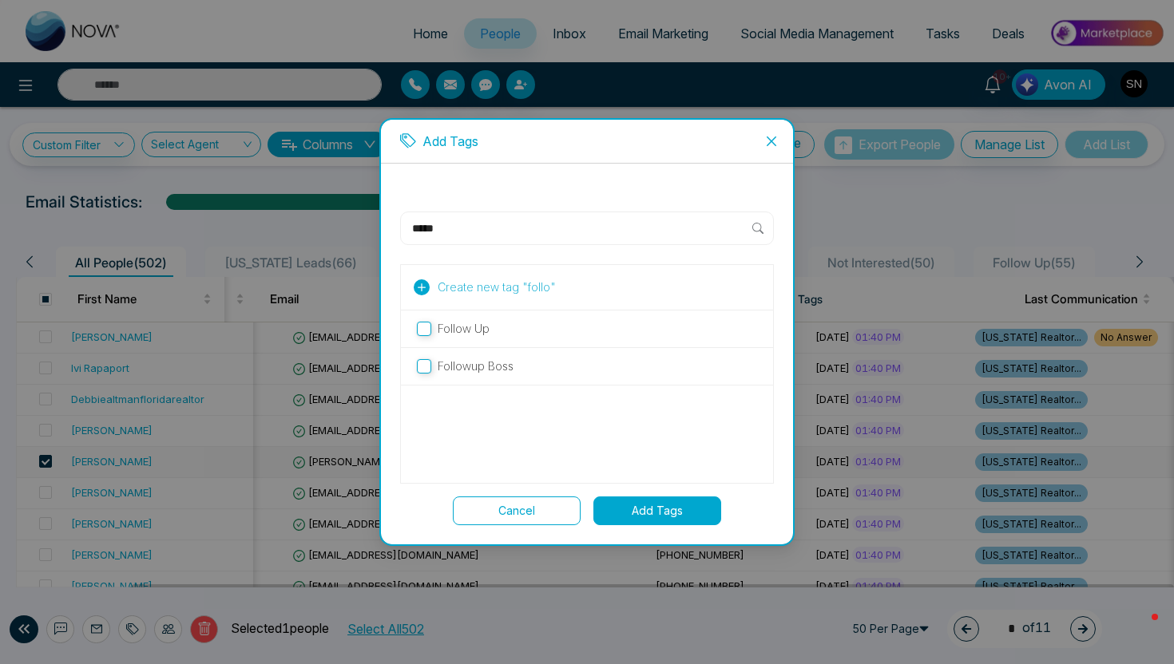
type input "*****"
click at [478, 316] on div "Follow Up" at bounding box center [587, 330] width 372 height 38
click at [478, 334] on p "Follow Up" at bounding box center [464, 329] width 52 height 18
click at [686, 506] on button "Add Tags" at bounding box center [657, 511] width 128 height 29
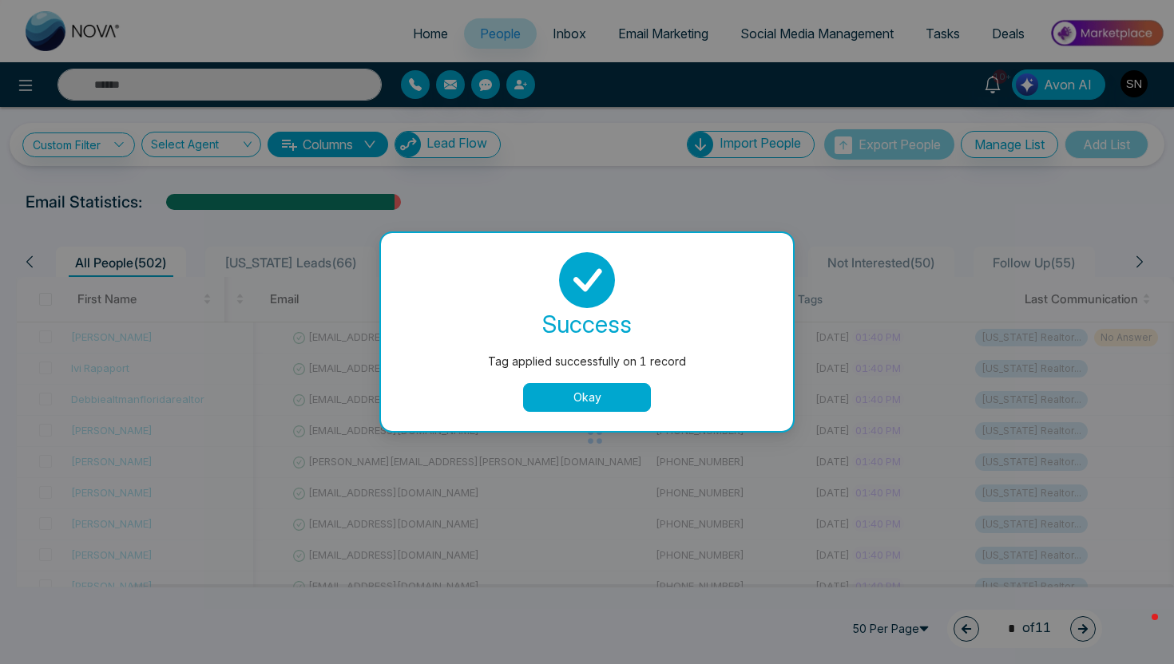
click at [632, 408] on button "Okay" at bounding box center [587, 397] width 128 height 29
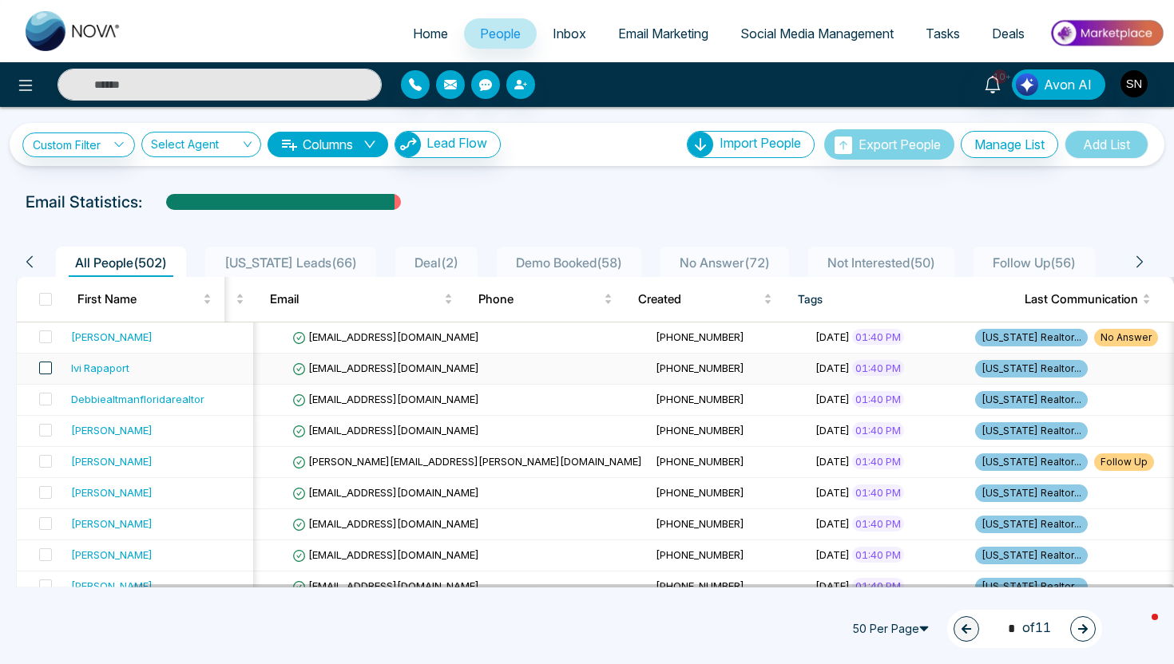
click at [42, 365] on span at bounding box center [45, 368] width 13 height 13
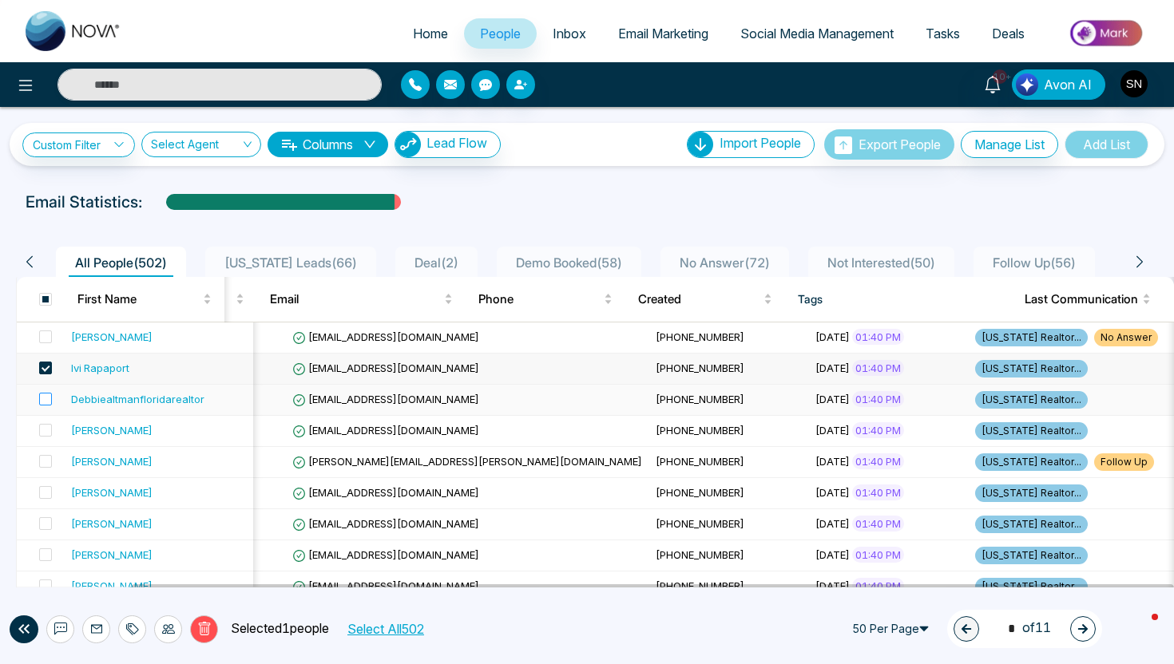
click at [42, 406] on label at bounding box center [41, 400] width 22 height 18
click at [47, 434] on span at bounding box center [45, 430] width 13 height 13
click at [132, 627] on icon at bounding box center [132, 629] width 13 height 13
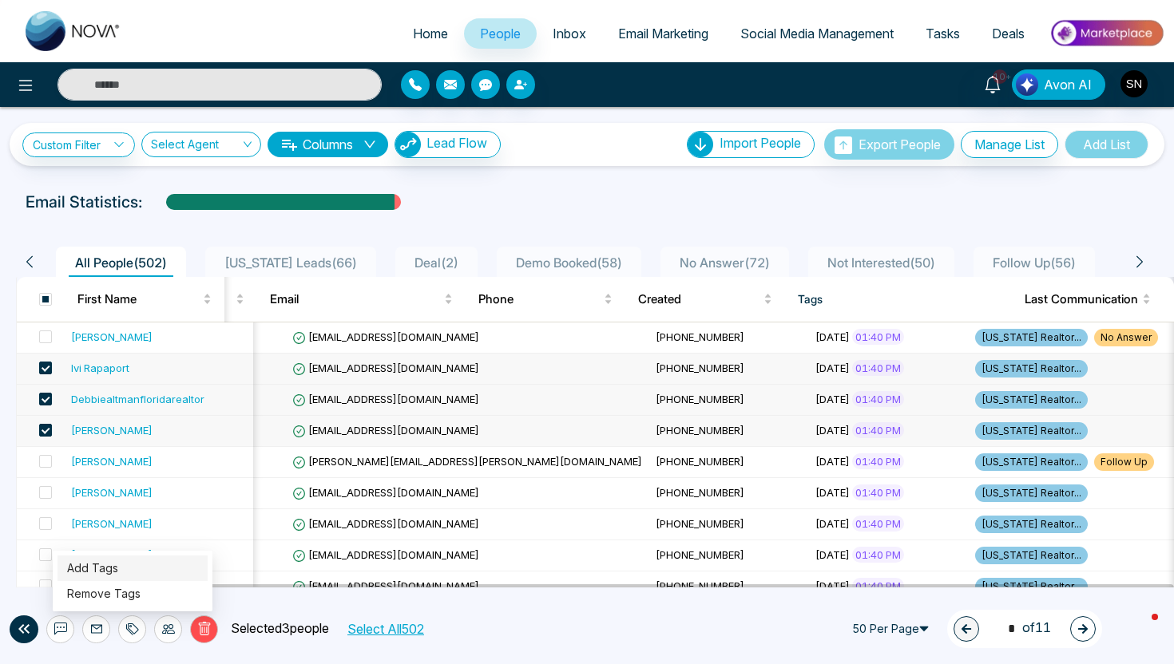
click at [118, 575] on link "Add Tags" at bounding box center [92, 568] width 51 height 14
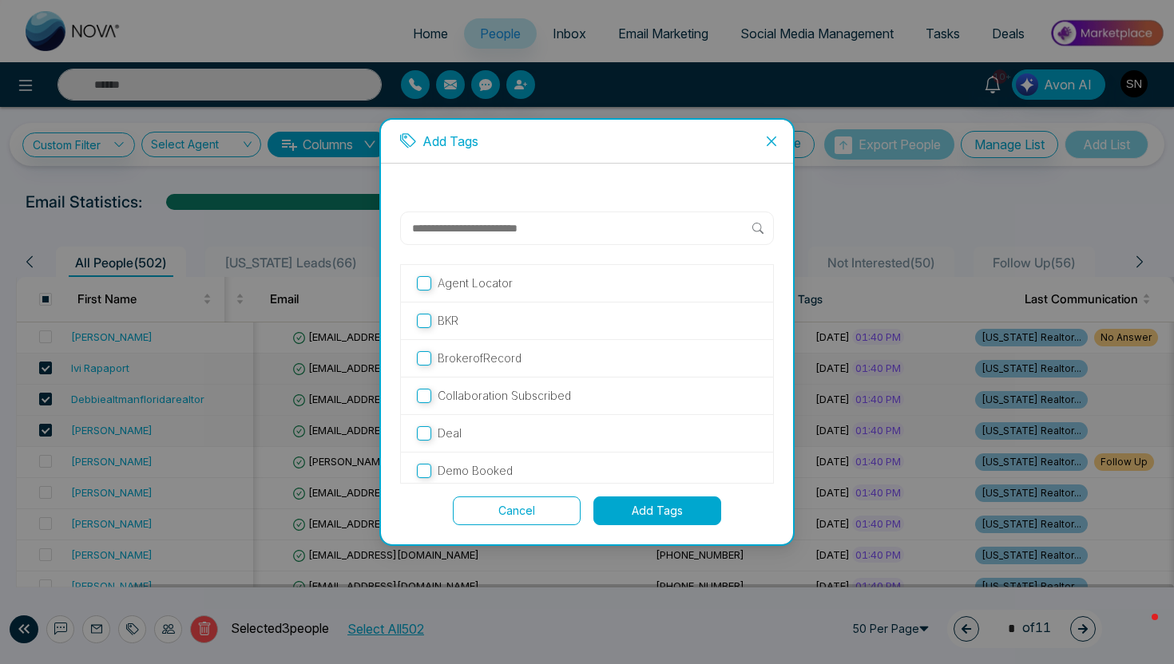
click at [506, 228] on input "text" at bounding box center [581, 228] width 342 height 19
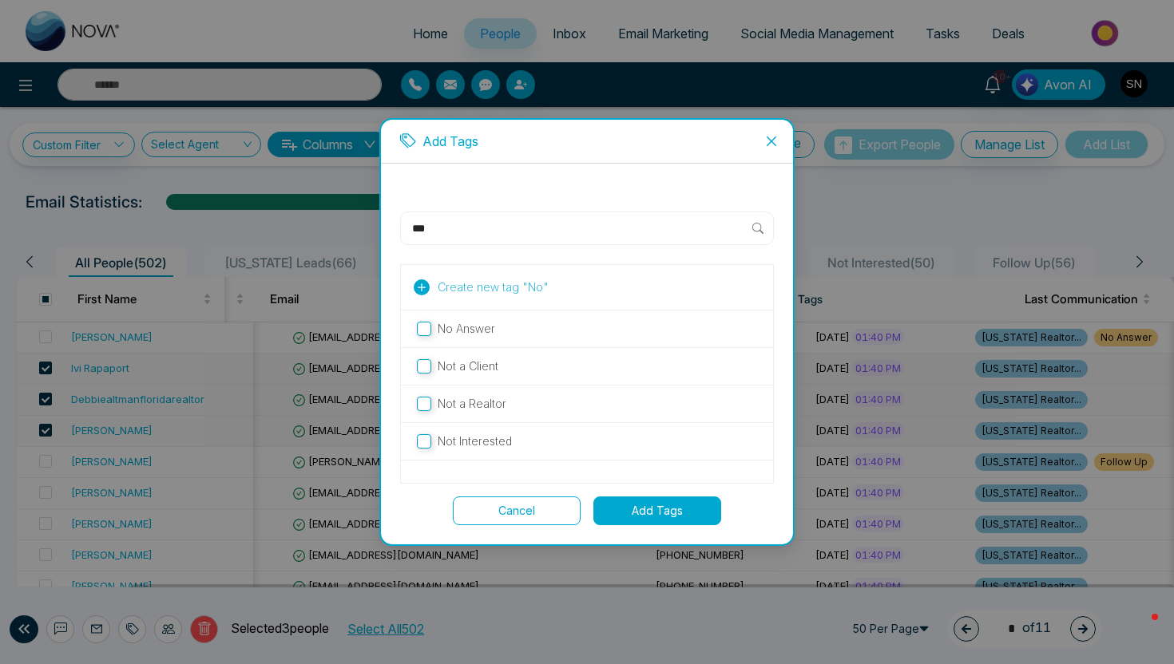
type input "**"
click at [494, 328] on label "No Answer" at bounding box center [587, 329] width 340 height 18
click at [649, 521] on button "Add Tags" at bounding box center [657, 511] width 128 height 29
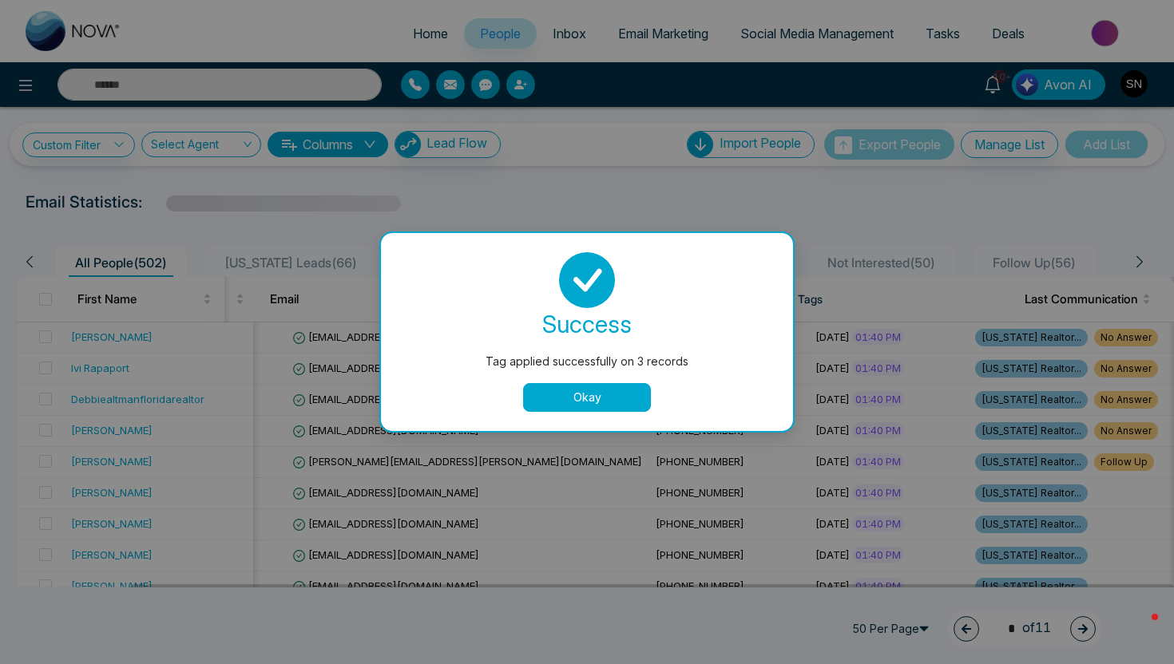
click at [614, 398] on button "Okay" at bounding box center [587, 397] width 128 height 29
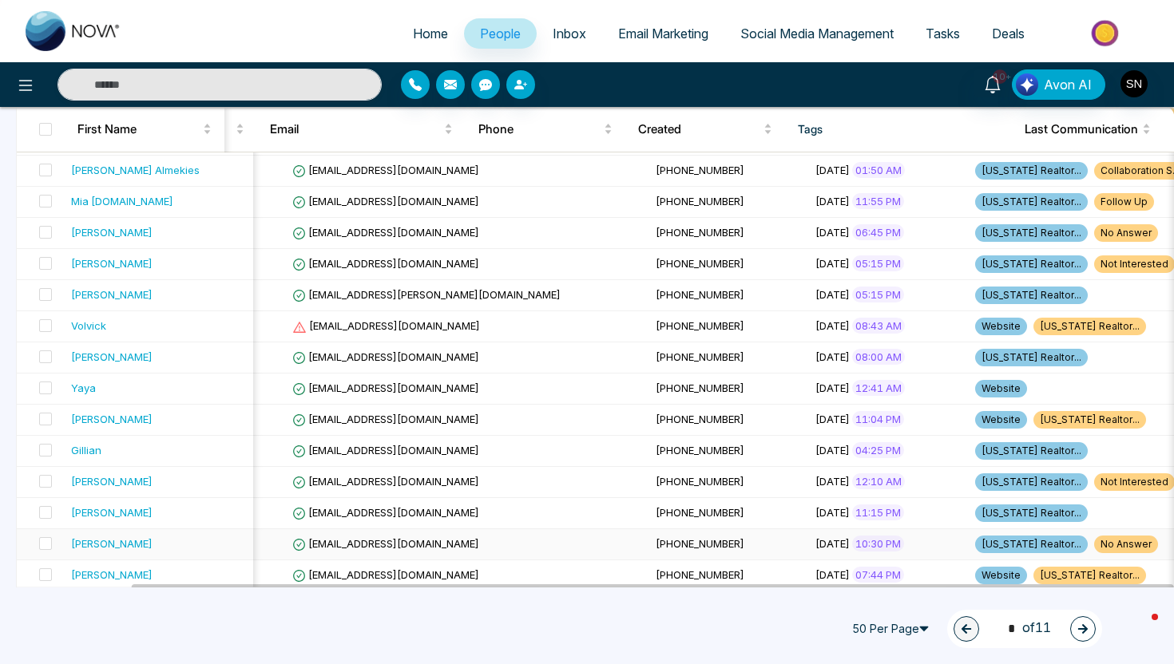
scroll to position [1127, 0]
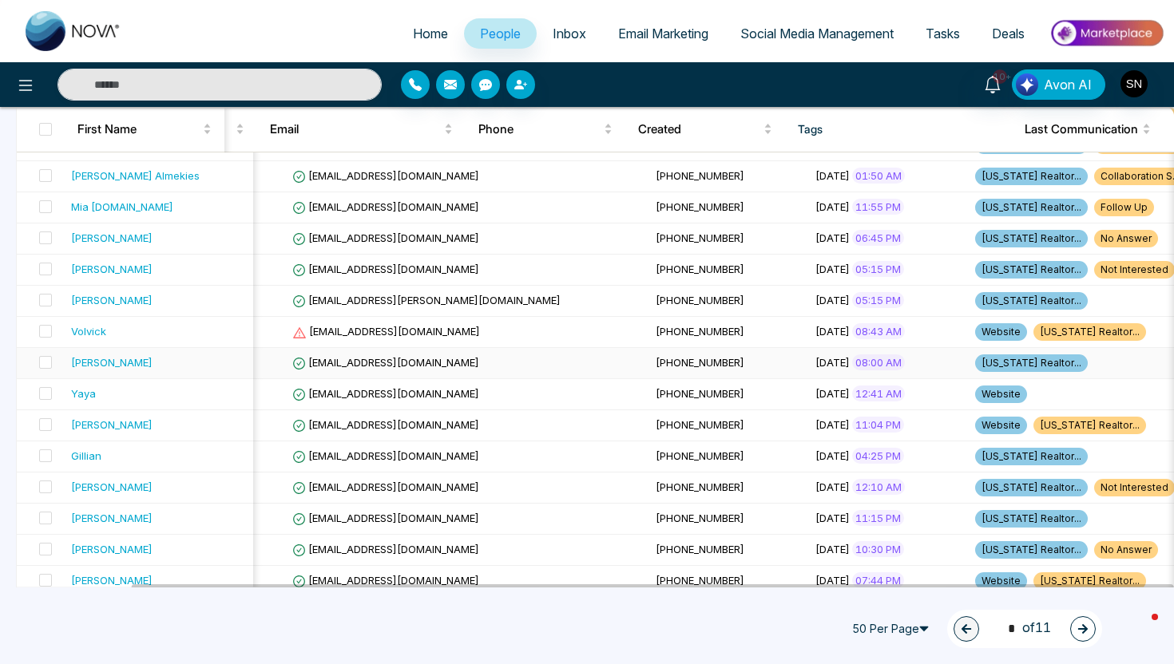
click at [346, 357] on span "[EMAIL_ADDRESS][DOMAIN_NAME]" at bounding box center [385, 362] width 187 height 13
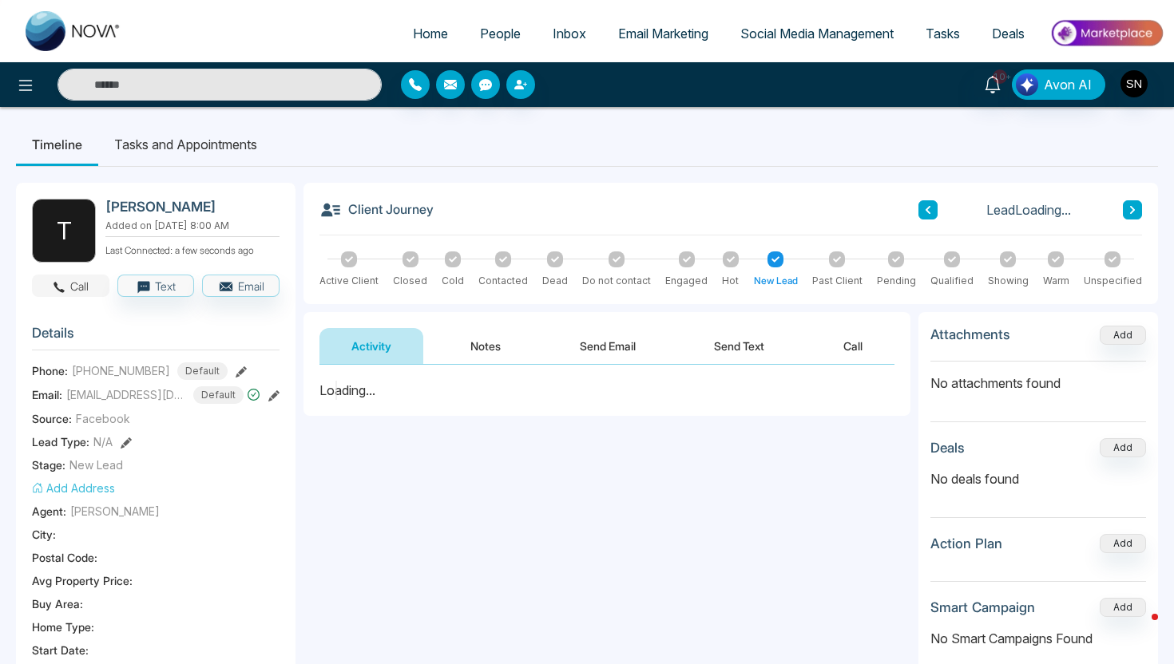
click at [83, 285] on button "Call" at bounding box center [70, 286] width 77 height 22
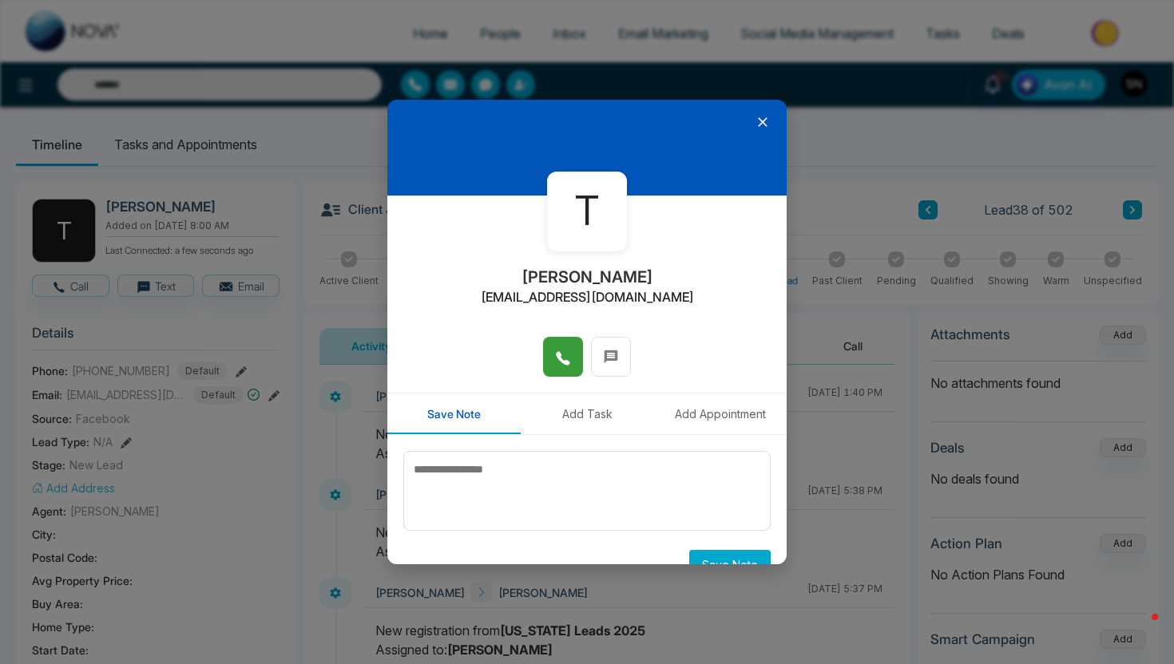
click at [572, 358] on button at bounding box center [563, 357] width 40 height 40
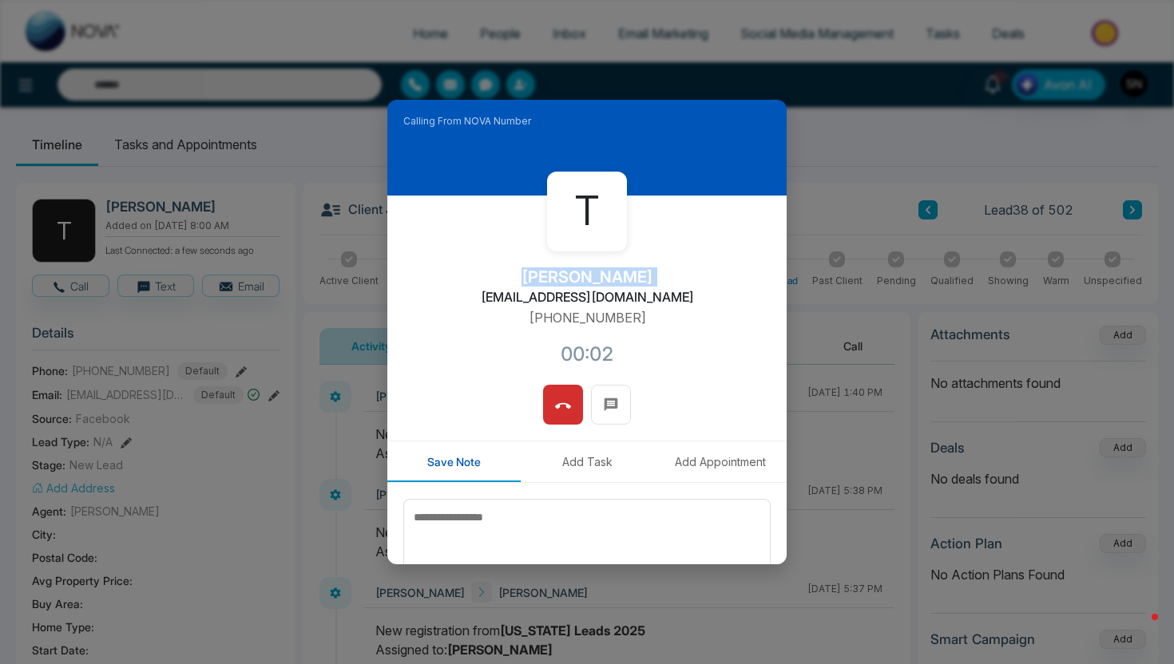
drag, startPoint x: 533, startPoint y: 277, endPoint x: 650, endPoint y: 279, distance: 116.6
click at [650, 279] on div "T [PERSON_NAME] [PERSON_NAME][EMAIL_ADDRESS][DOMAIN_NAME] [PHONE_NUMBER]:02" at bounding box center [586, 290] width 399 height 189
copy h2 "[PERSON_NAME]"
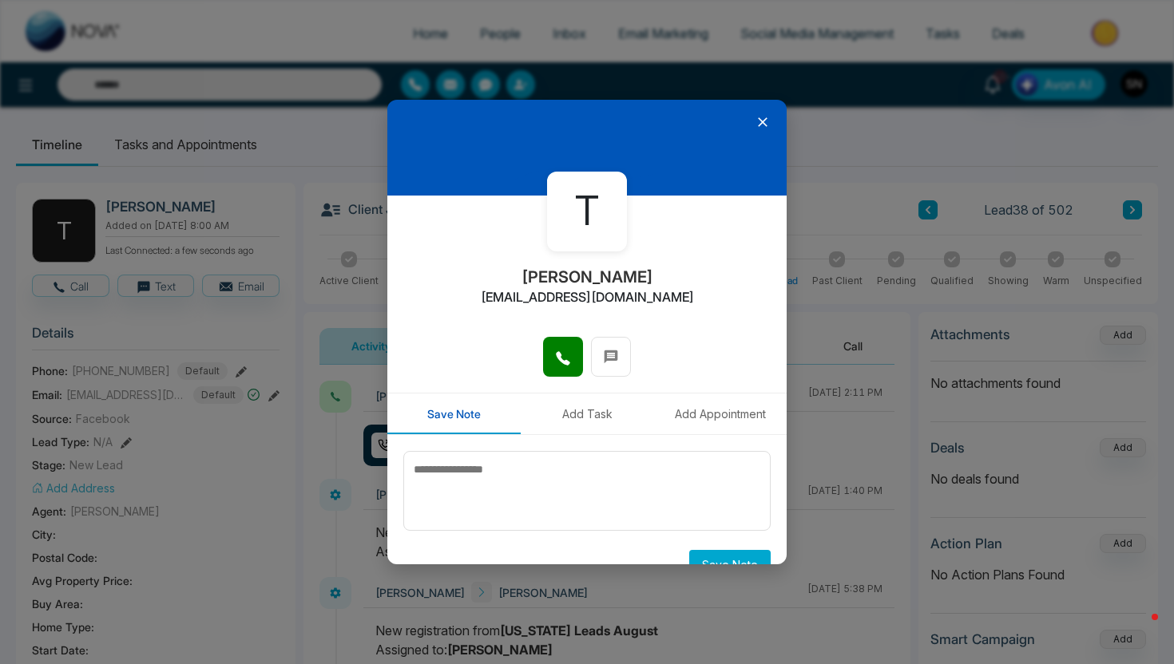
click at [759, 119] on icon at bounding box center [763, 122] width 10 height 10
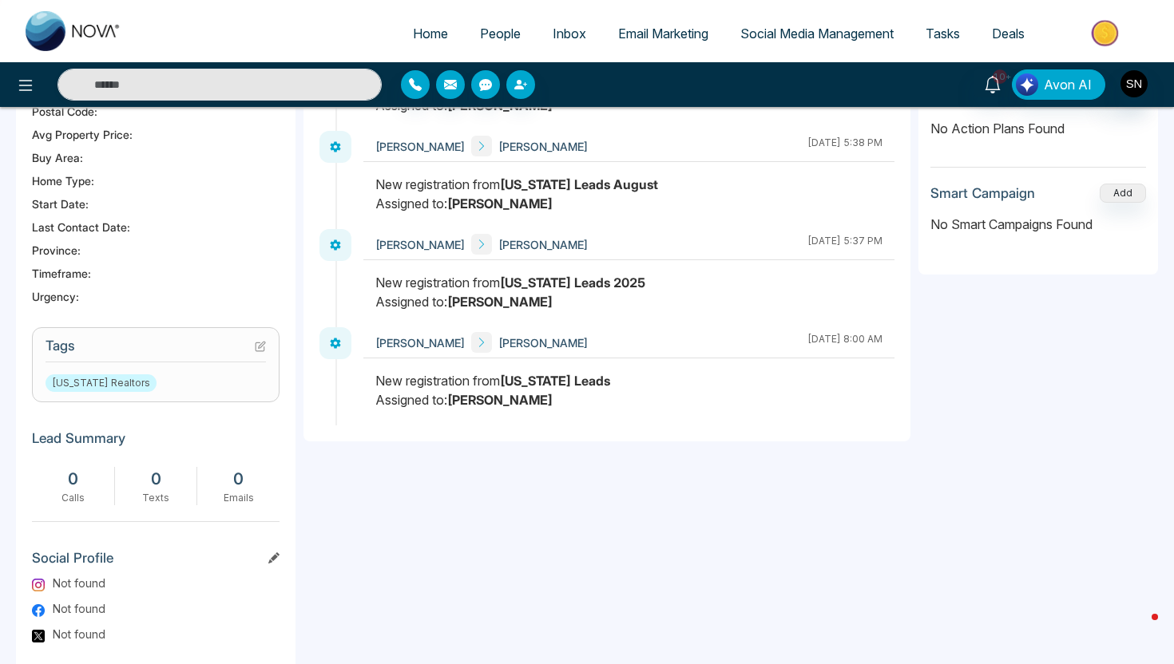
scroll to position [465, 0]
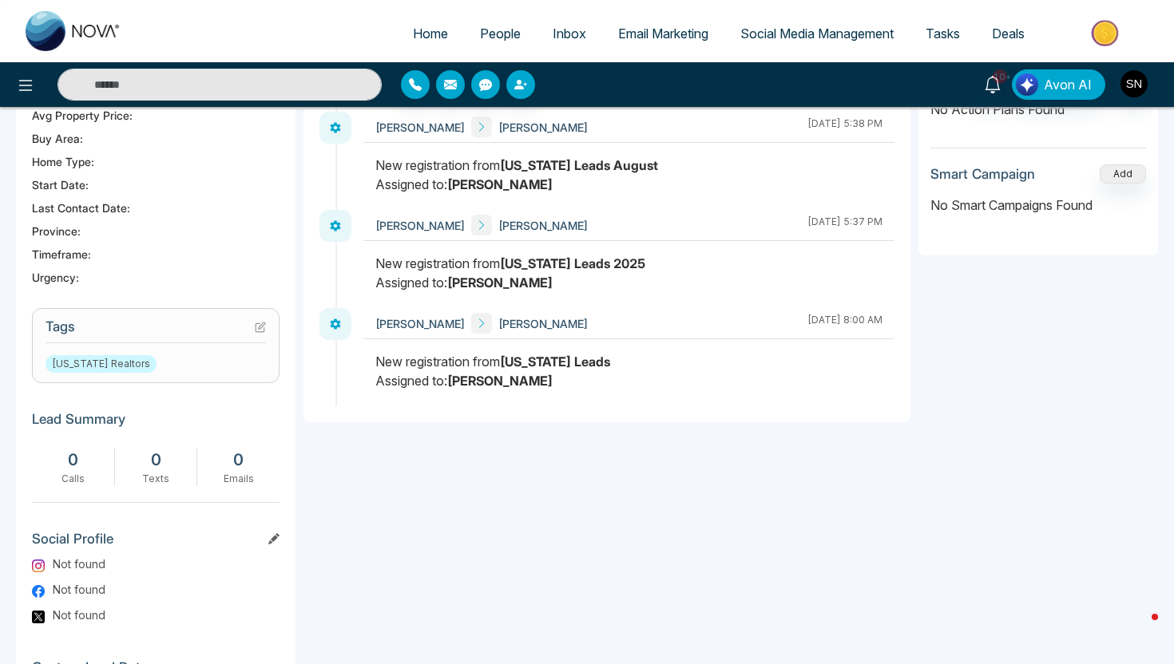
click at [263, 326] on icon at bounding box center [259, 327] width 9 height 9
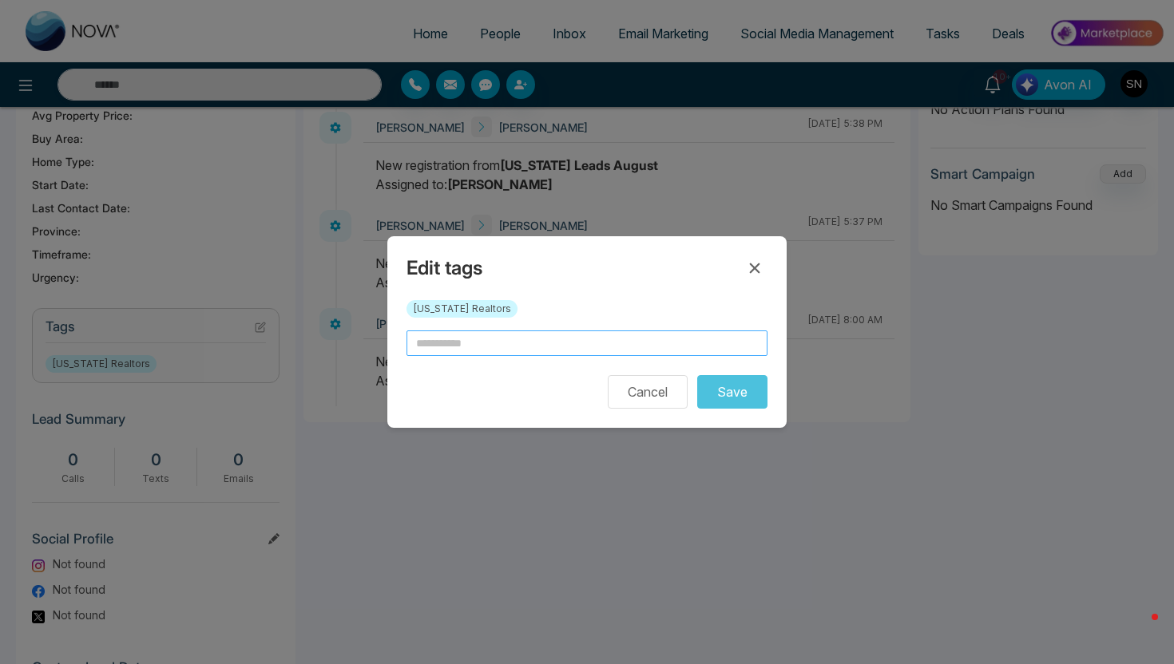
click at [509, 340] on input "text" at bounding box center [586, 344] width 361 height 26
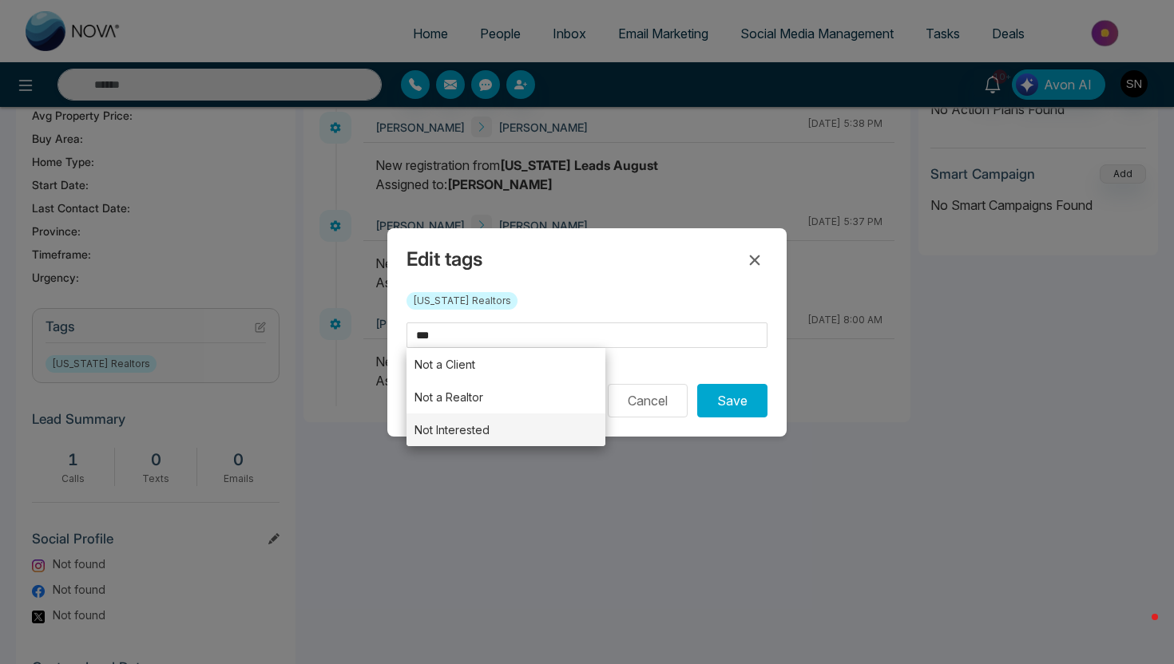
click at [501, 423] on li "Not Interested" at bounding box center [505, 430] width 199 height 33
type input "**********"
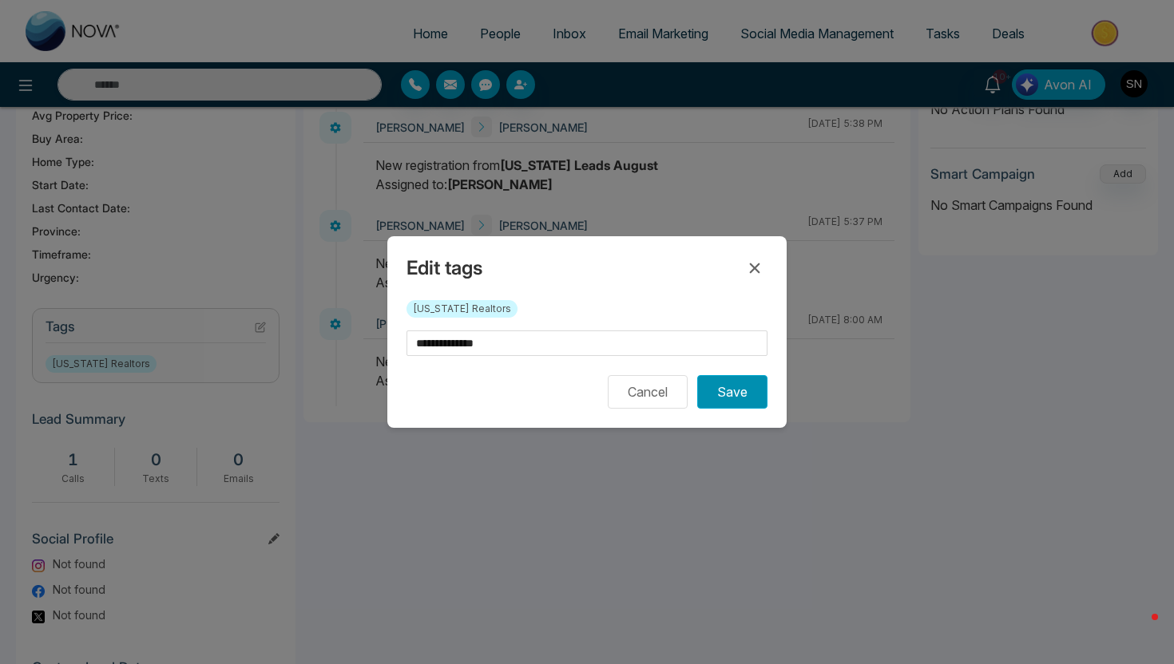
click at [746, 398] on button "Save" at bounding box center [732, 392] width 70 height 34
click at [756, 271] on icon at bounding box center [754, 268] width 19 height 19
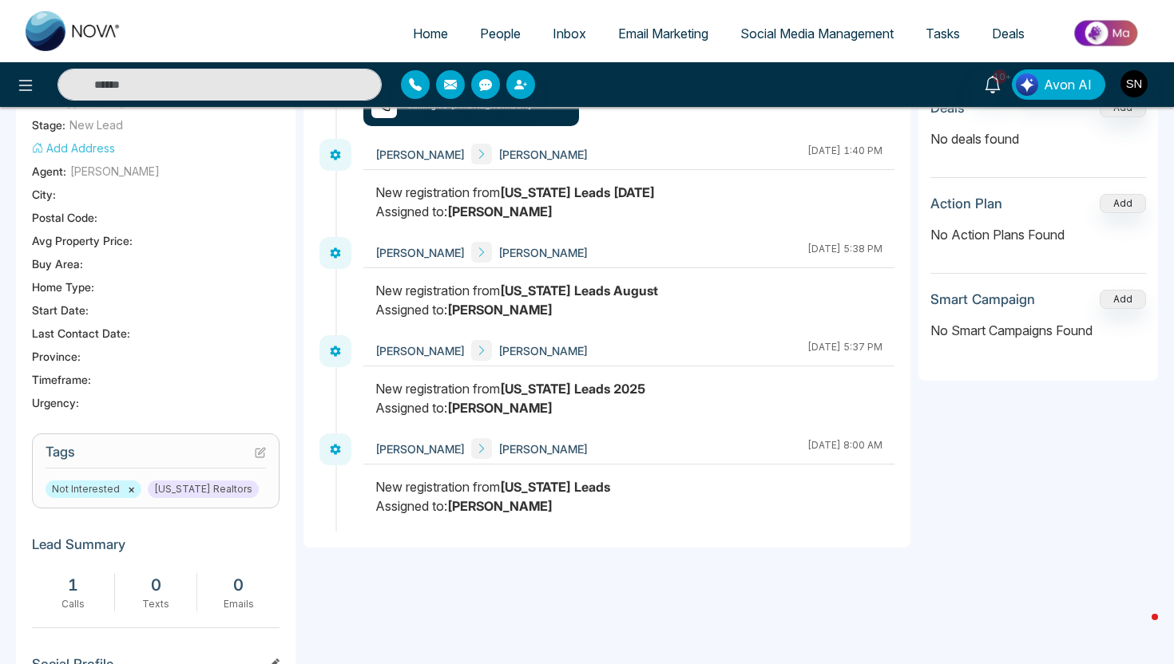
scroll to position [0, 0]
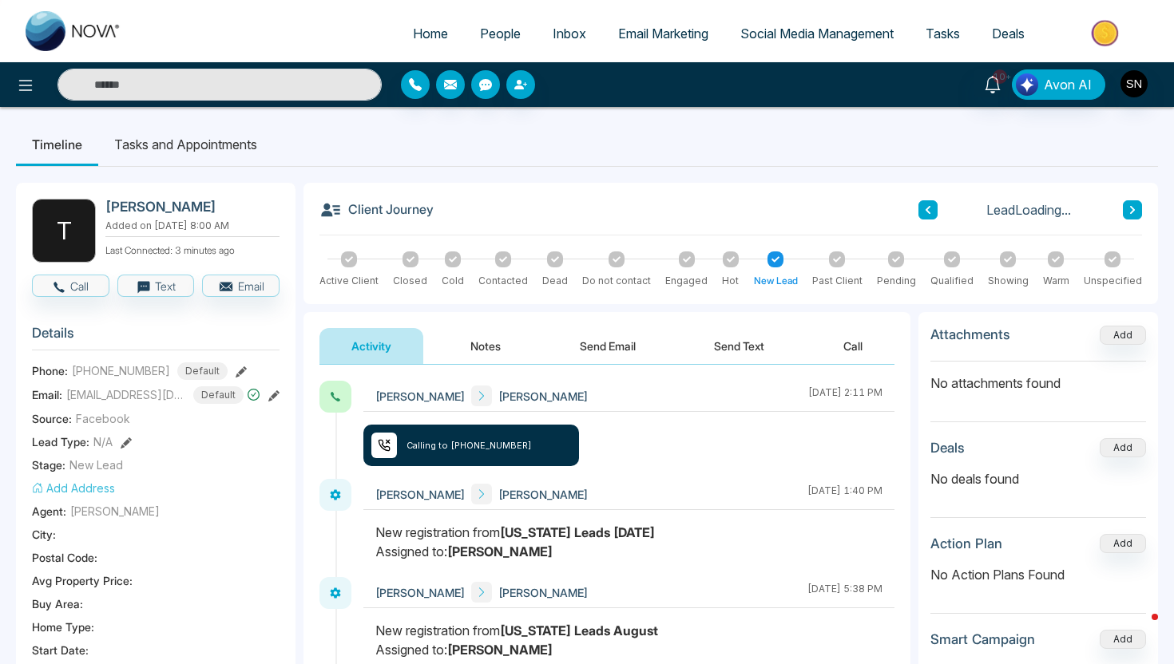
click at [491, 340] on button "Notes" at bounding box center [485, 346] width 94 height 36
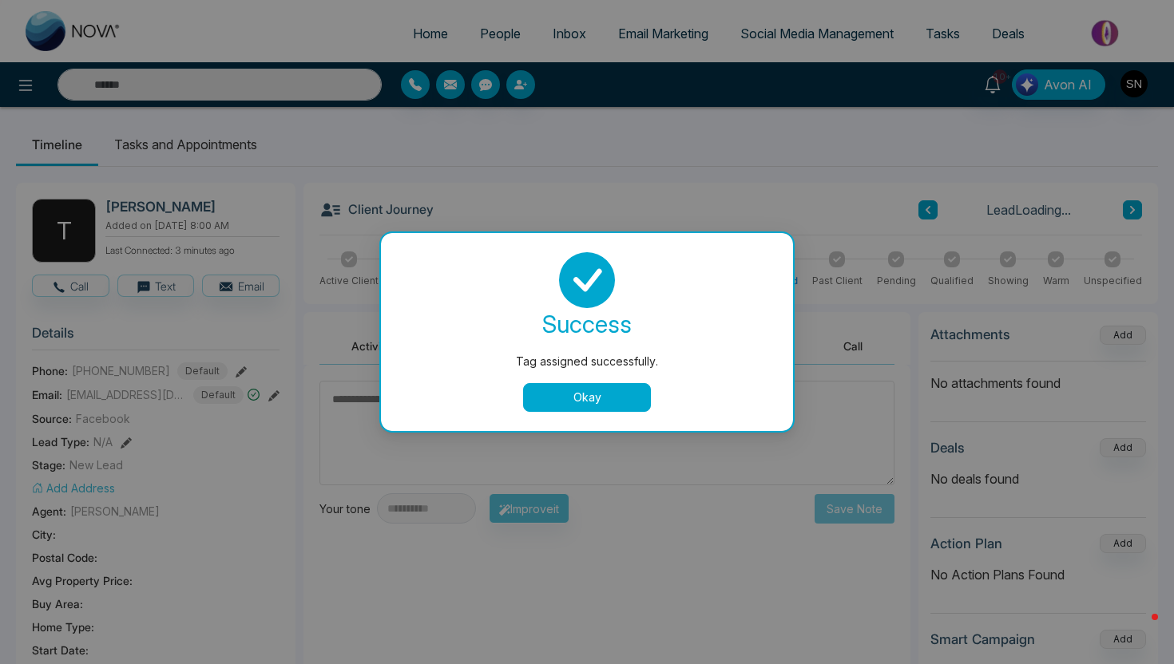
click at [596, 394] on button "Okay" at bounding box center [587, 397] width 128 height 29
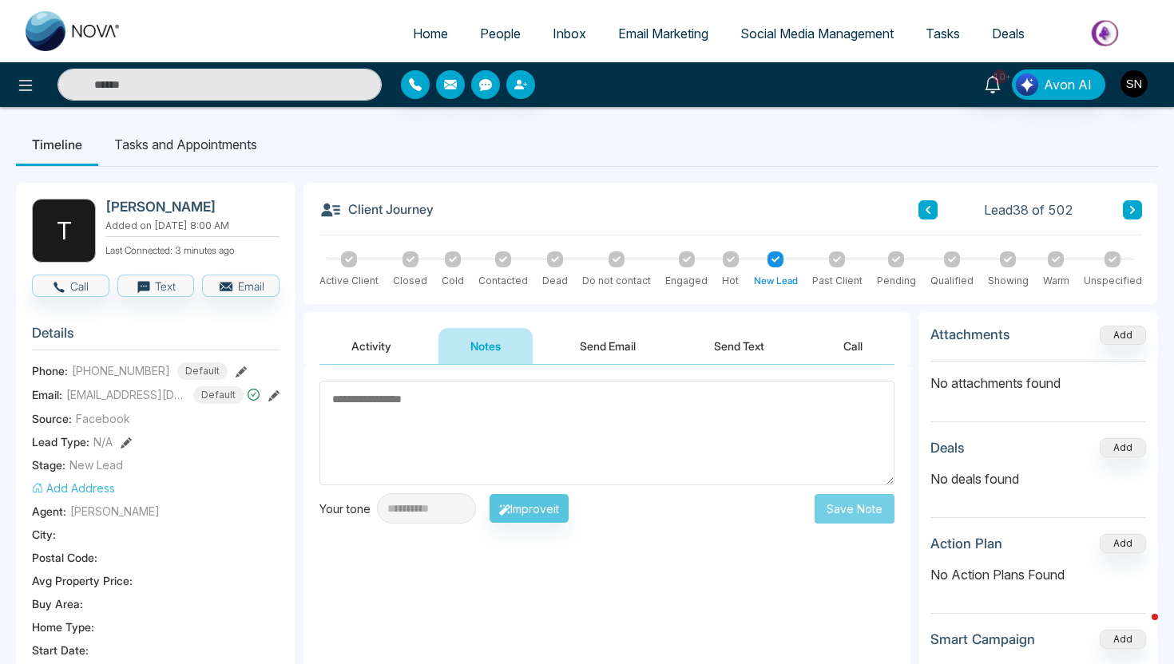
click at [528, 426] on textarea at bounding box center [606, 433] width 575 height 105
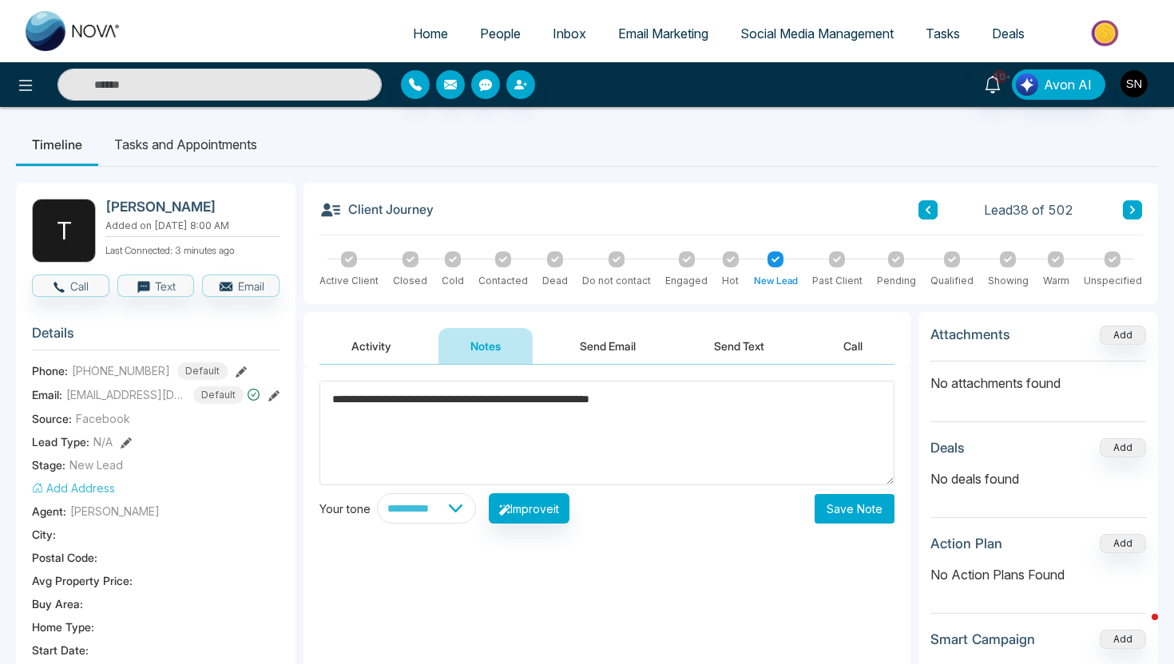
type textarea "**********"
click at [880, 500] on button "Save Note" at bounding box center [854, 509] width 80 height 30
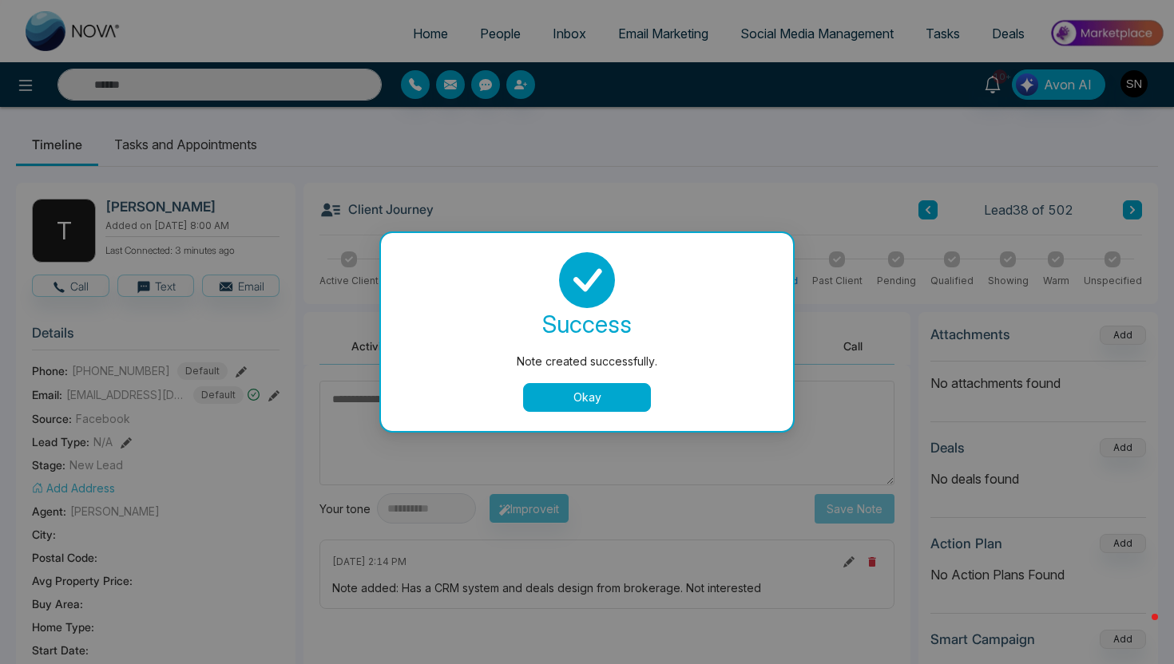
click at [560, 387] on button "Okay" at bounding box center [587, 397] width 128 height 29
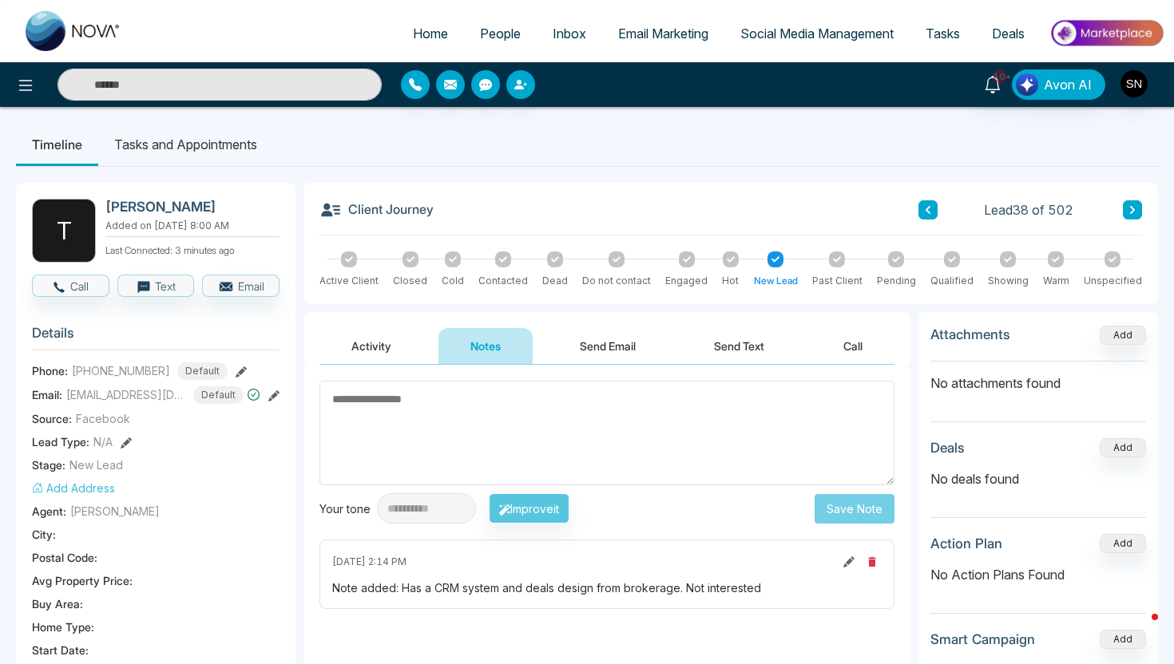
click at [1107, 226] on div "Client Journey Lead 38 of 502" at bounding box center [730, 217] width 822 height 37
click at [1127, 215] on button at bounding box center [1132, 209] width 19 height 19
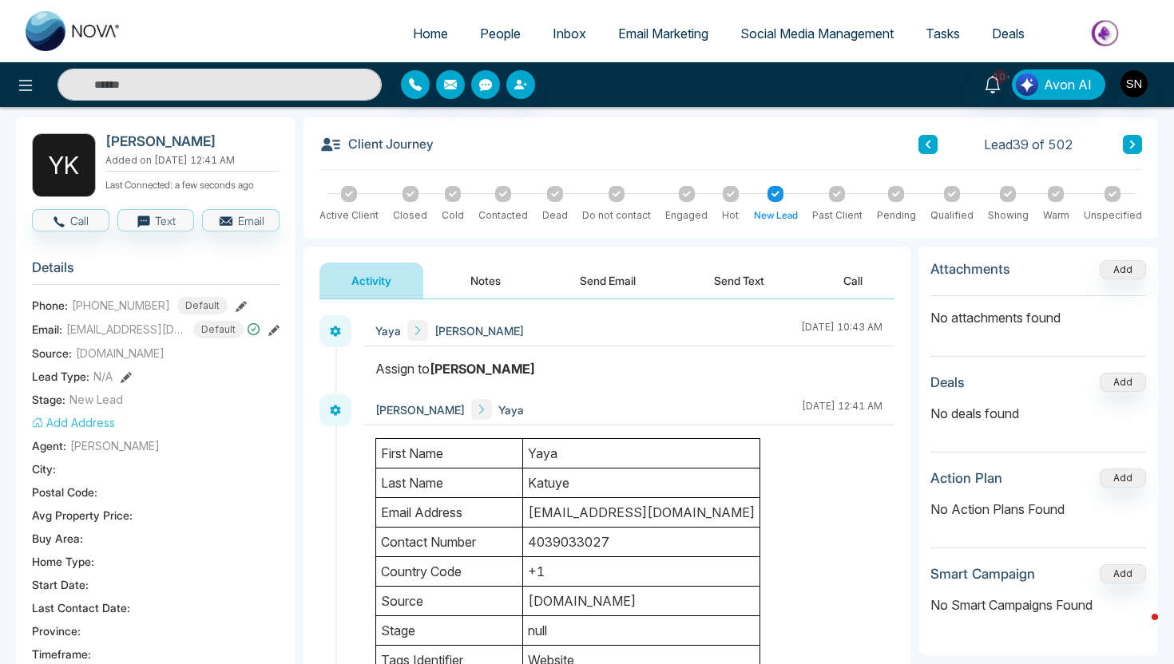
scroll to position [58, 0]
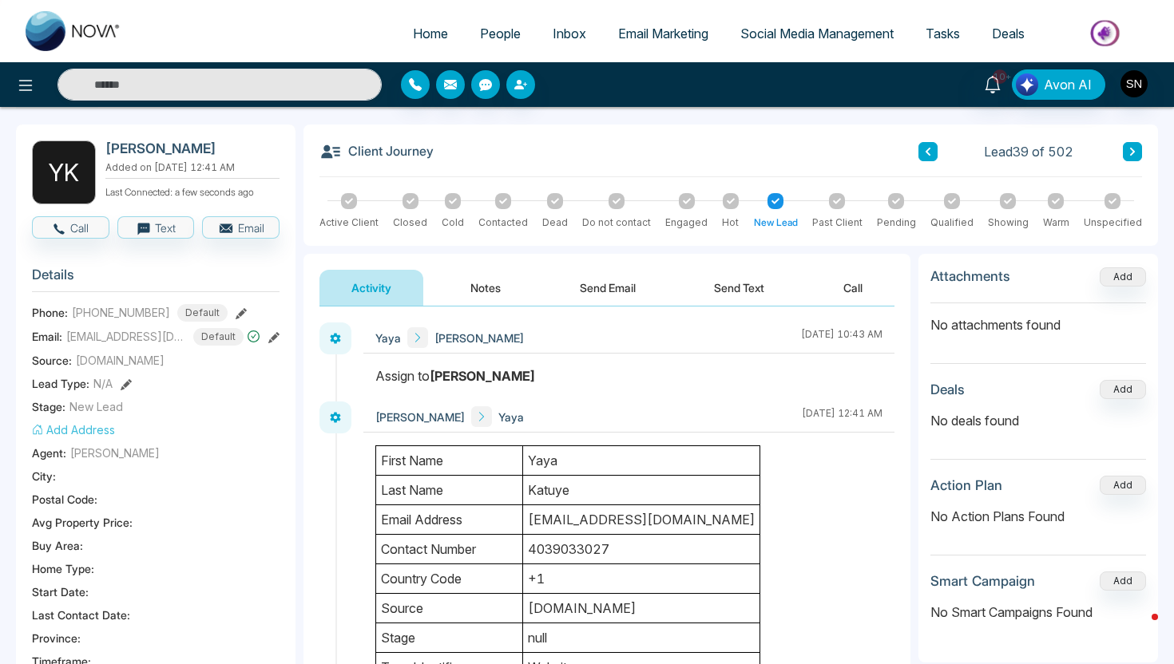
click at [81, 245] on div "Y K [PERSON_NAME] Added on [DATE] 12:41 AM Last Connected: a few seconds ago Ca…" at bounding box center [155, 639] width 279 height 1028
click at [81, 228] on button "Call" at bounding box center [70, 227] width 77 height 22
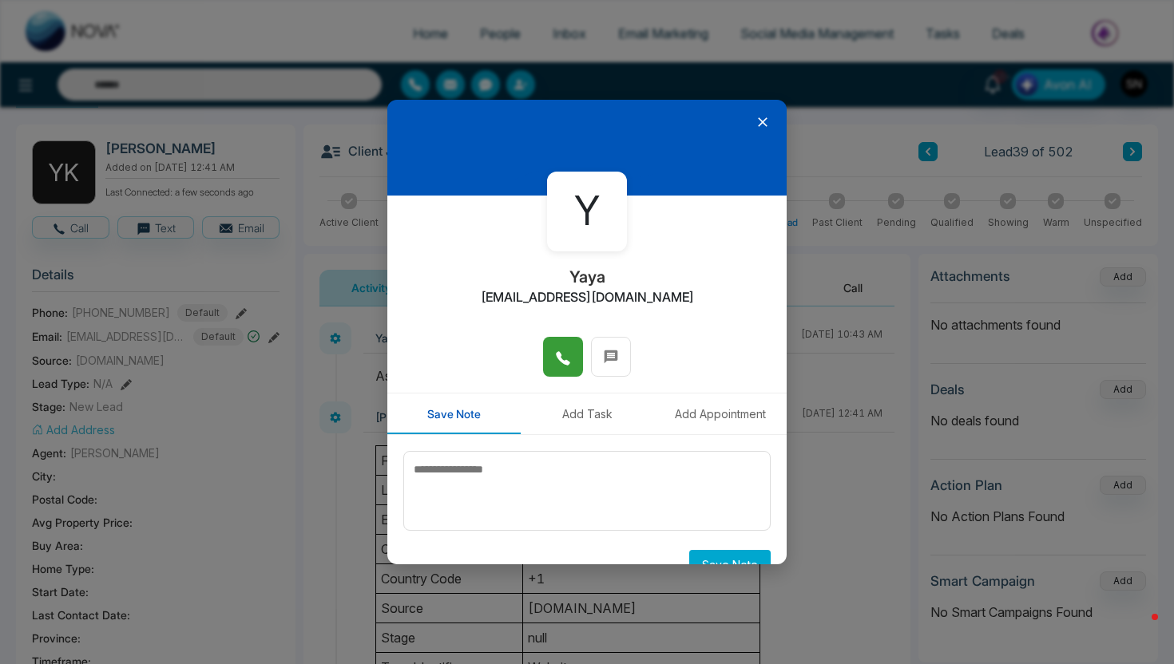
click at [568, 367] on span at bounding box center [563, 357] width 16 height 24
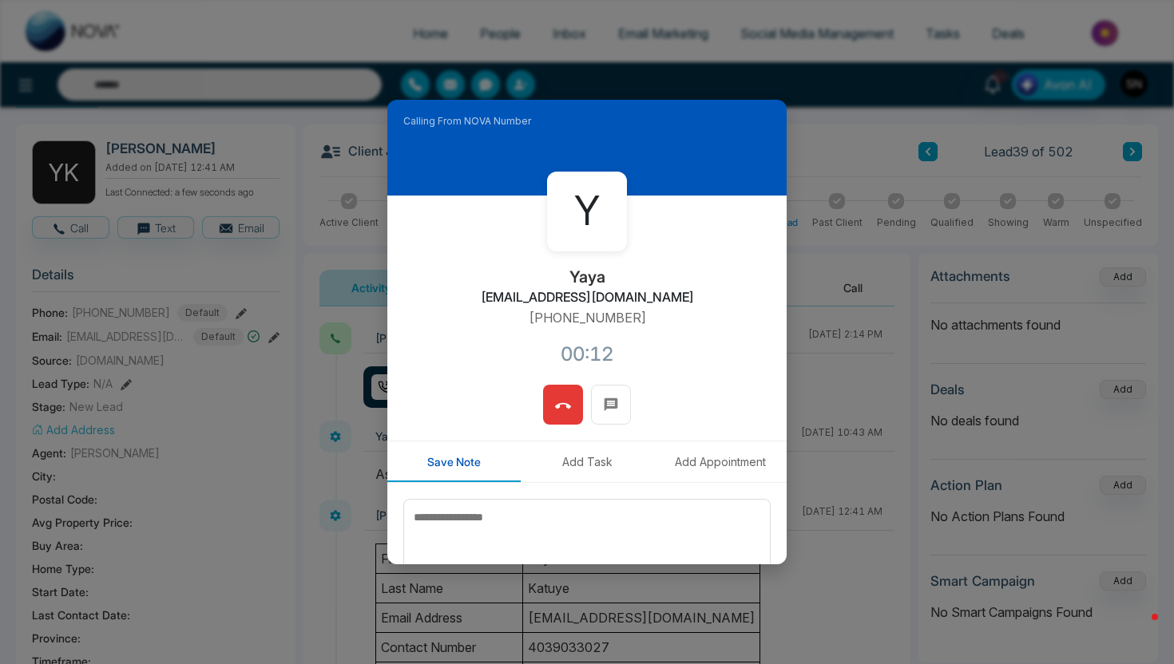
click at [555, 393] on span at bounding box center [563, 405] width 16 height 24
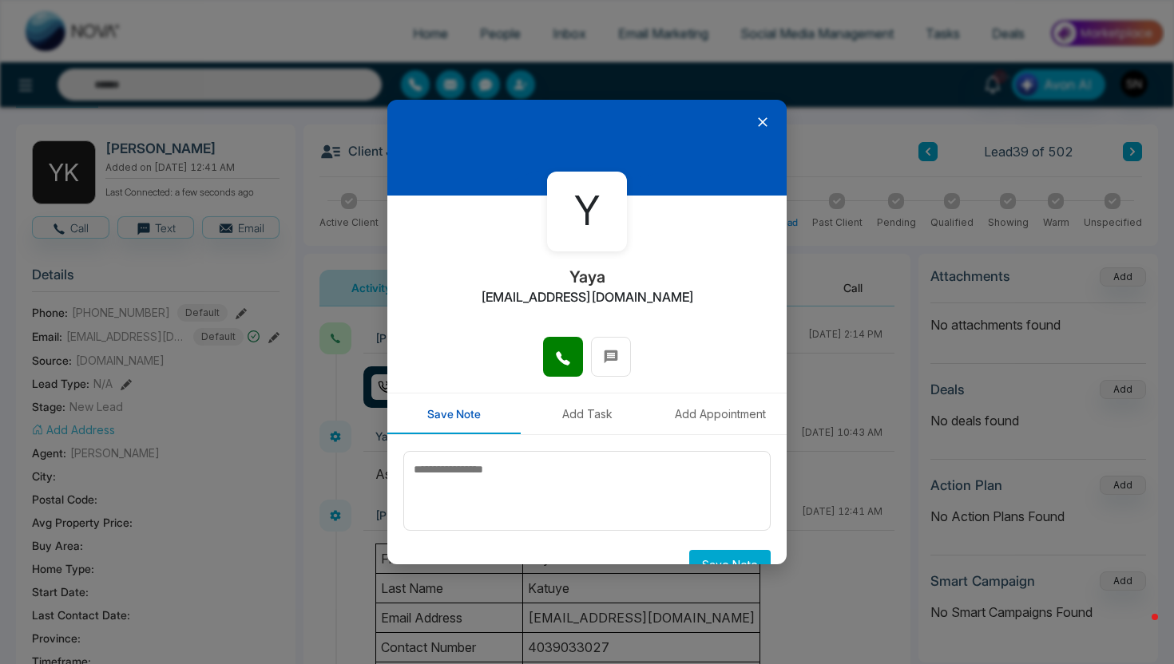
click at [762, 119] on icon at bounding box center [762, 122] width 16 height 16
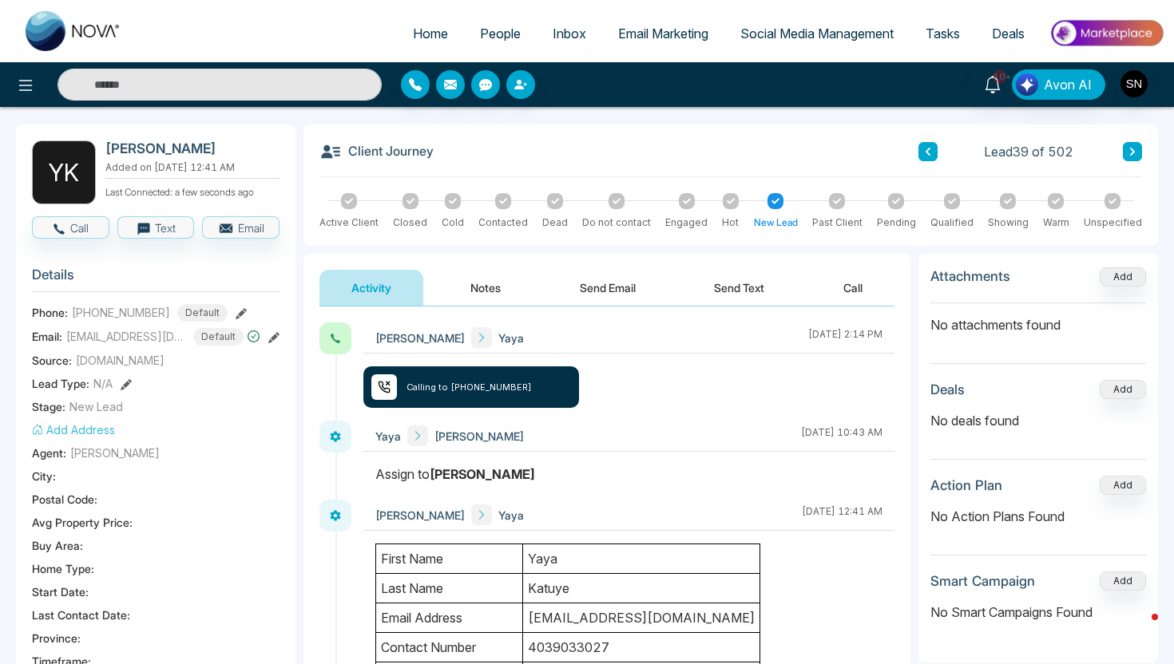
click at [737, 295] on button "Send Text" at bounding box center [739, 288] width 114 height 36
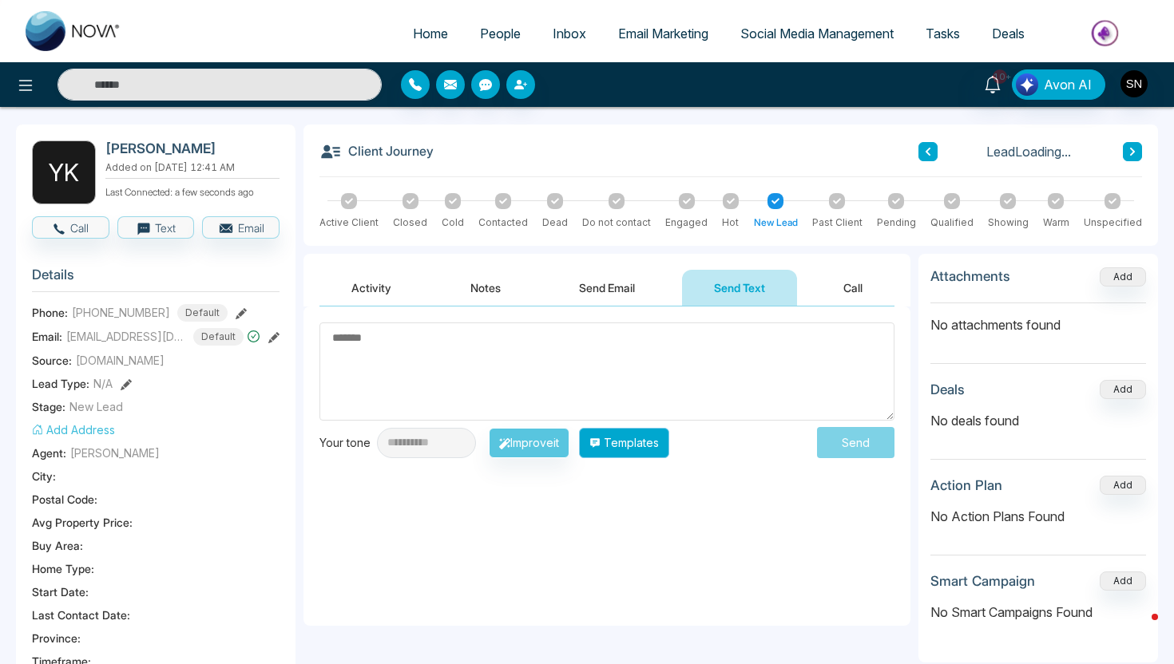
click at [669, 440] on button "Templates" at bounding box center [624, 443] width 90 height 30
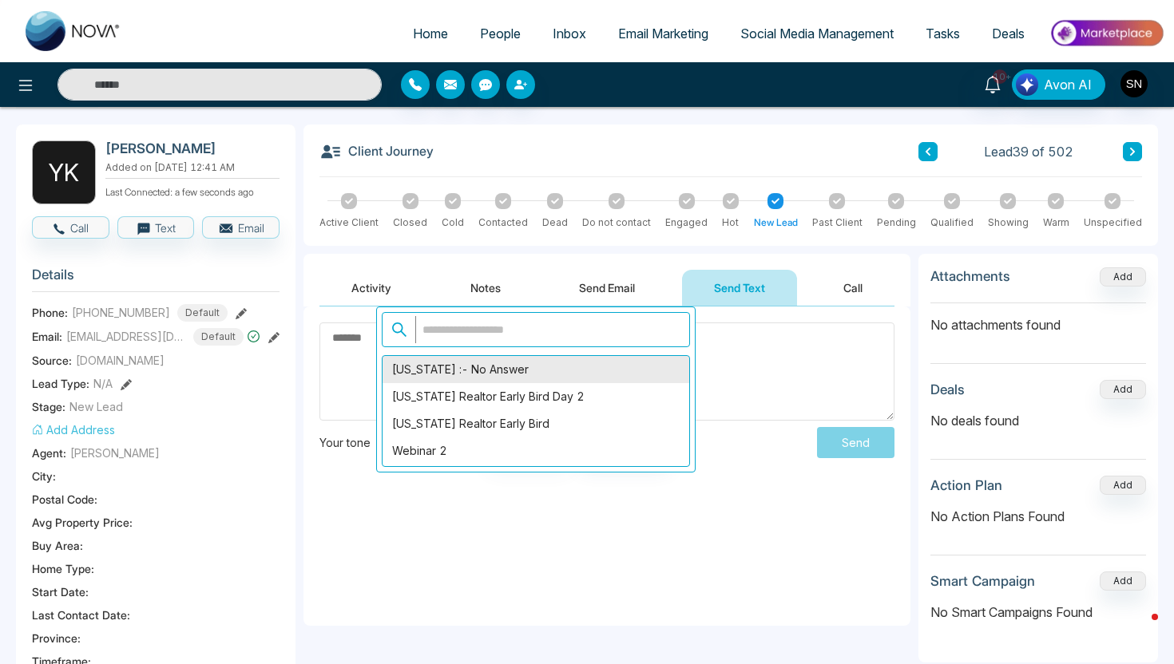
click at [499, 367] on div "[US_STATE] :- No Answer" at bounding box center [535, 369] width 307 height 27
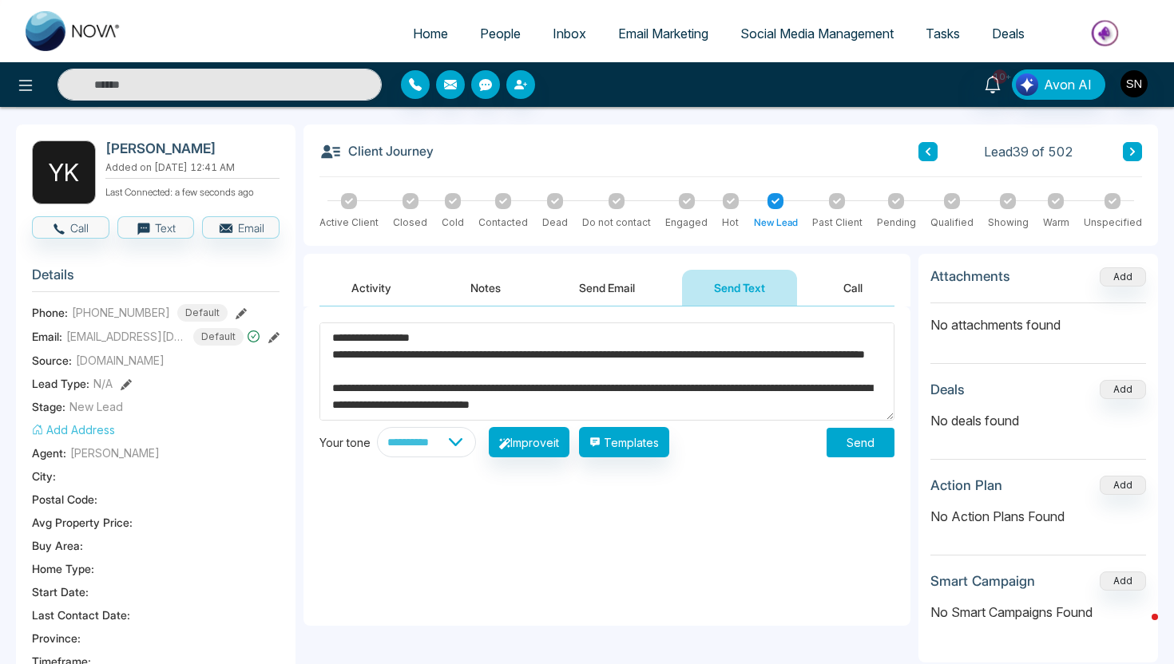
click at [853, 427] on div "**********" at bounding box center [606, 442] width 575 height 30
drag, startPoint x: 357, startPoint y: 340, endPoint x: 415, endPoint y: 343, distance: 58.3
click at [415, 343] on textarea "**********" at bounding box center [606, 372] width 575 height 98
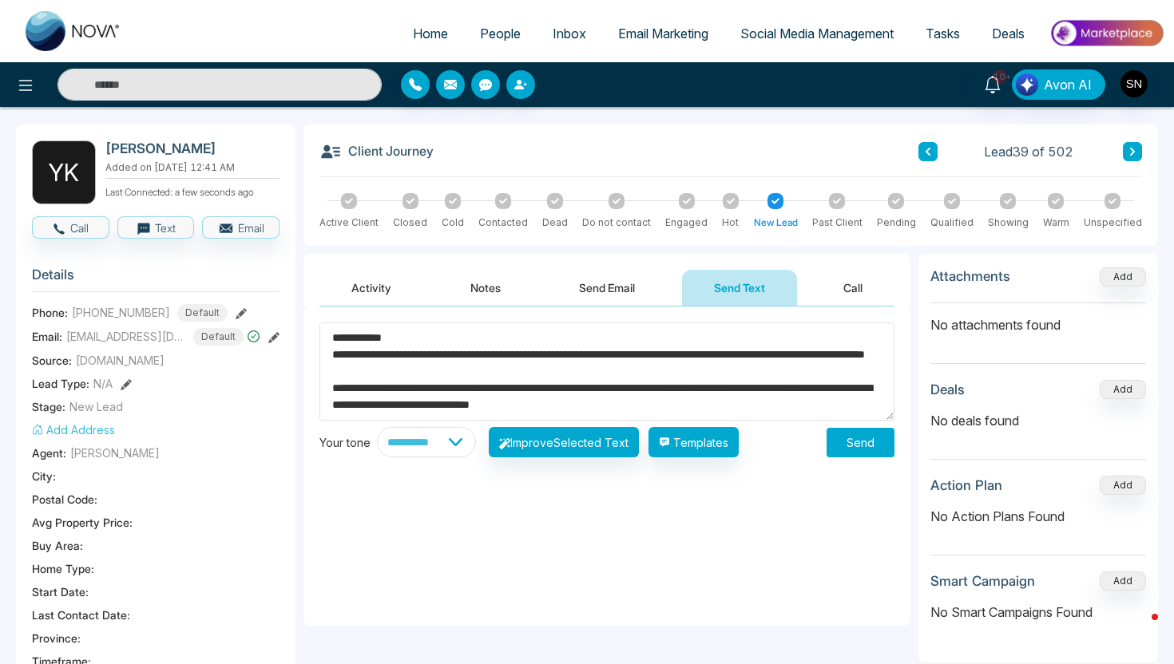
type textarea "**********"
click at [877, 446] on button "Send" at bounding box center [860, 443] width 68 height 30
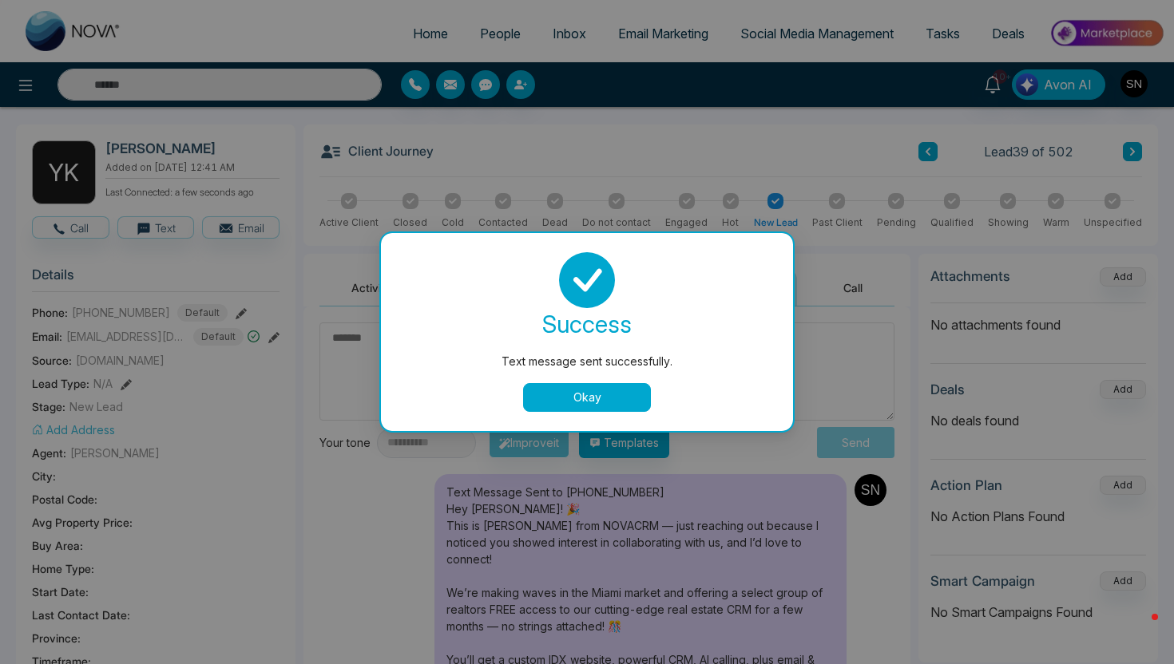
click at [604, 401] on button "Okay" at bounding box center [587, 397] width 128 height 29
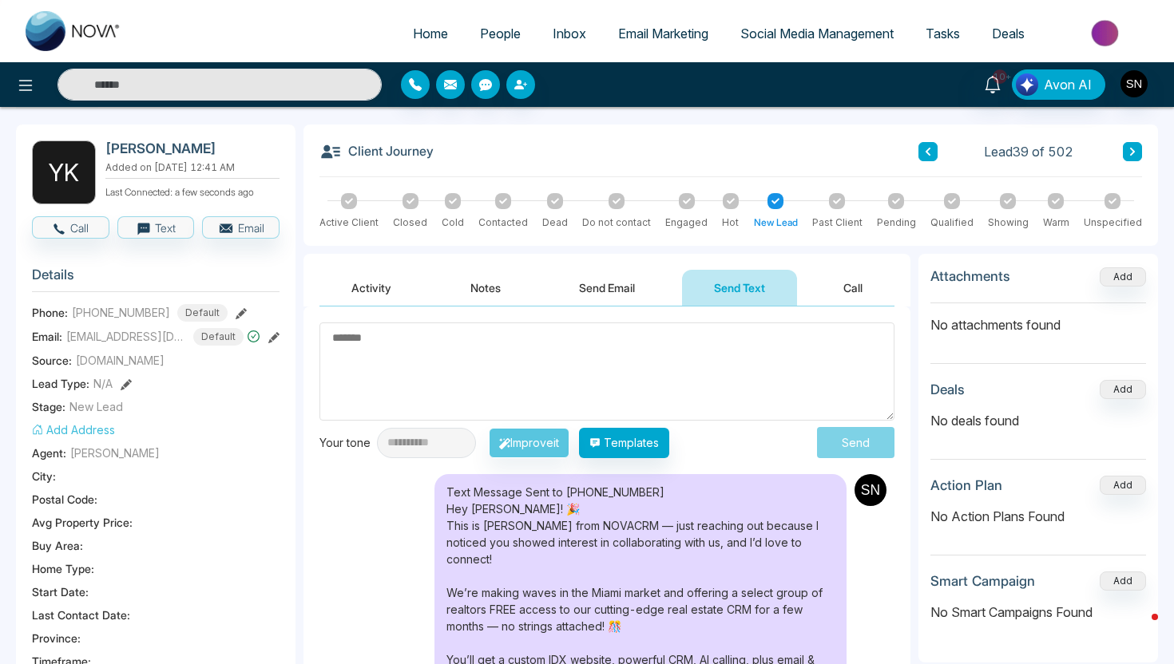
click at [1135, 148] on icon at bounding box center [1132, 152] width 8 height 10
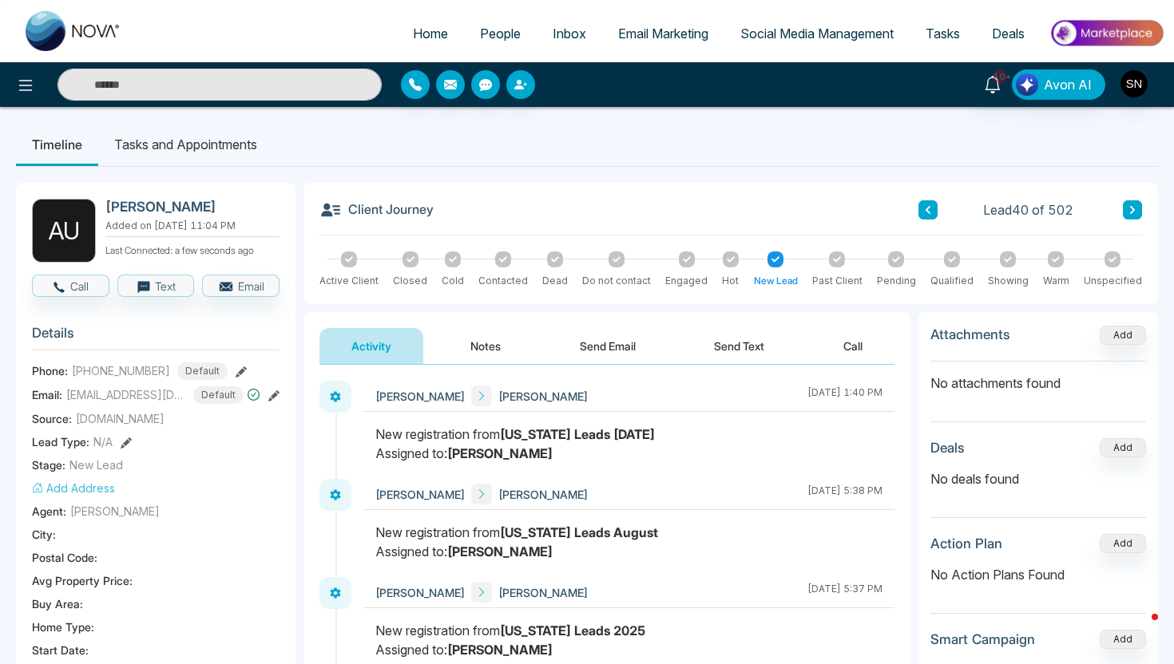
click at [86, 295] on button "Call" at bounding box center [70, 286] width 77 height 22
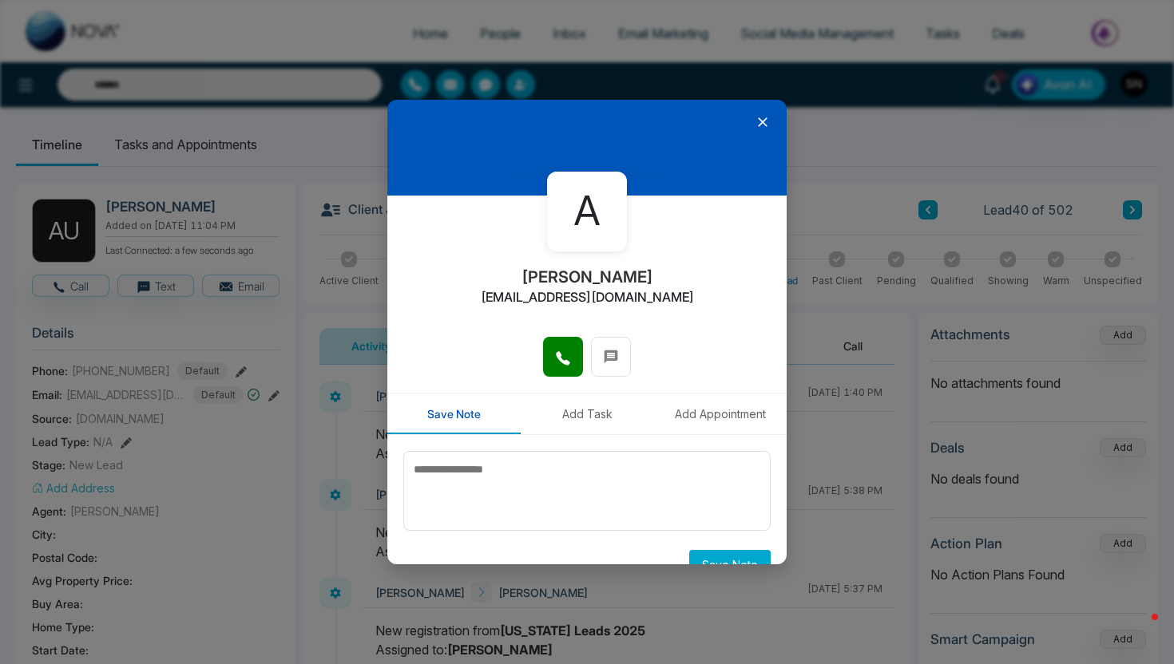
click at [550, 382] on div at bounding box center [586, 365] width 399 height 56
click at [561, 360] on icon at bounding box center [563, 358] width 14 height 14
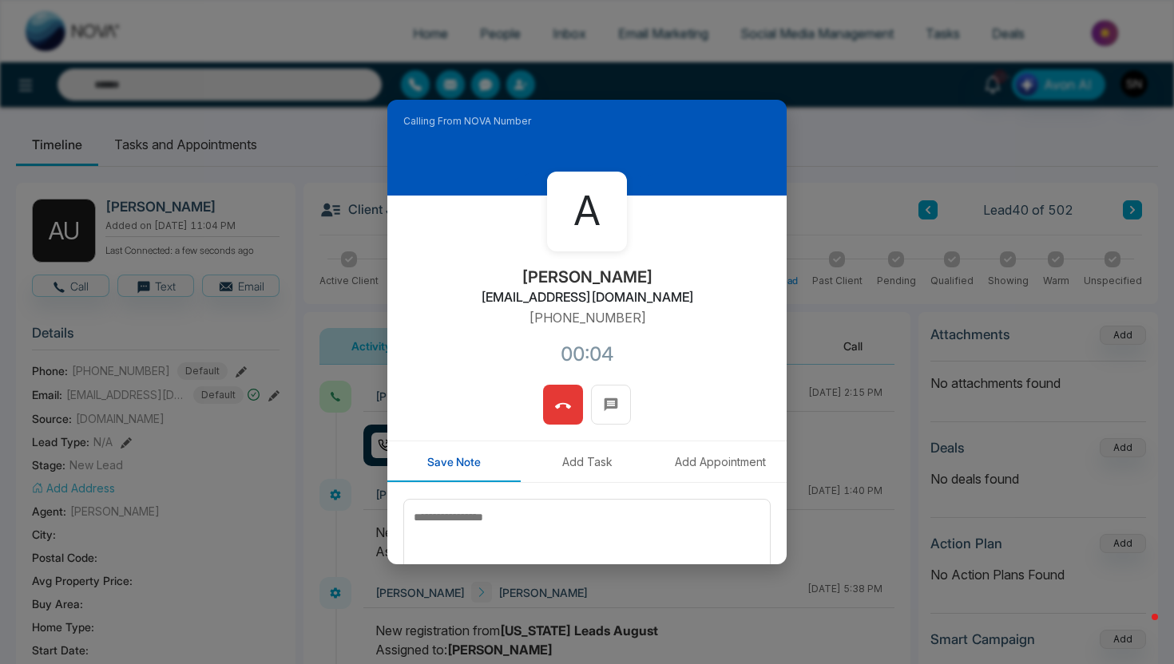
click at [560, 395] on span at bounding box center [563, 405] width 16 height 24
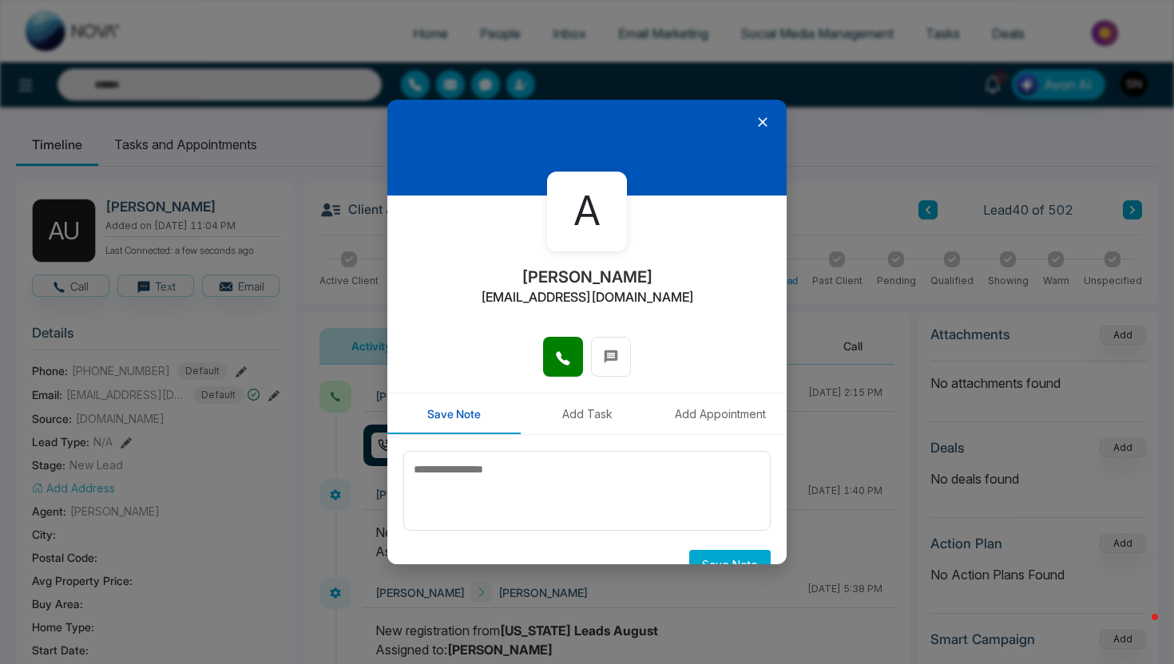
click at [762, 117] on icon at bounding box center [762, 122] width 16 height 16
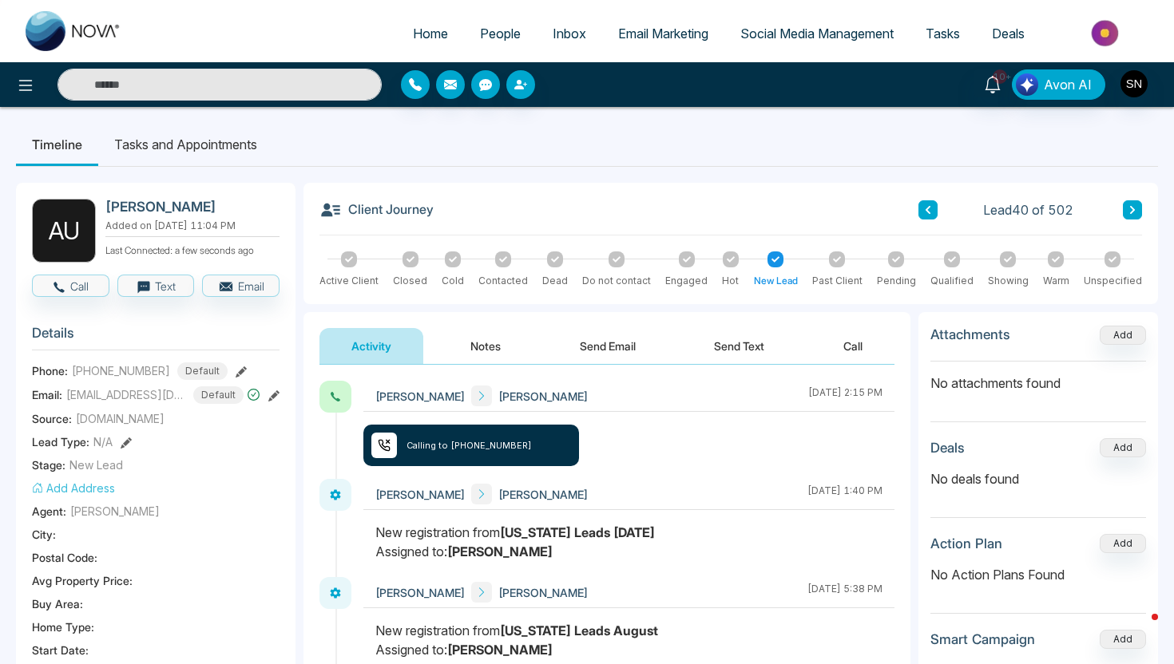
click at [605, 359] on button "Send Email" at bounding box center [608, 346] width 120 height 36
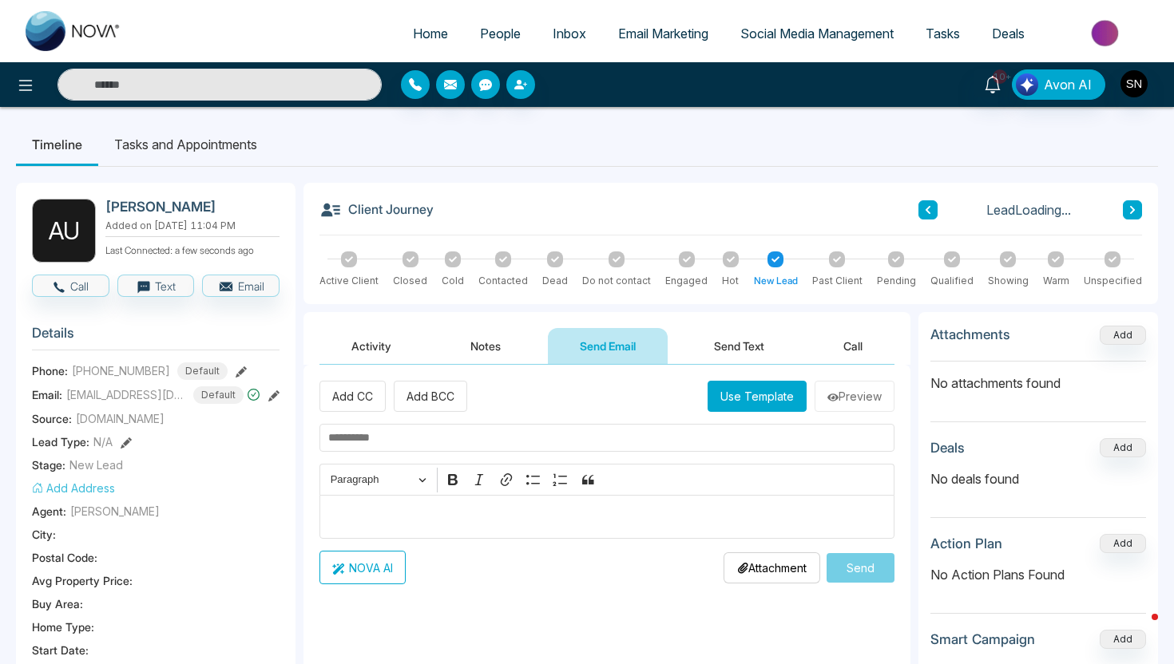
click at [750, 346] on button "Send Text" at bounding box center [739, 346] width 114 height 36
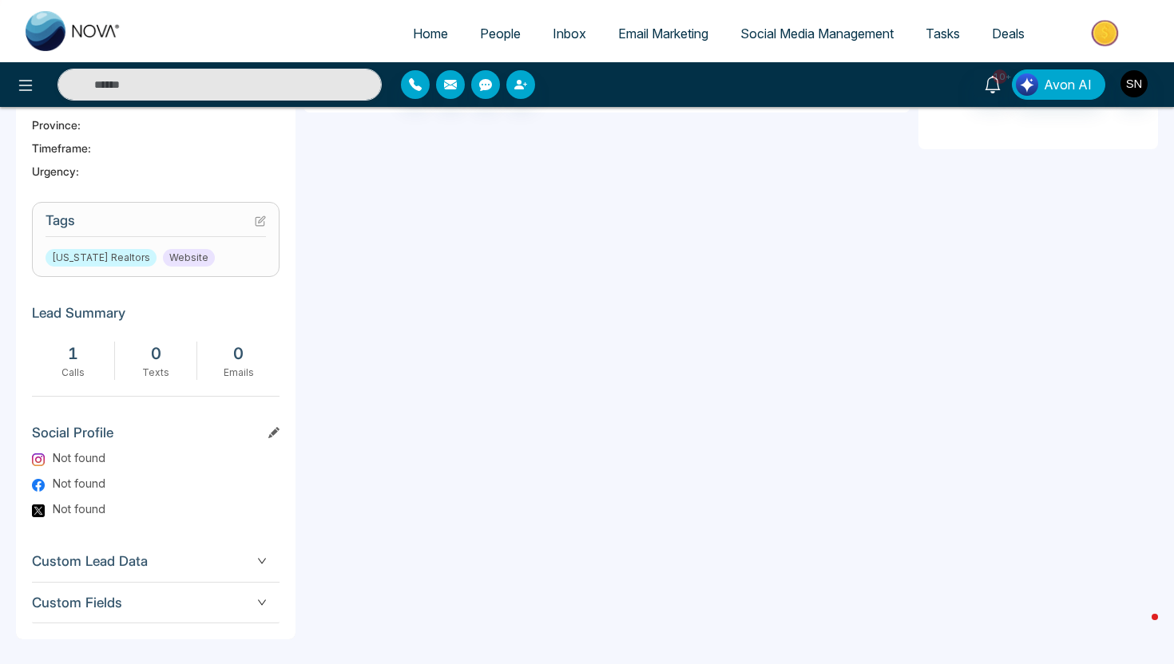
scroll to position [578, 0]
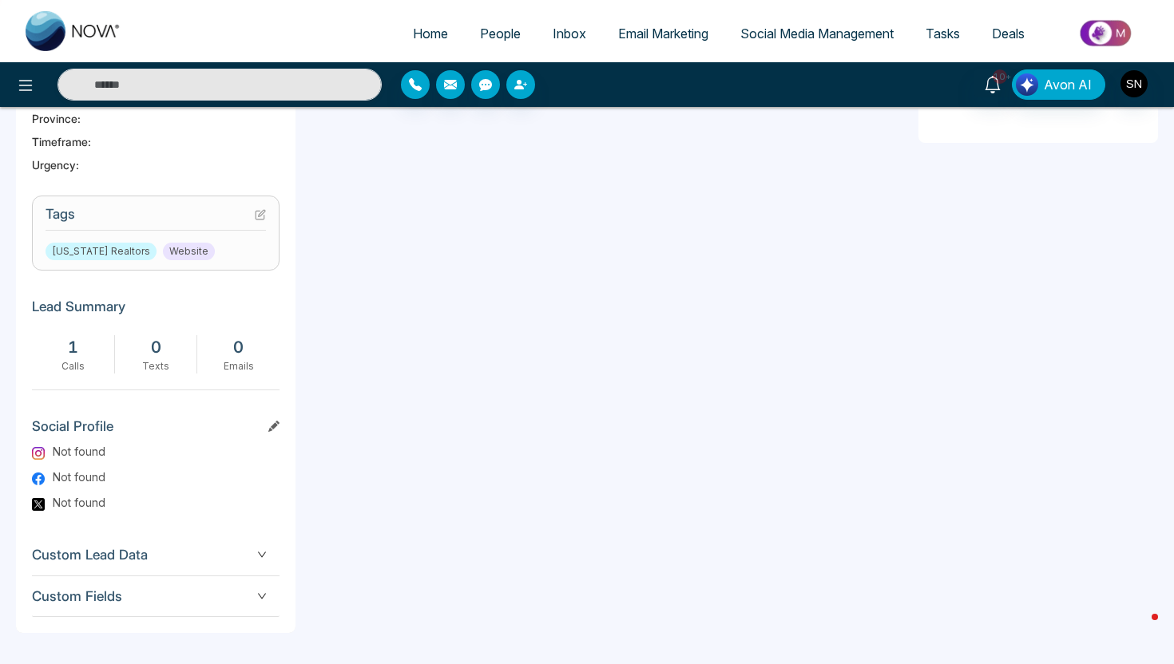
click at [253, 210] on h3 "Tags" at bounding box center [156, 218] width 220 height 25
click at [263, 212] on icon at bounding box center [260, 214] width 11 height 11
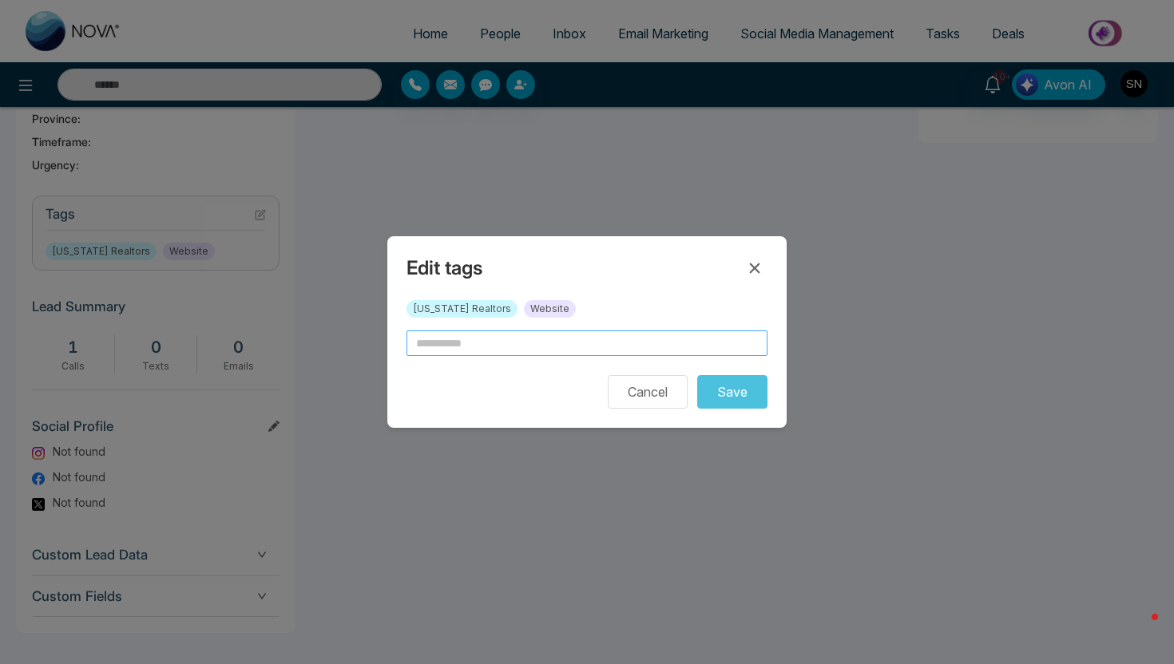
click at [451, 339] on input "text" at bounding box center [586, 344] width 361 height 26
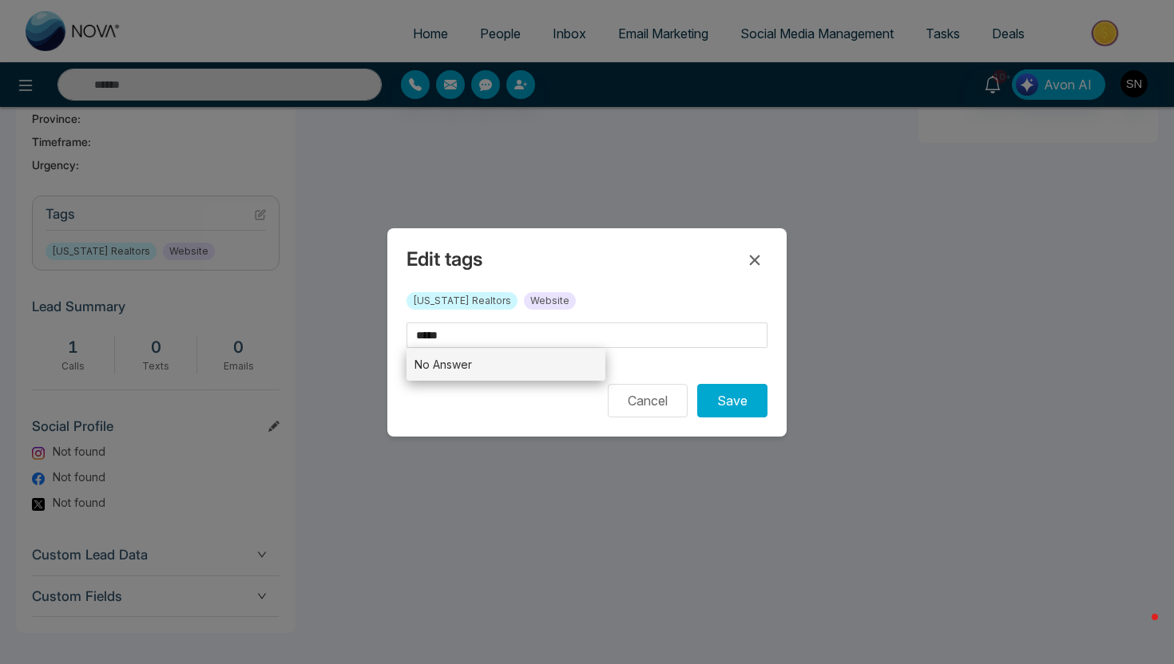
click at [460, 366] on li "No Answer" at bounding box center [505, 364] width 199 height 33
type input "*********"
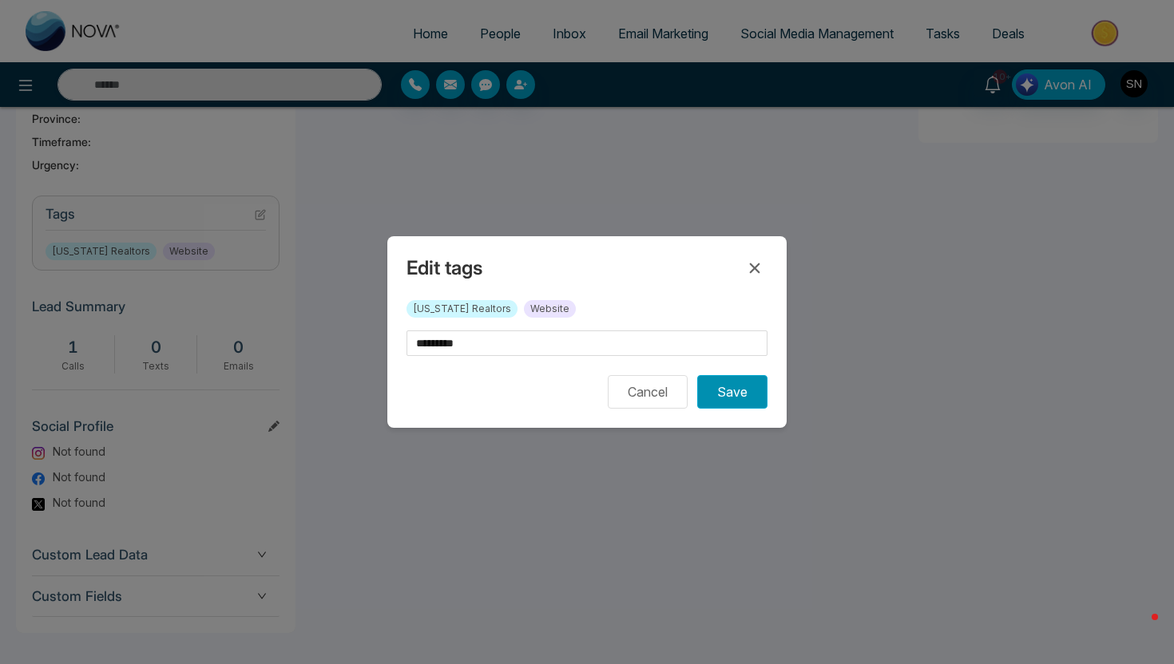
click at [743, 401] on button "Save" at bounding box center [732, 392] width 70 height 34
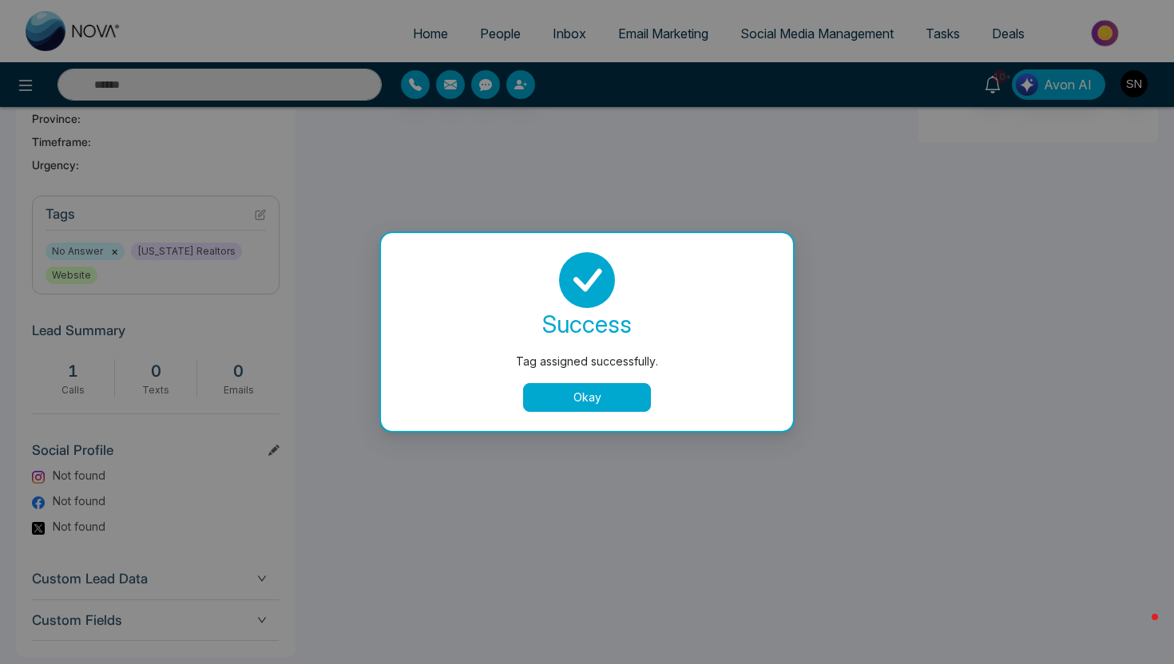
click at [600, 389] on button "Okay" at bounding box center [587, 397] width 128 height 29
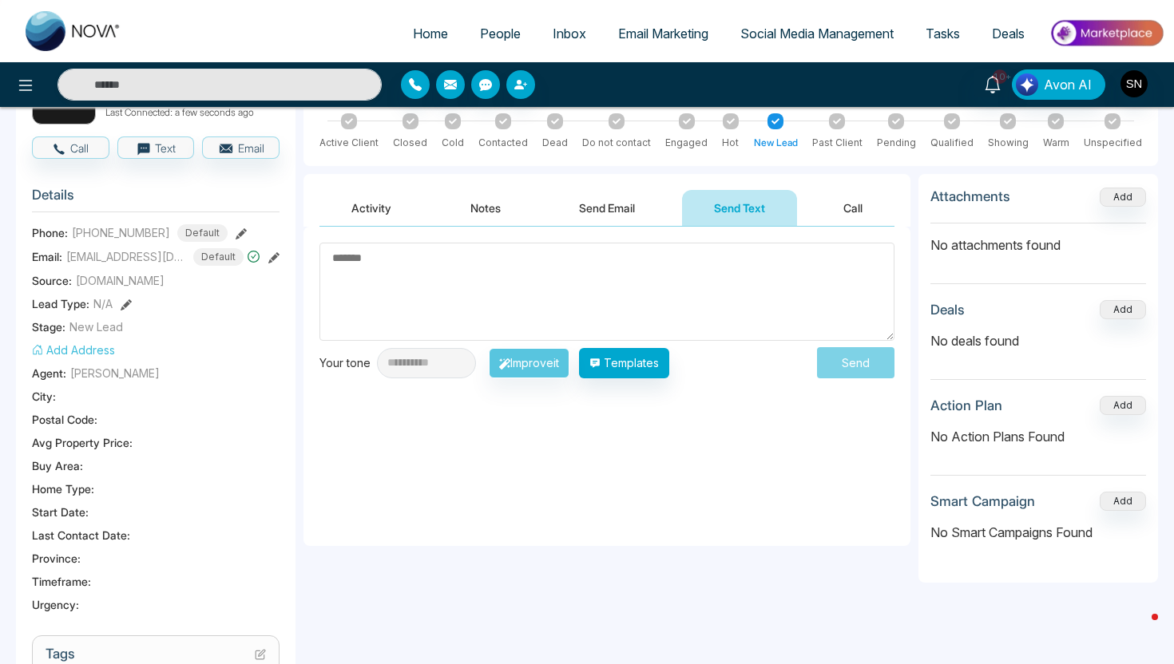
scroll to position [0, 0]
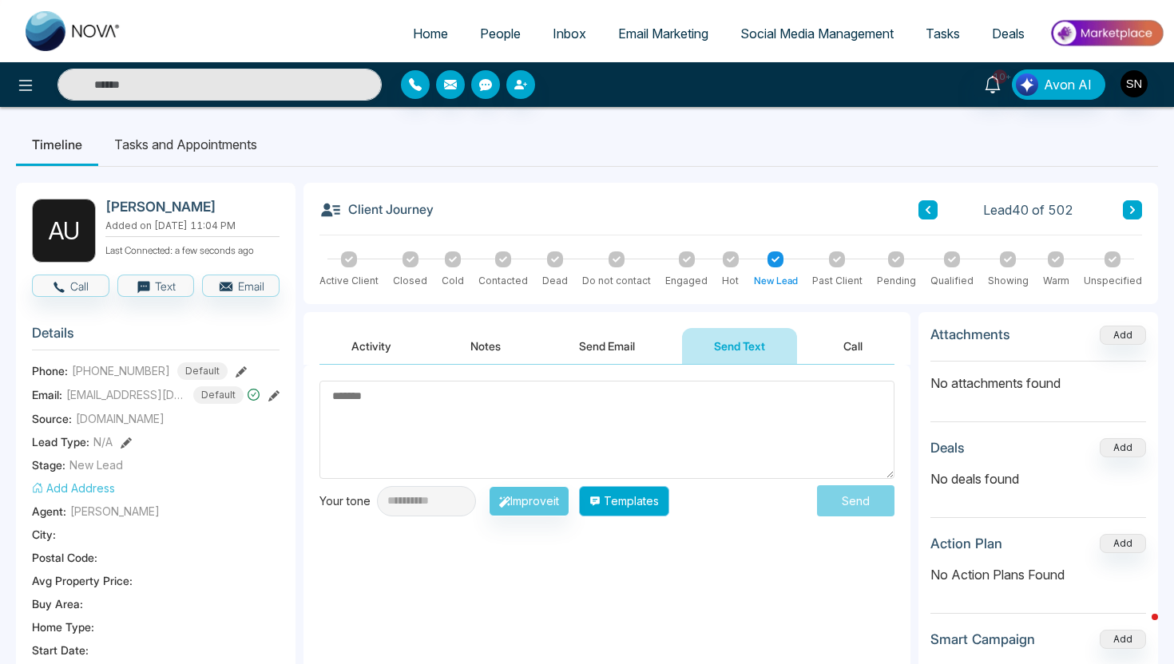
click at [643, 498] on button "Templates" at bounding box center [624, 501] width 90 height 30
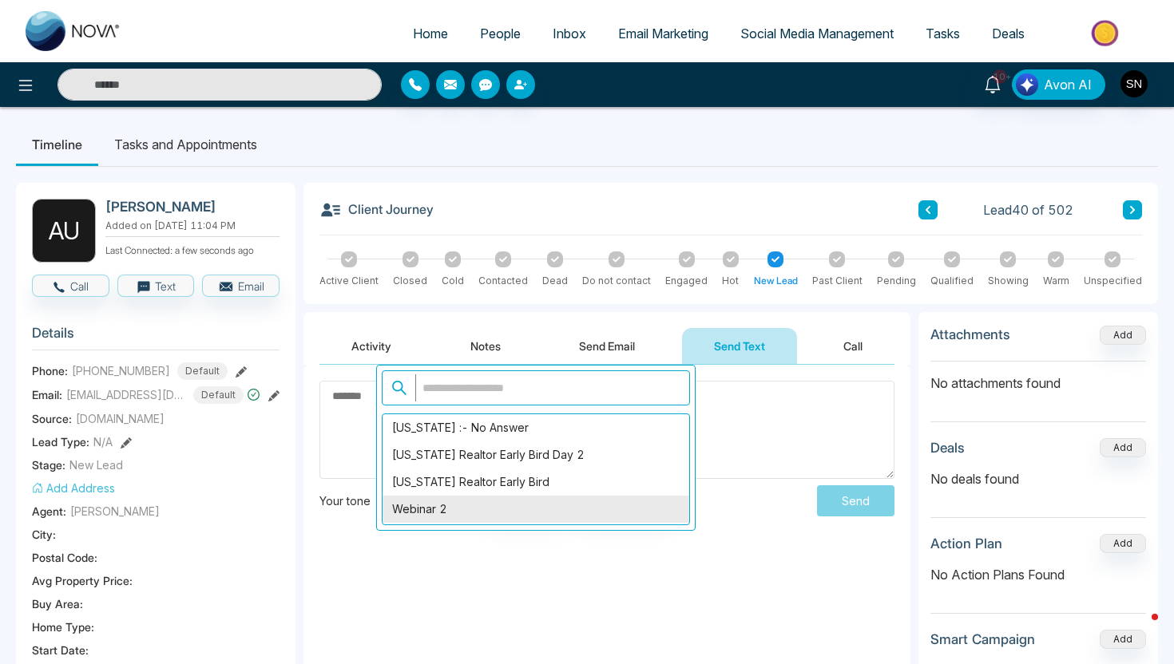
click at [647, 499] on div "Webinar 2" at bounding box center [535, 509] width 307 height 27
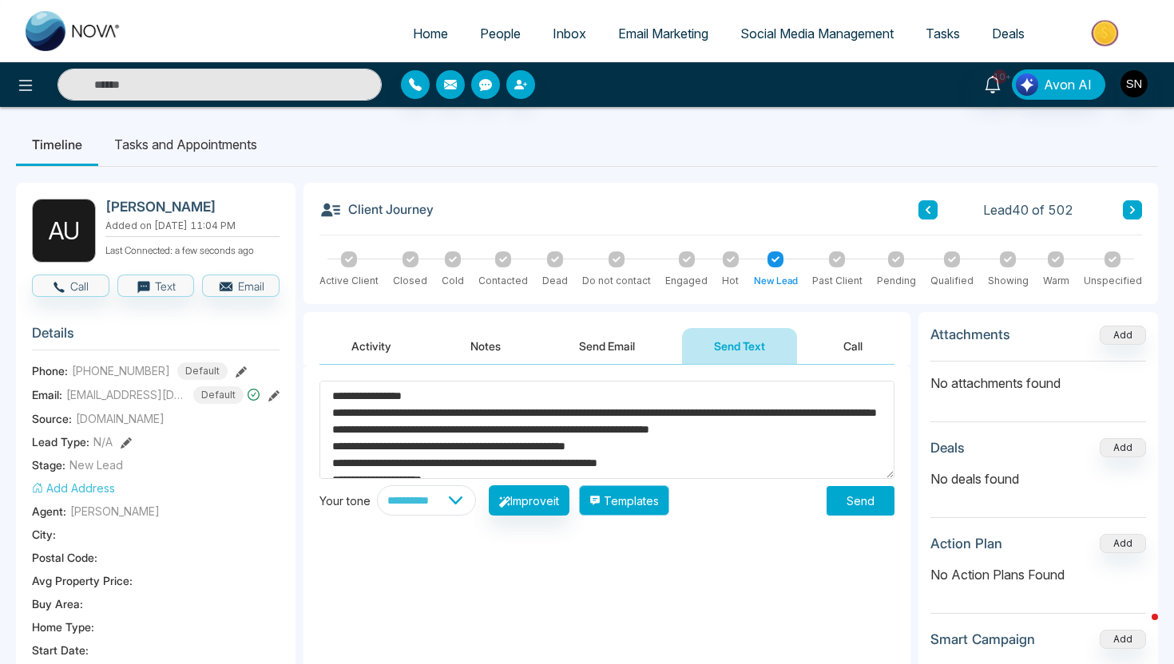
click at [643, 490] on button "Templates" at bounding box center [624, 500] width 90 height 30
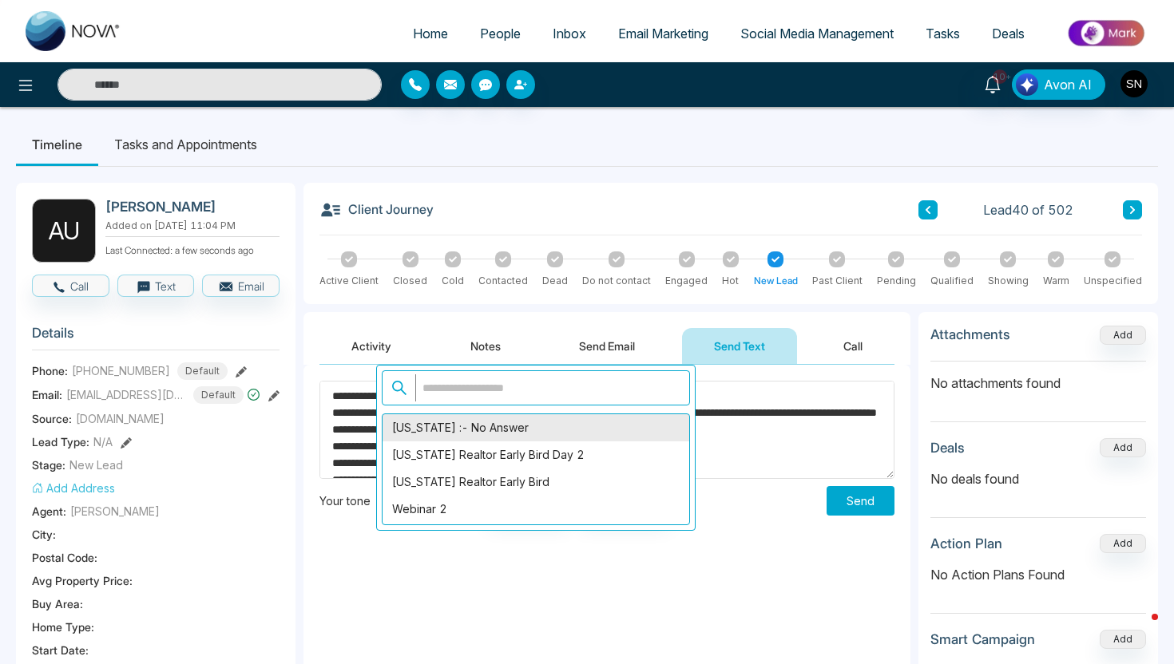
click at [585, 429] on div "[US_STATE] :- No Answer" at bounding box center [535, 427] width 307 height 27
type textarea "**********"
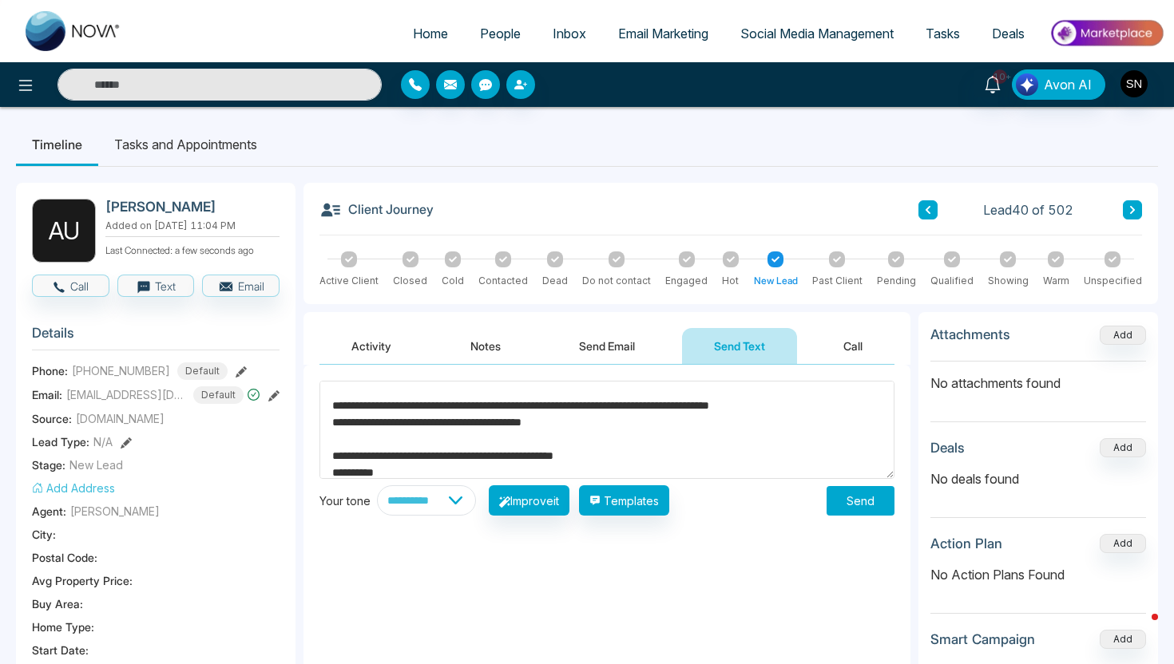
scroll to position [184, 0]
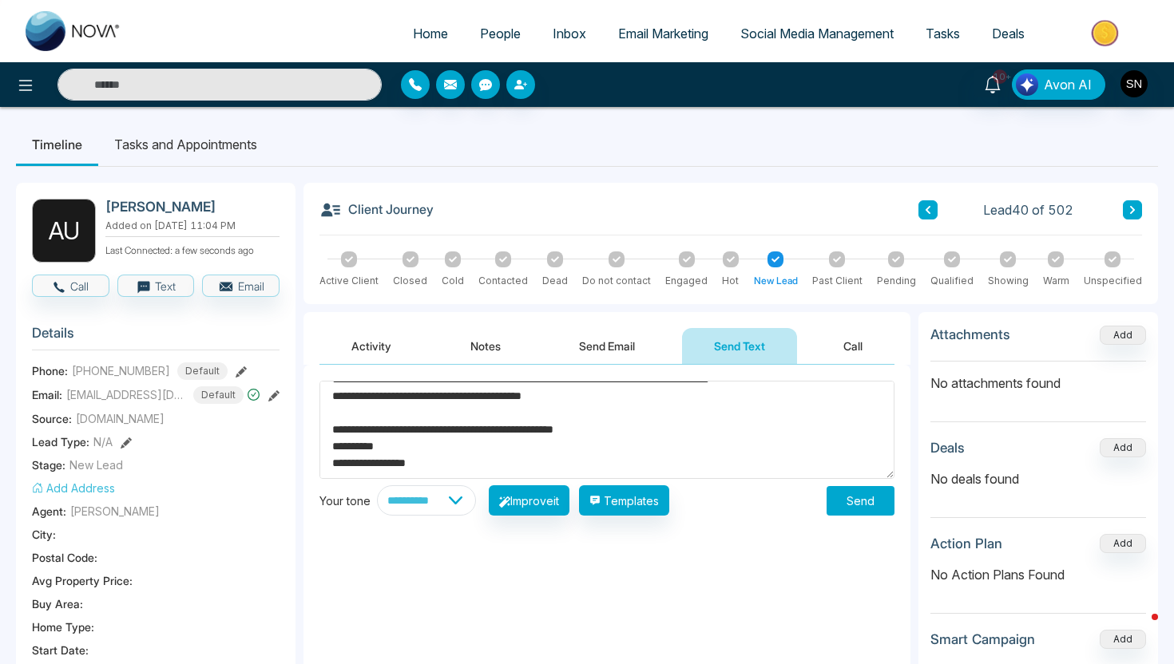
click at [889, 496] on button "Send" at bounding box center [860, 501] width 68 height 30
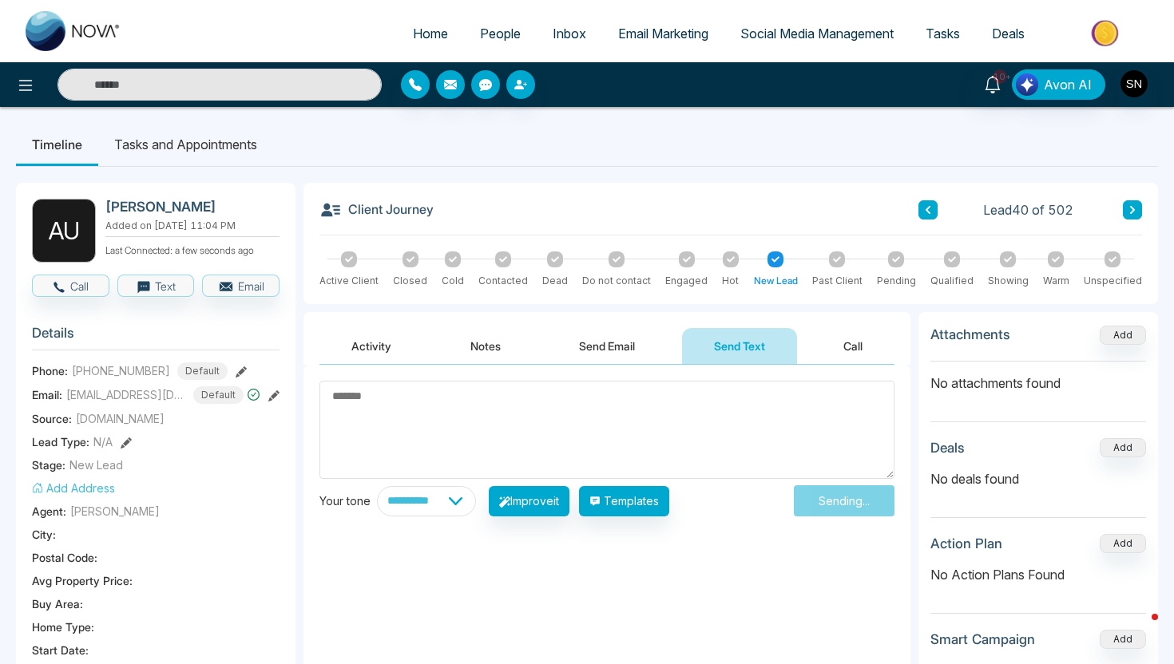
scroll to position [0, 0]
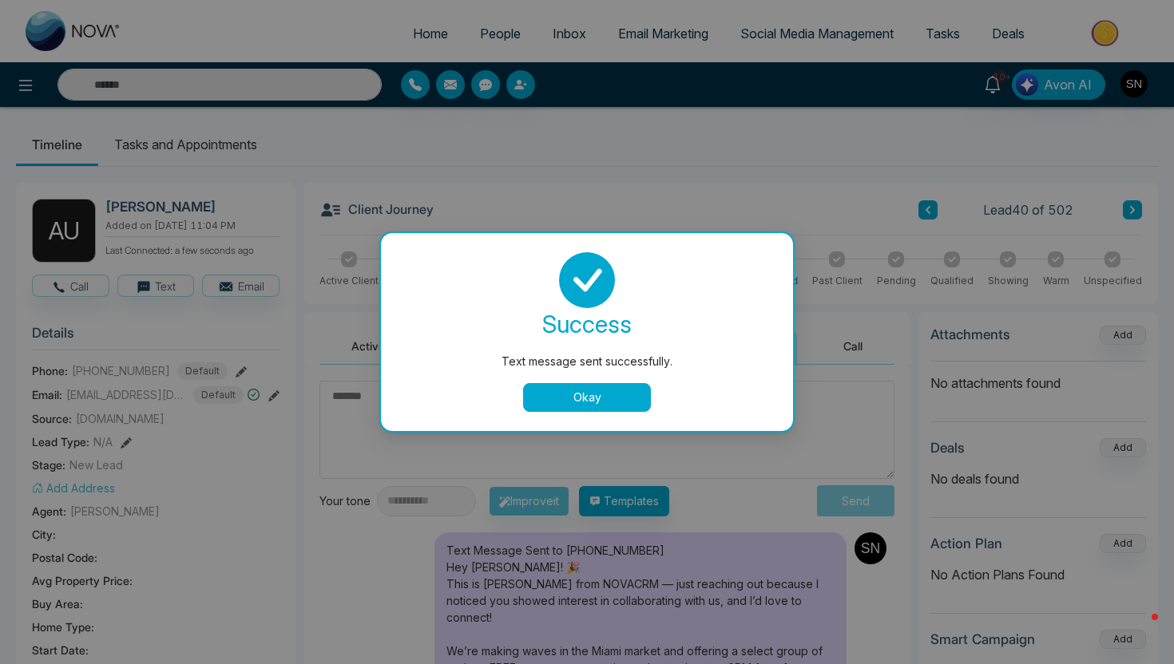
click at [563, 393] on button "Okay" at bounding box center [587, 397] width 128 height 29
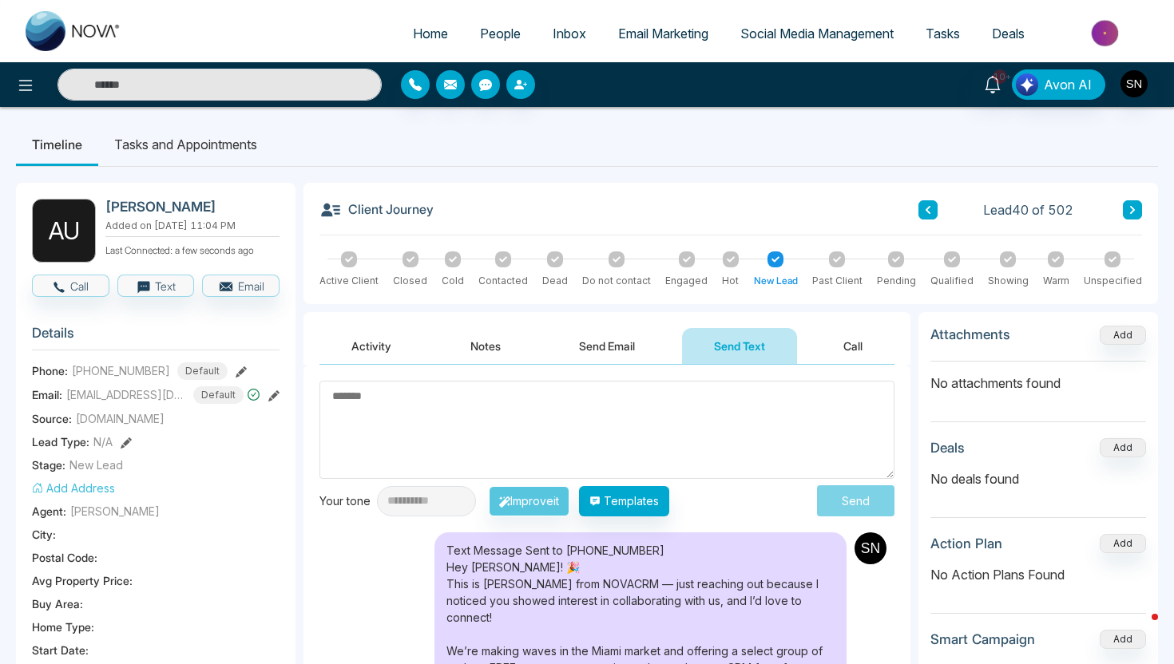
click at [485, 39] on span "People" at bounding box center [500, 34] width 41 height 16
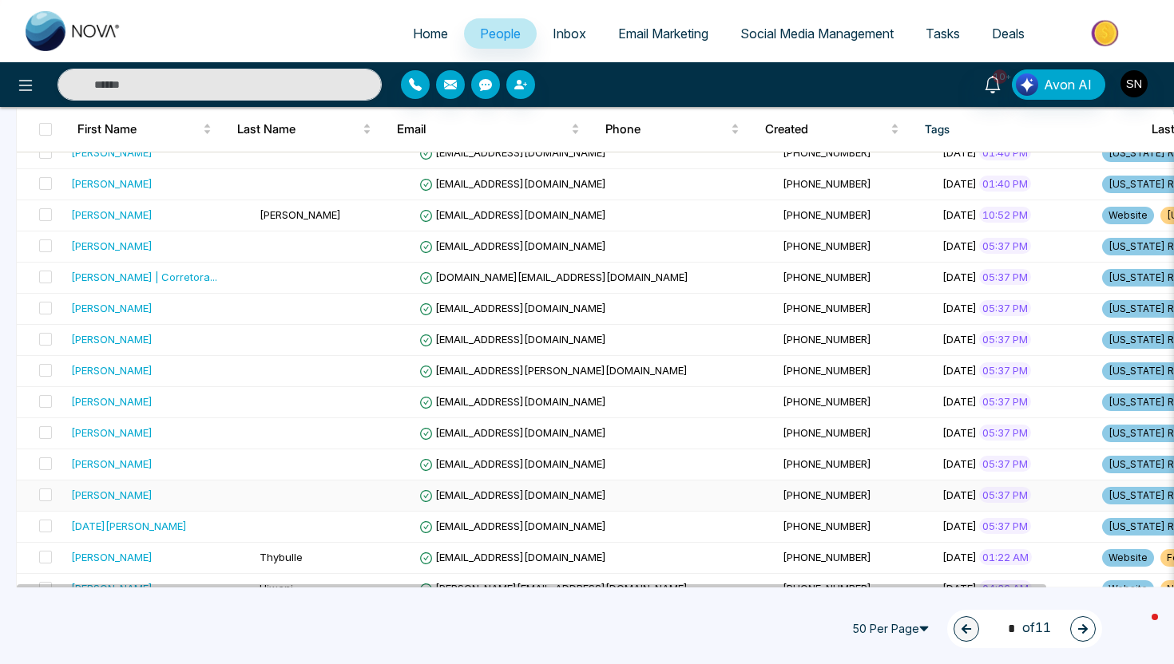
scroll to position [399, 0]
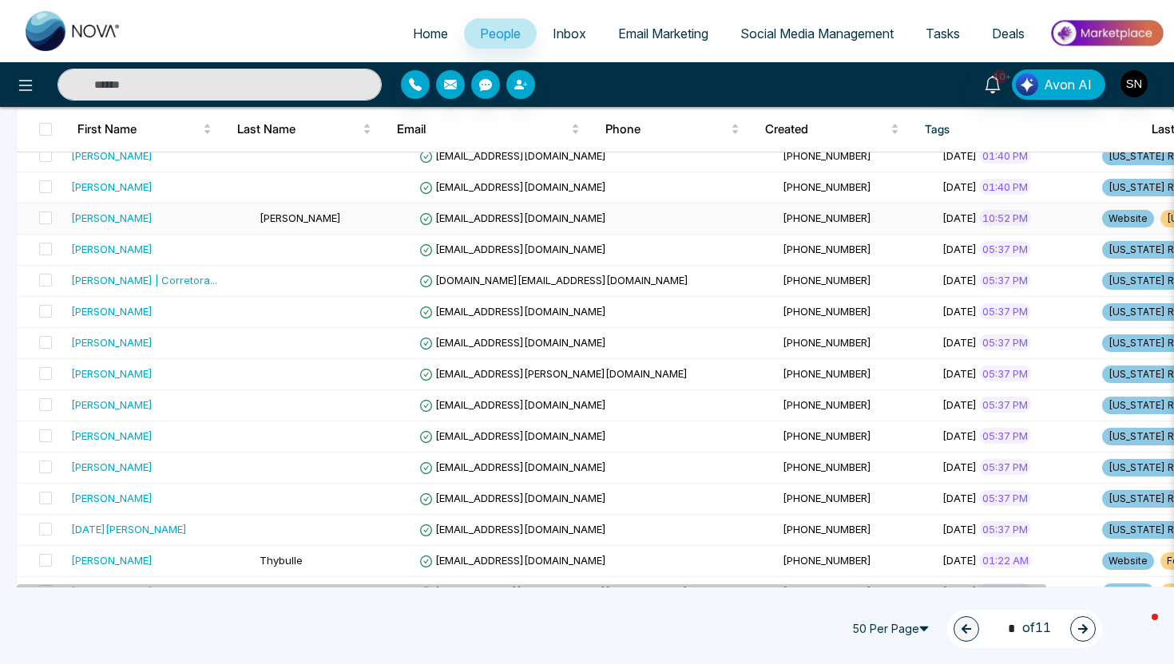
click at [517, 220] on td "[EMAIL_ADDRESS][DOMAIN_NAME]" at bounding box center [594, 219] width 363 height 31
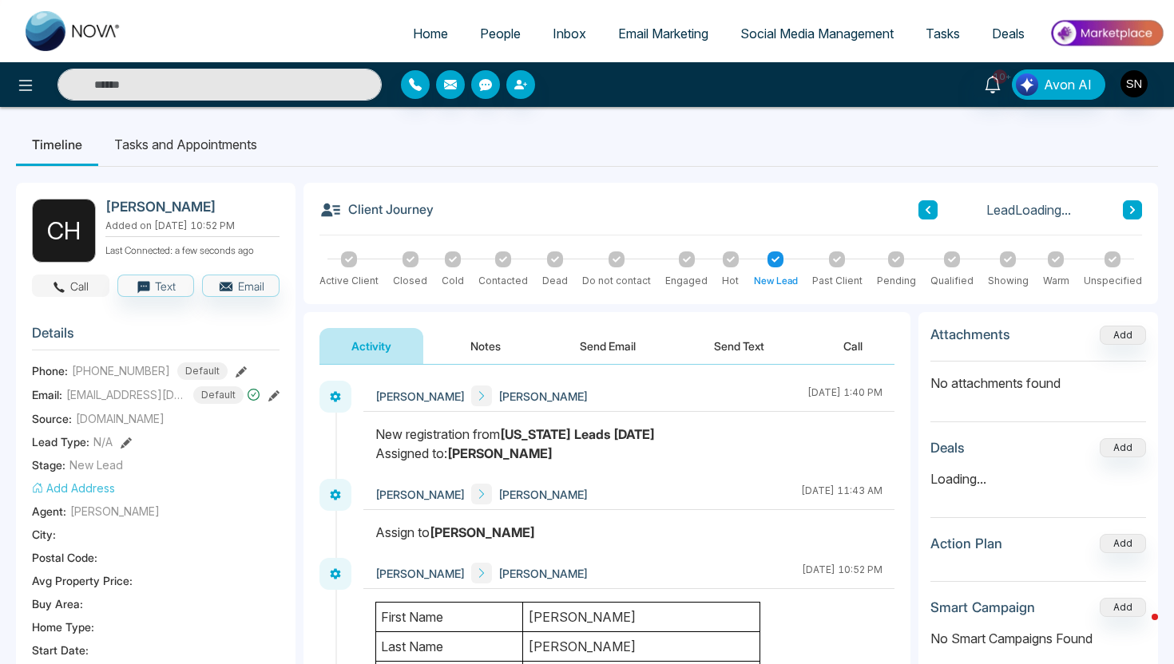
click at [84, 282] on button "Call" at bounding box center [70, 286] width 77 height 22
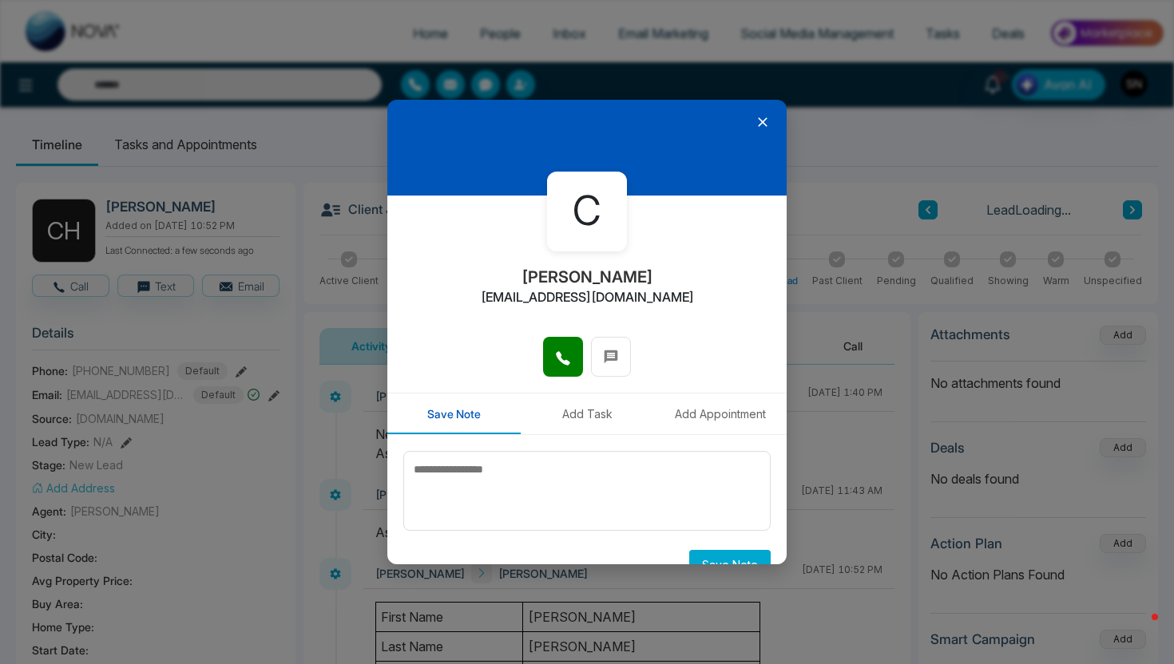
click at [564, 385] on div at bounding box center [586, 365] width 399 height 56
click at [564, 362] on icon at bounding box center [563, 358] width 14 height 14
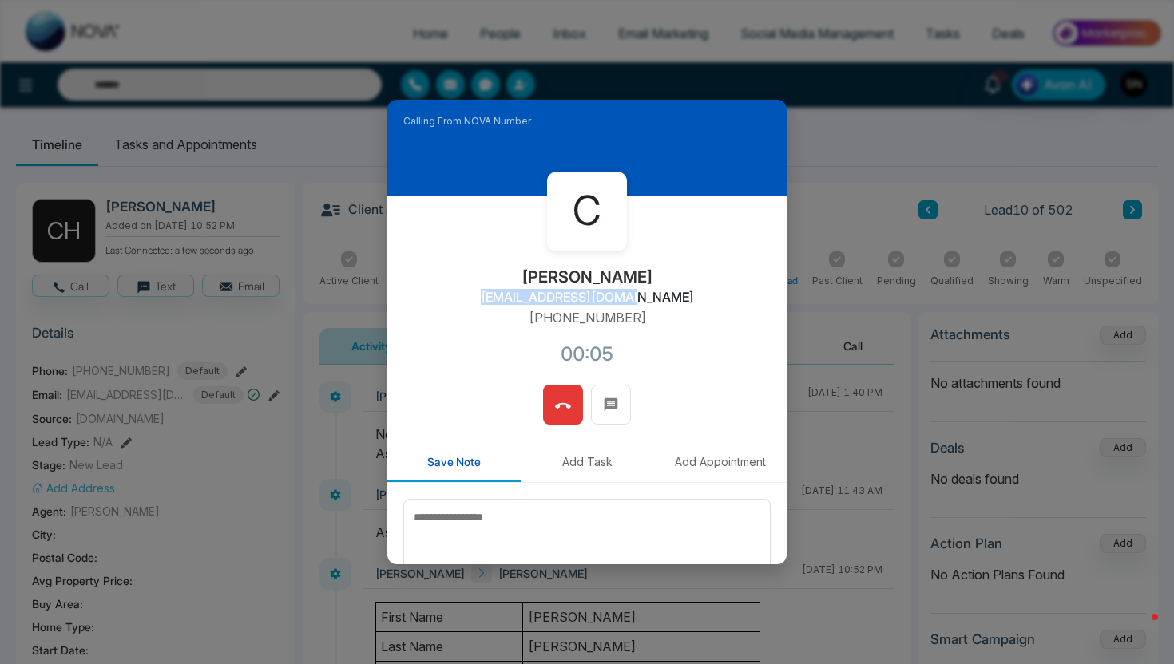
drag, startPoint x: 521, startPoint y: 297, endPoint x: 651, endPoint y: 295, distance: 129.3
click at [651, 295] on div "C CHRISTIE [EMAIL_ADDRESS][DOMAIN_NAME] [PHONE_NUMBER]:05" at bounding box center [586, 290] width 399 height 189
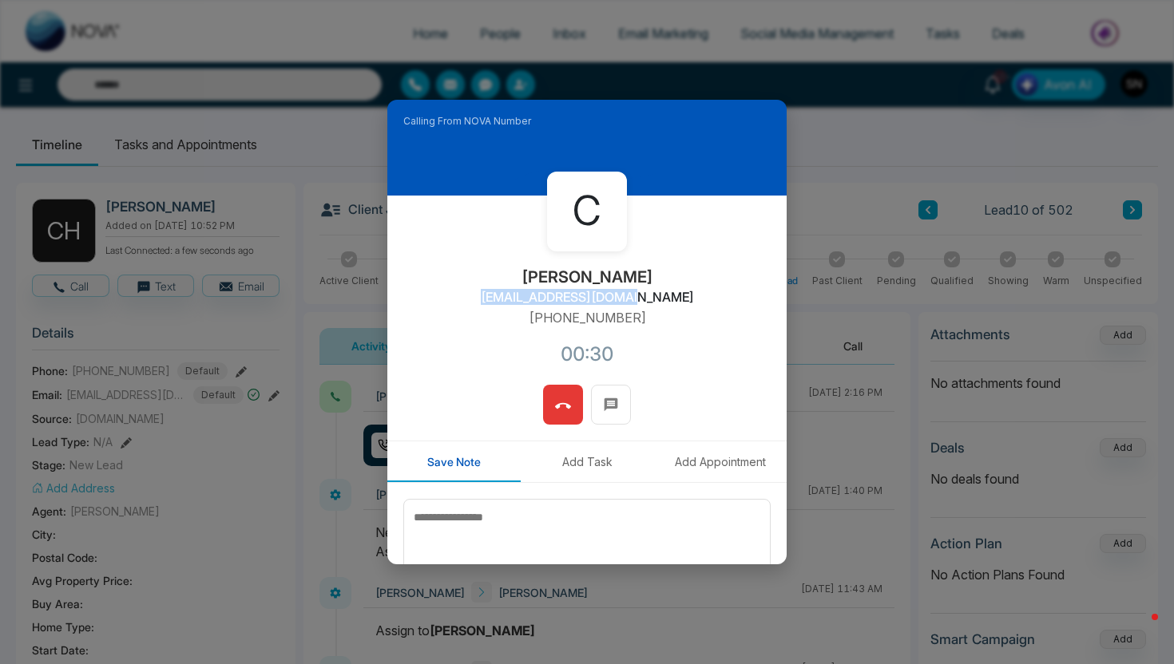
click at [564, 409] on icon at bounding box center [563, 406] width 16 height 16
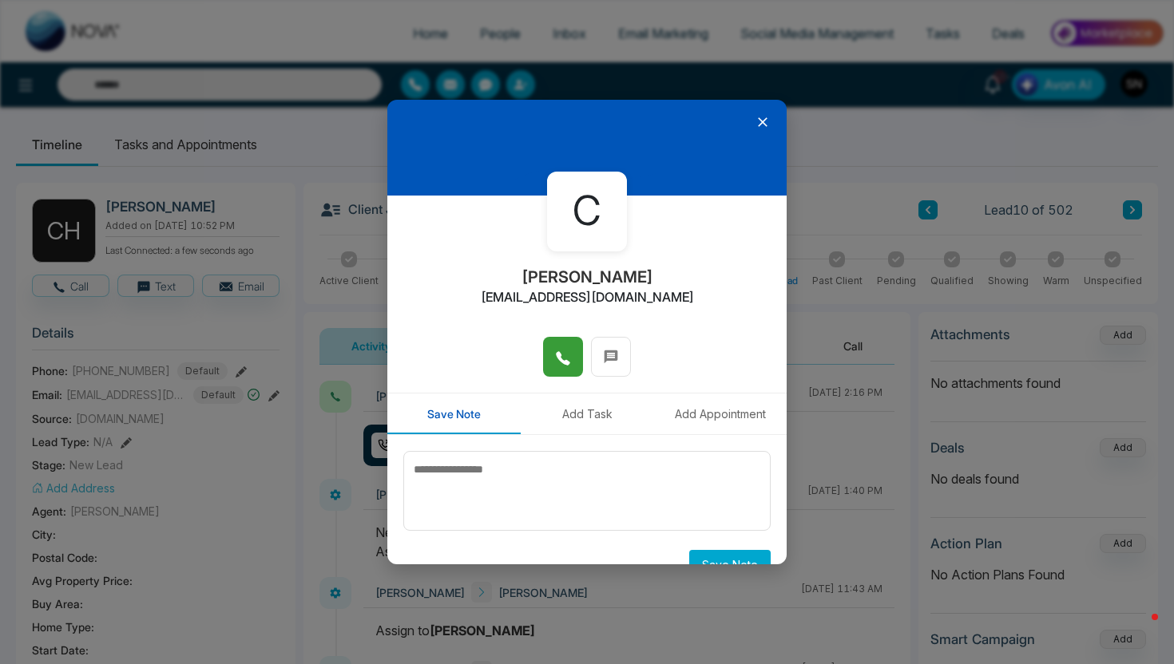
click at [764, 119] on icon at bounding box center [763, 122] width 10 height 10
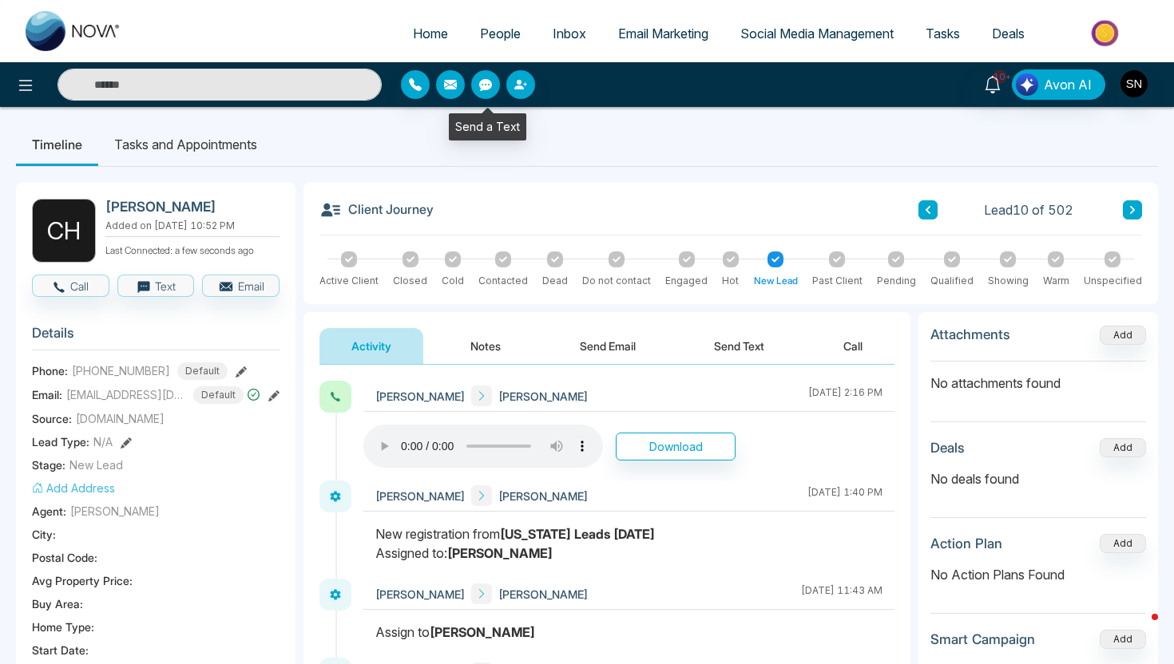
click at [419, 37] on span "Home" at bounding box center [430, 34] width 35 height 16
select select "*"
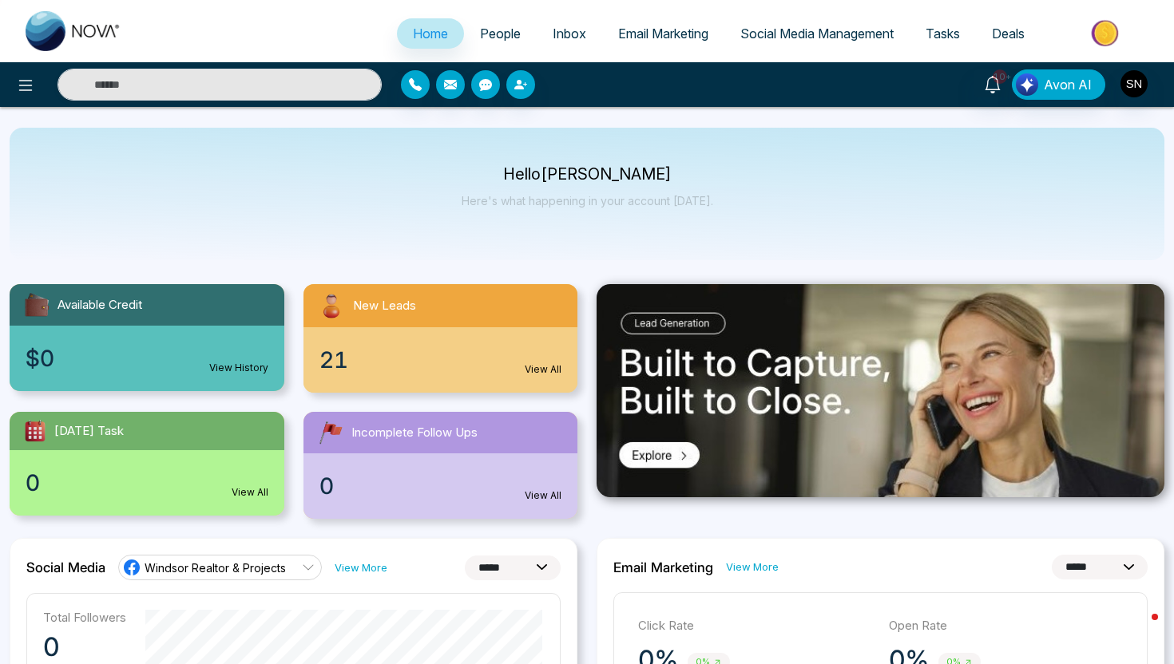
click at [259, 573] on span "Windsor Realtor & Projects" at bounding box center [215, 567] width 141 height 15
click at [22, 89] on icon at bounding box center [25, 85] width 19 height 19
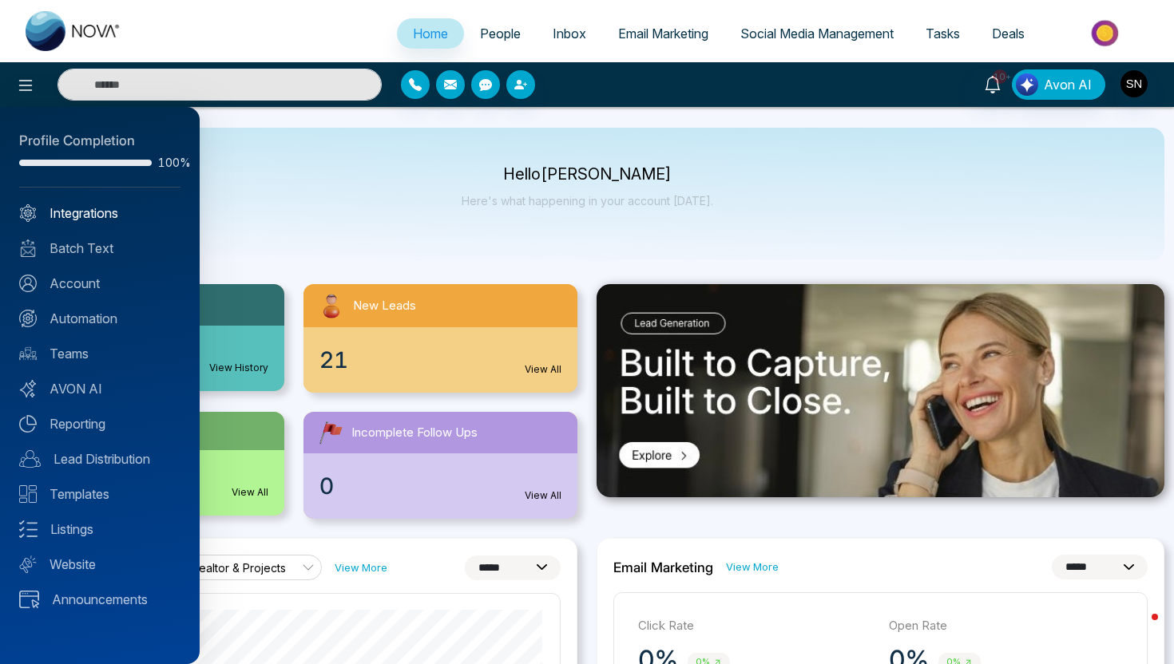
click at [87, 212] on link "Integrations" at bounding box center [99, 213] width 161 height 19
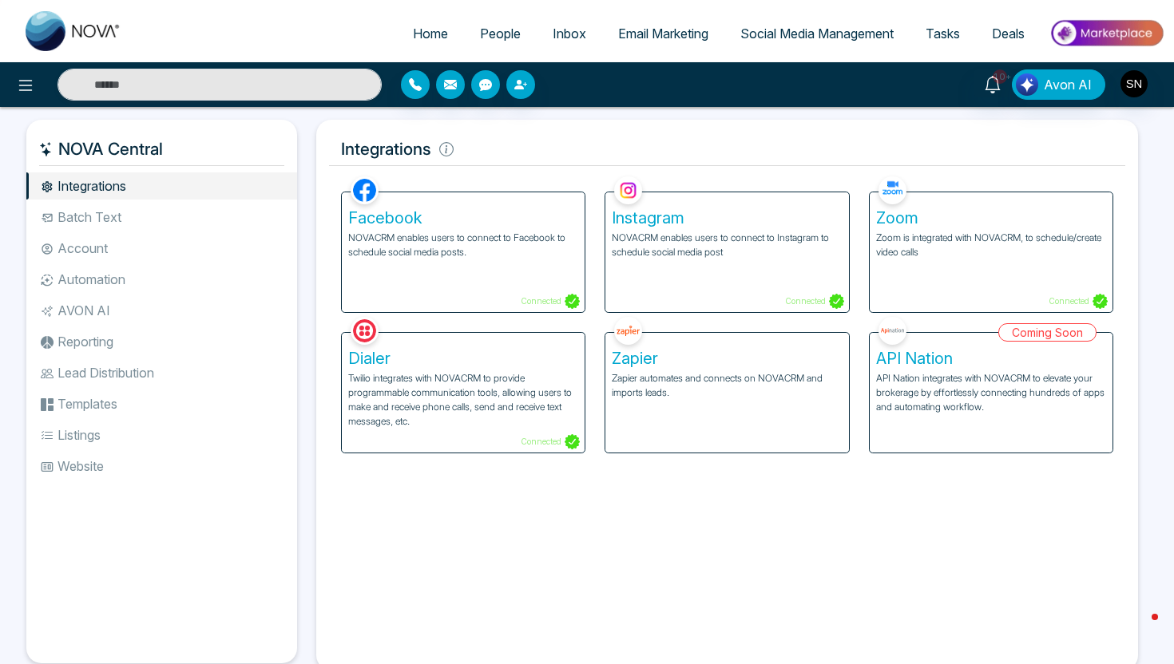
click at [766, 287] on div "Instagram NOVACRM enables users to connect to Instagram to schedule social medi…" at bounding box center [726, 252] width 243 height 120
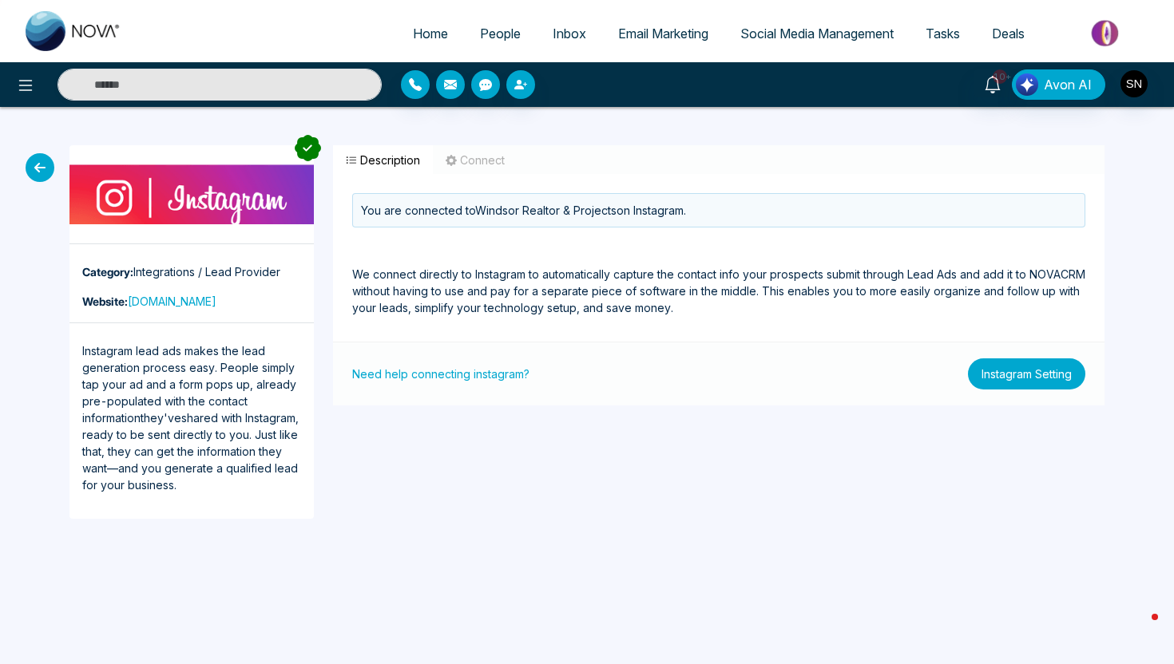
click at [1026, 382] on button "Instagram Setting" at bounding box center [1026, 373] width 117 height 31
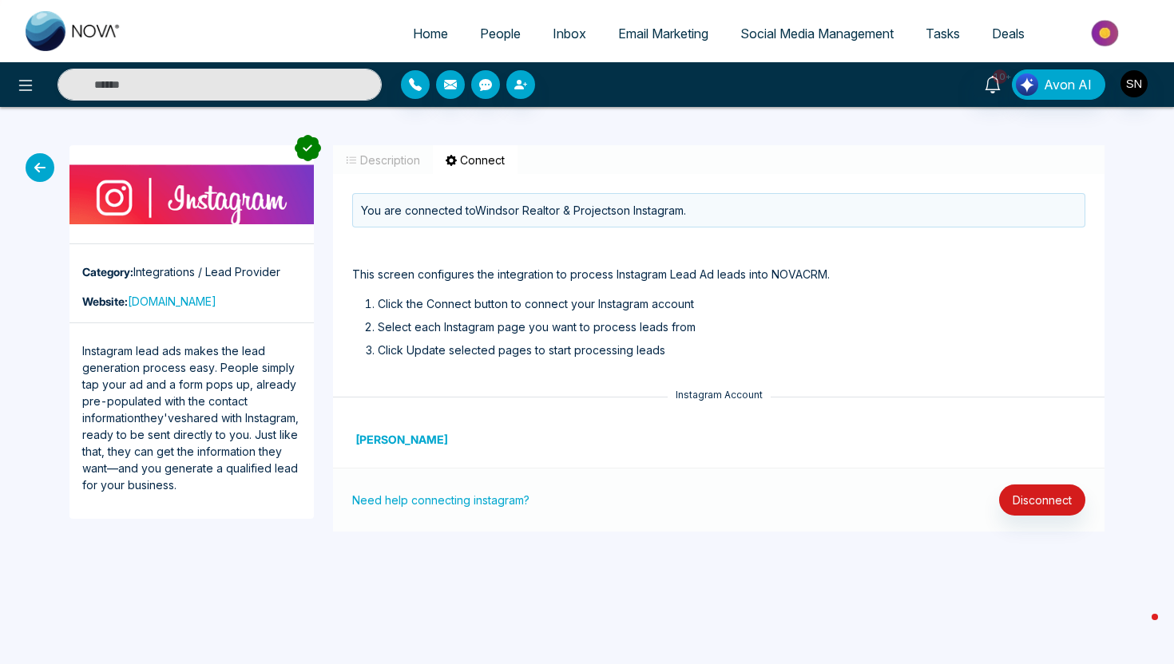
click at [1028, 520] on div "Need help connecting instagram? Disconnect" at bounding box center [718, 500] width 771 height 64
click at [1026, 500] on button "Disconnect" at bounding box center [1042, 500] width 86 height 31
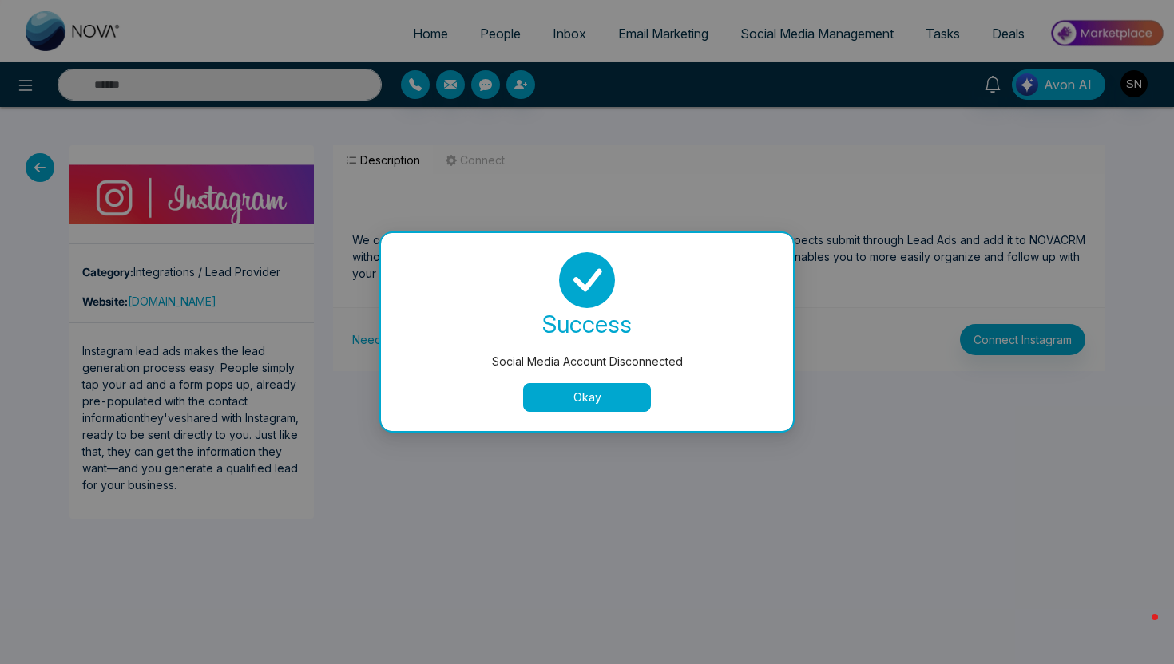
click at [587, 417] on div "success Social Media Account Disconnected Okay" at bounding box center [587, 332] width 412 height 198
click at [587, 412] on div "success Social Media Account Disconnected Okay" at bounding box center [587, 332] width 412 height 198
click at [601, 402] on button "Okay" at bounding box center [587, 397] width 128 height 29
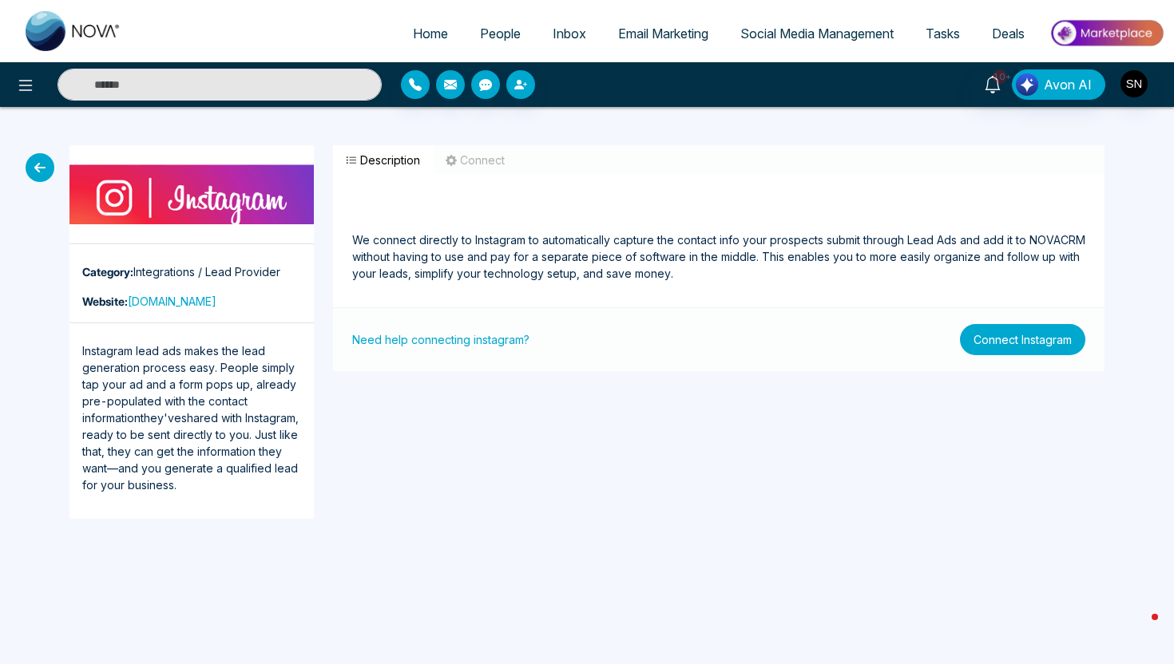
click at [1020, 324] on button "Connect Instagram" at bounding box center [1022, 339] width 125 height 31
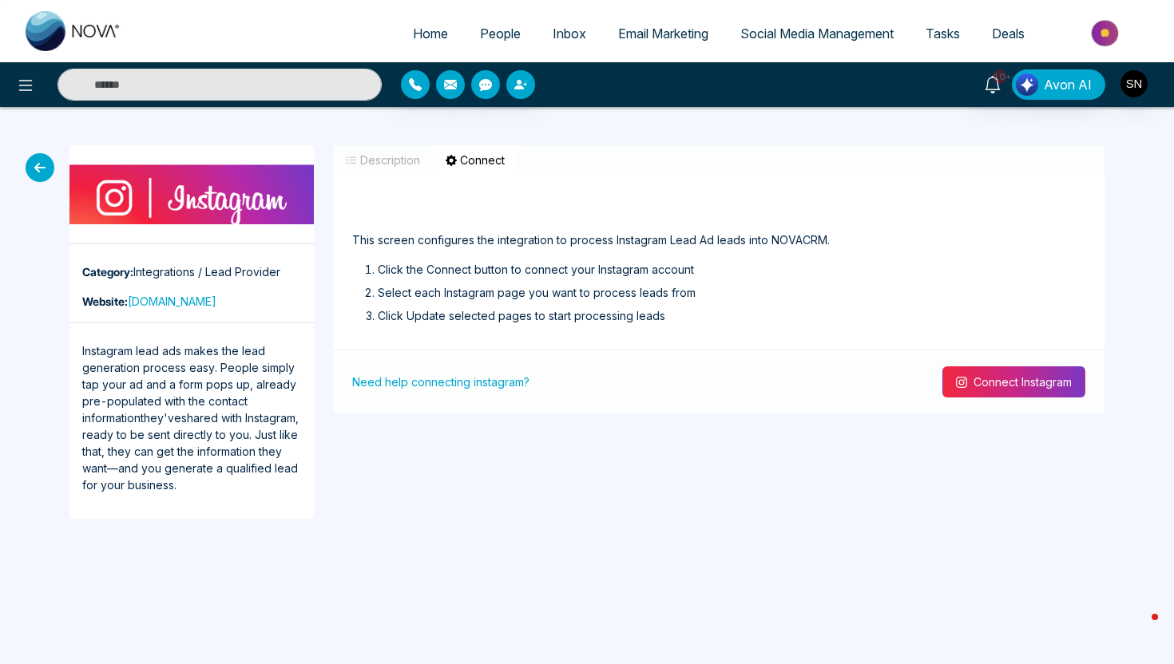
click at [1019, 384] on button "Connect Instagram" at bounding box center [1013, 381] width 143 height 31
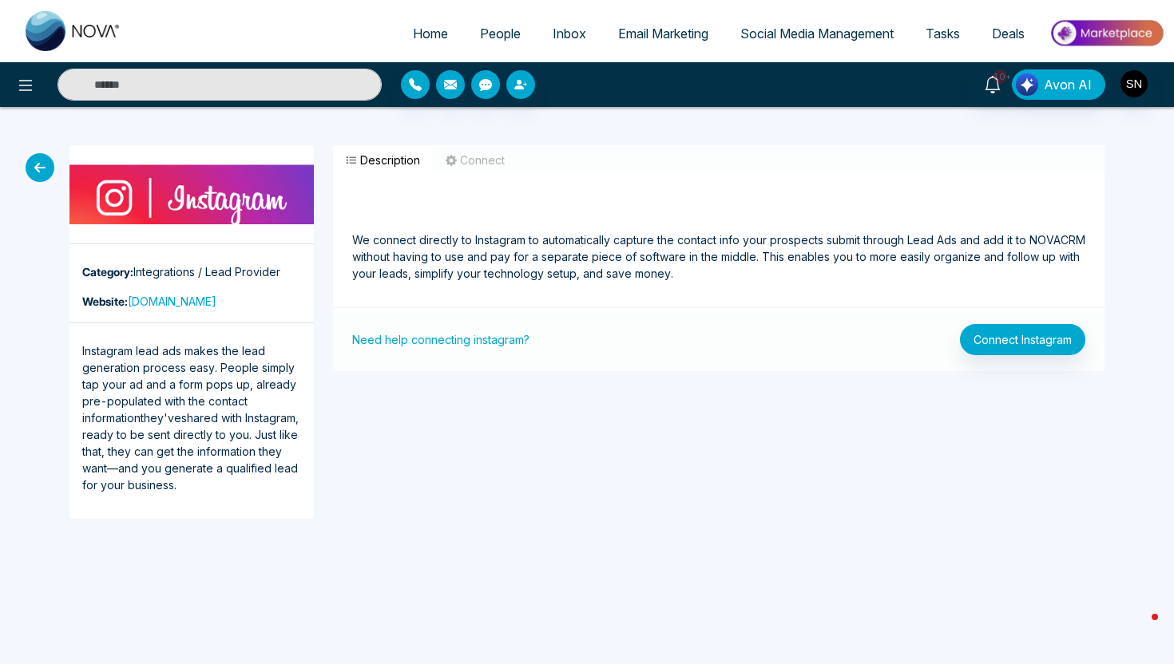
click at [442, 35] on link "Home" at bounding box center [430, 33] width 67 height 30
select select "*"
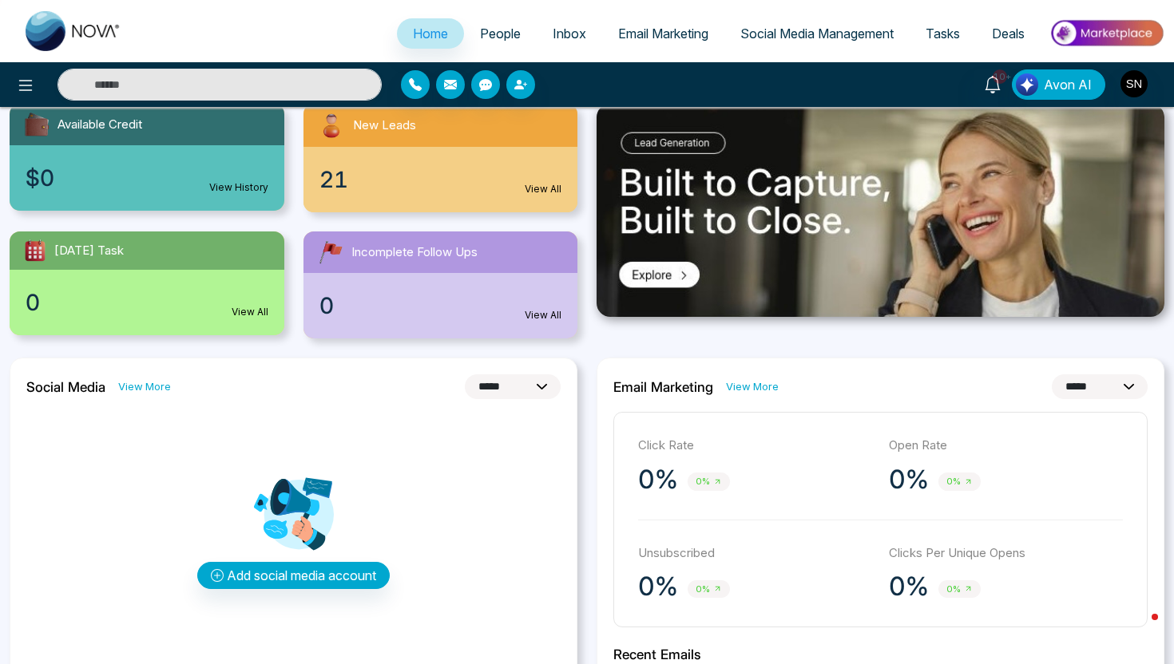
scroll to position [184, 0]
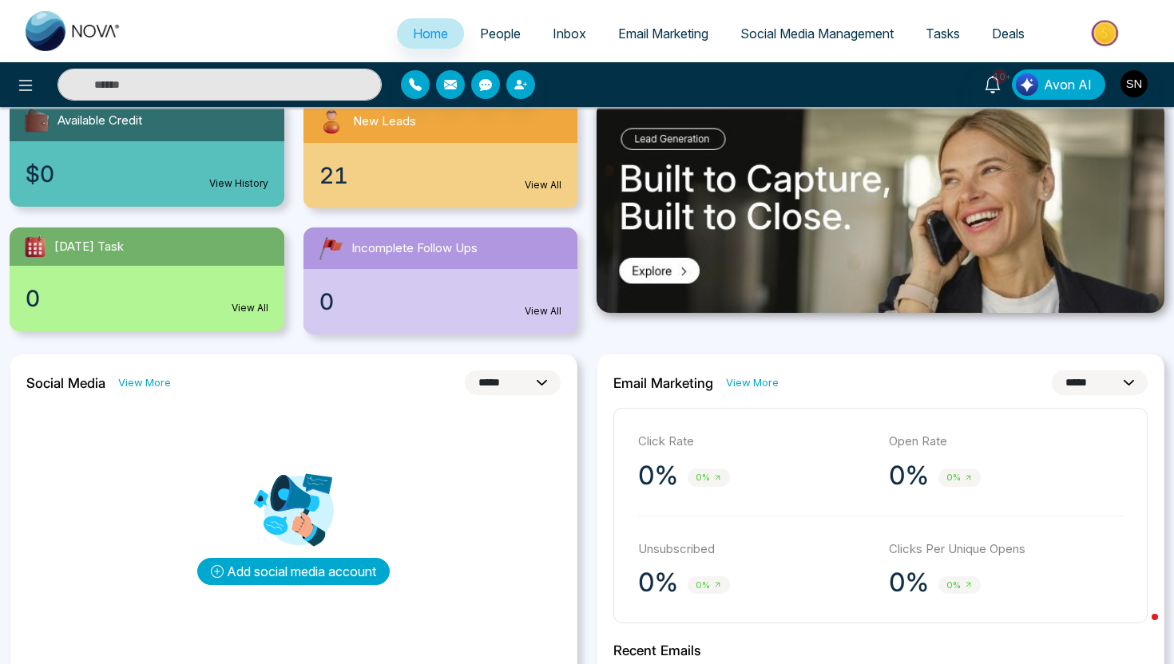
click at [279, 580] on button "Add social media account" at bounding box center [293, 571] width 192 height 27
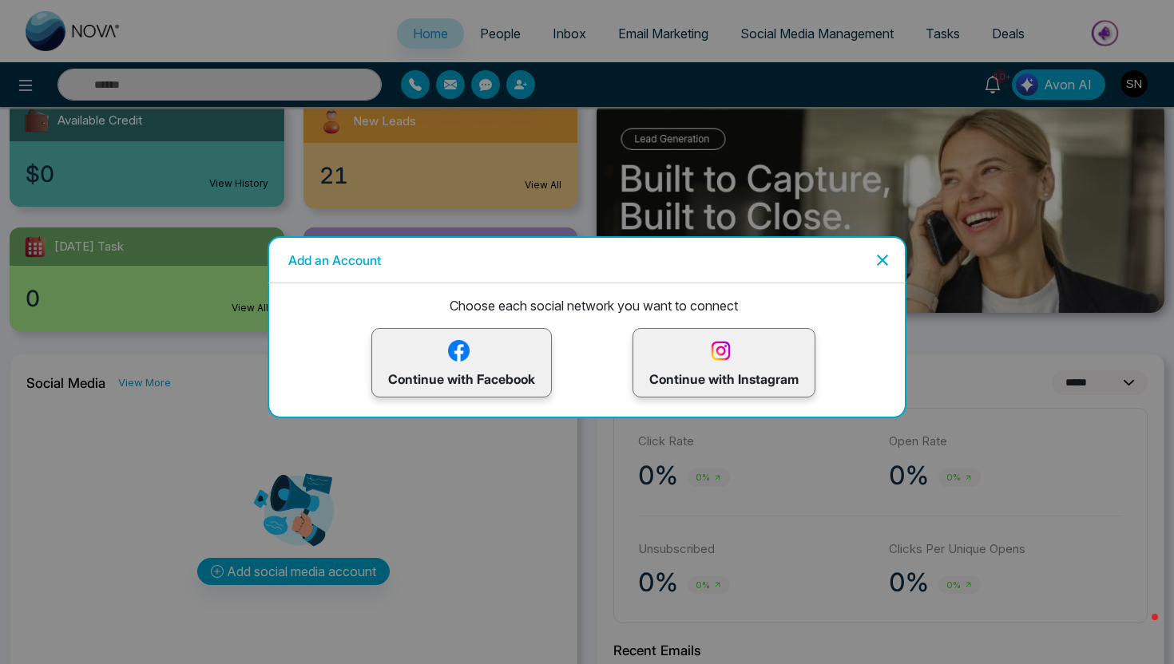
click at [410, 367] on p "Continue with Facebook" at bounding box center [461, 363] width 147 height 52
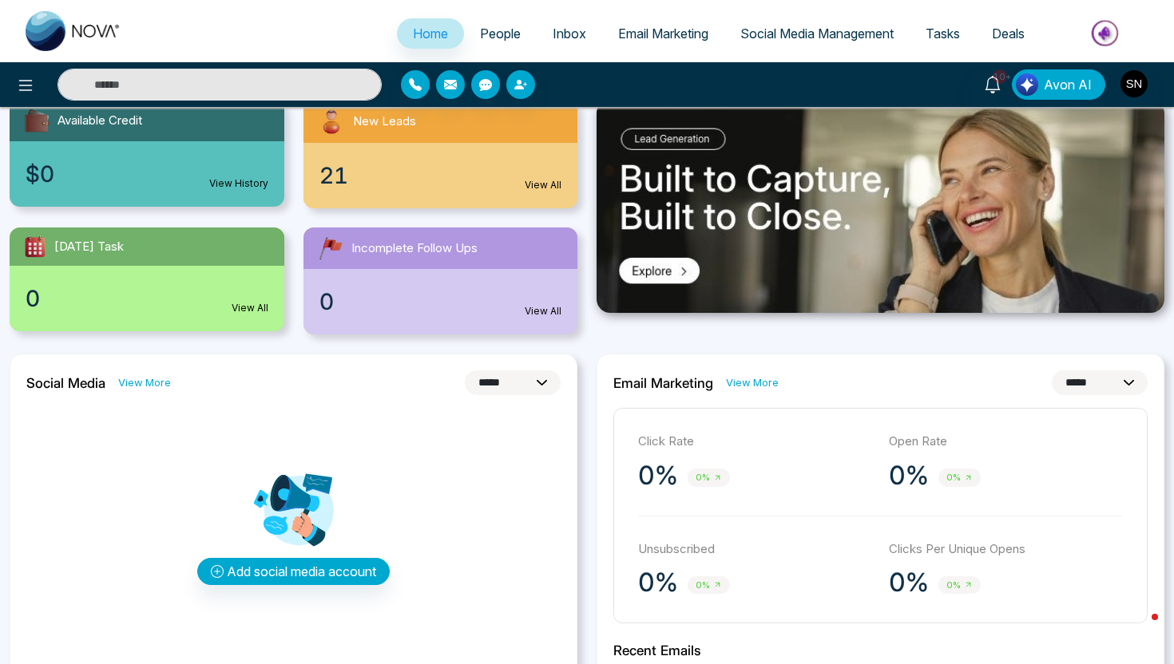
select select "*"
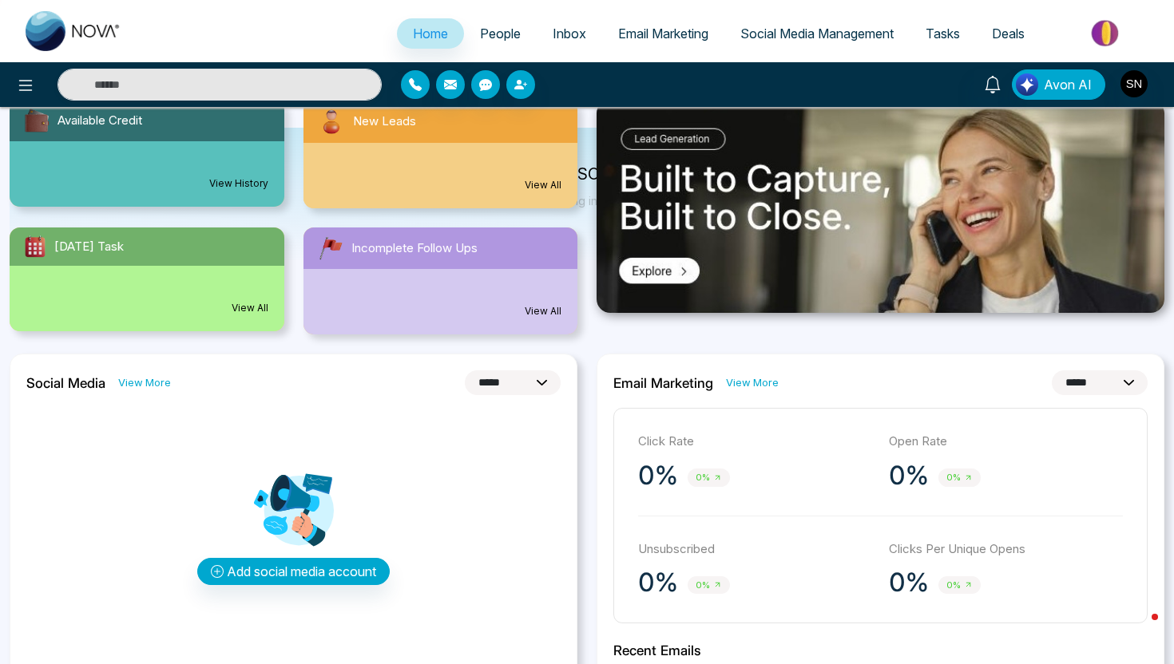
scroll to position [0, 0]
